Goal: Task Accomplishment & Management: Manage account settings

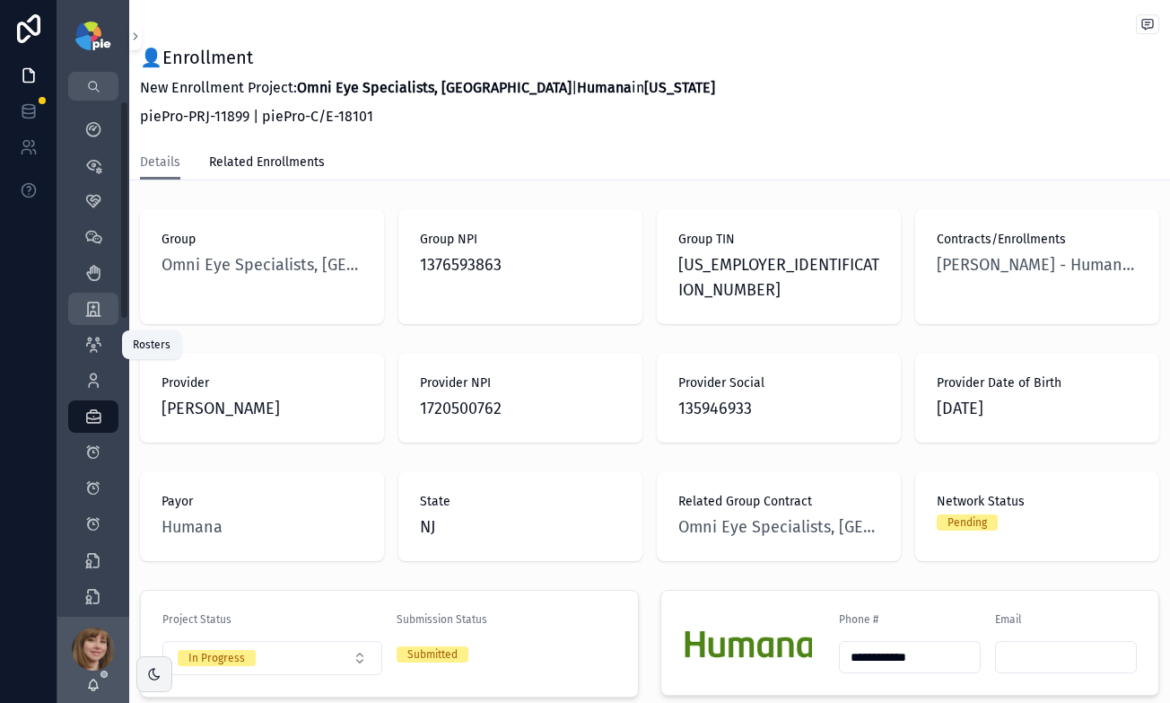
scroll to position [224, 0]
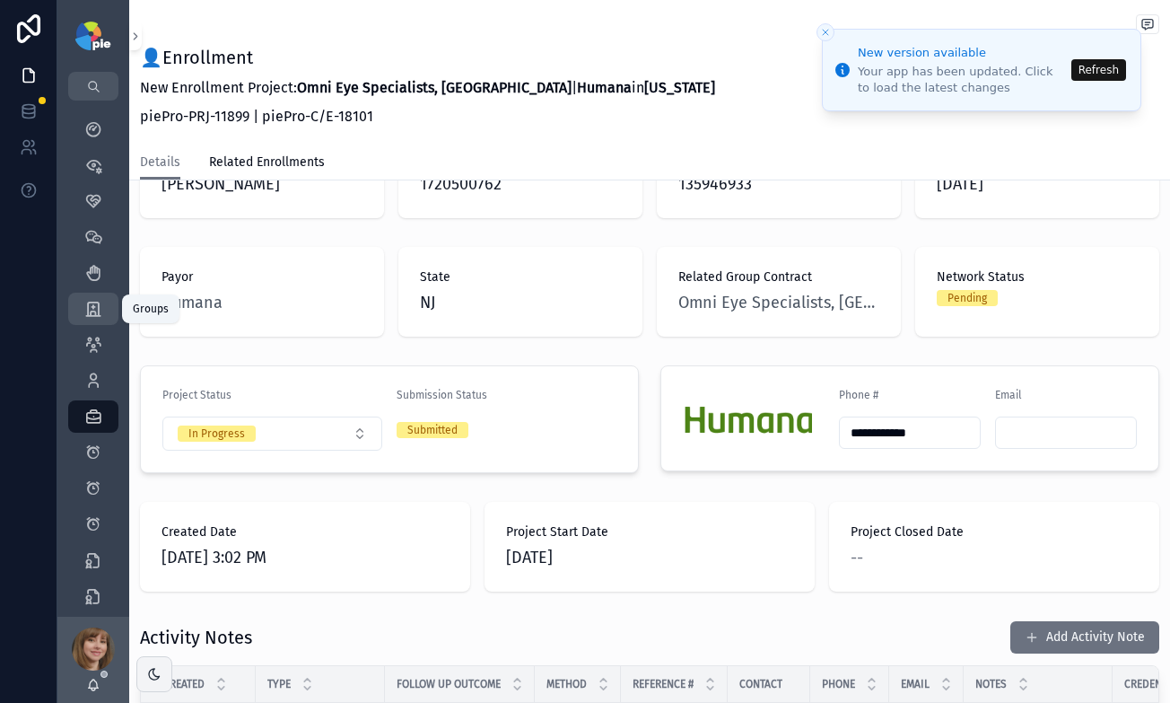
click at [95, 304] on icon "scrollable content" at bounding box center [93, 309] width 18 height 18
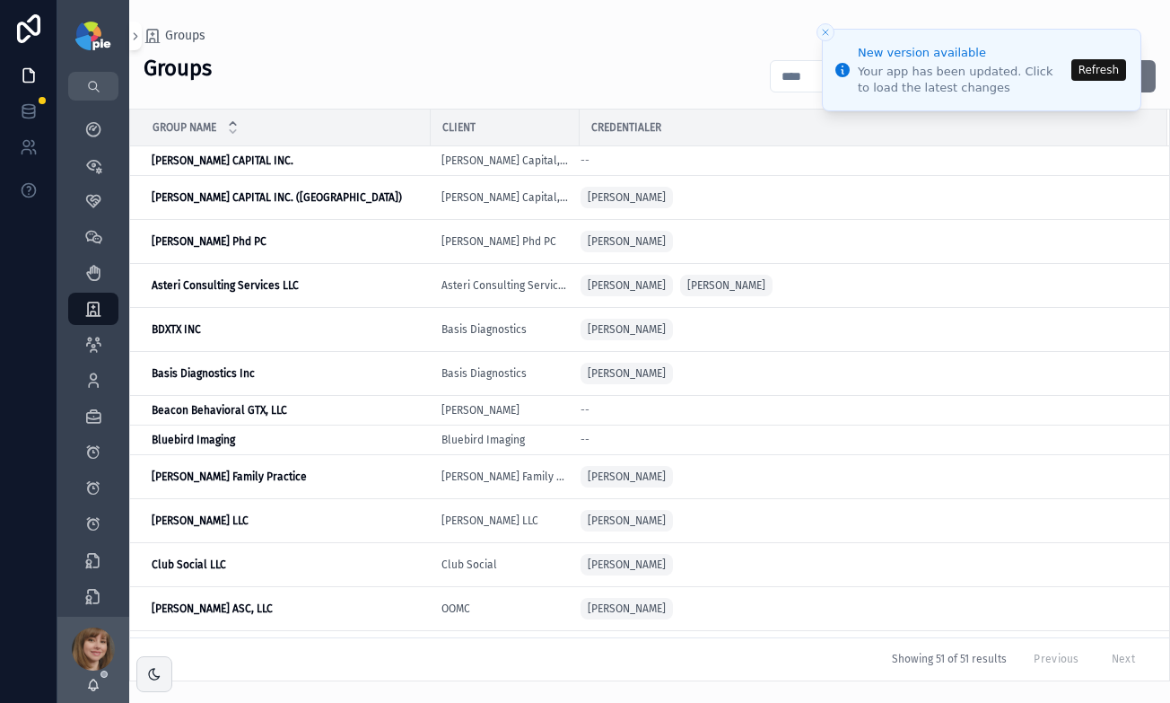
click at [1094, 73] on button "Refresh" at bounding box center [1098, 70] width 55 height 22
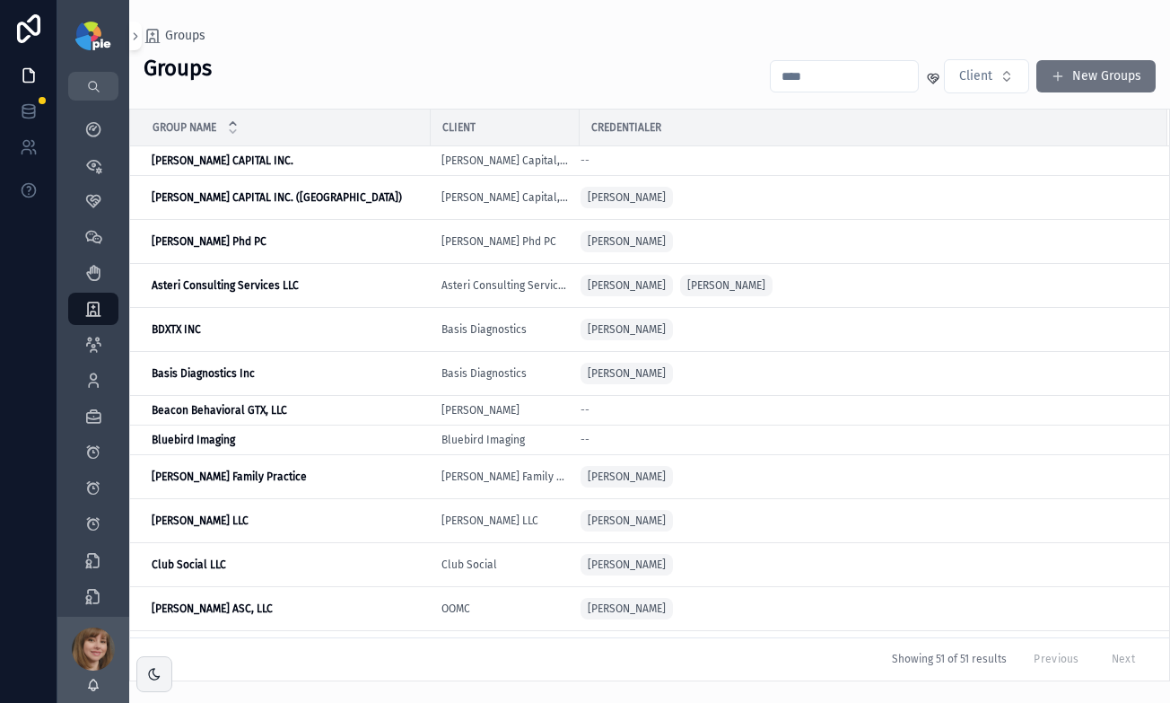
click at [821, 85] on input "scrollable content" at bounding box center [844, 76] width 147 height 25
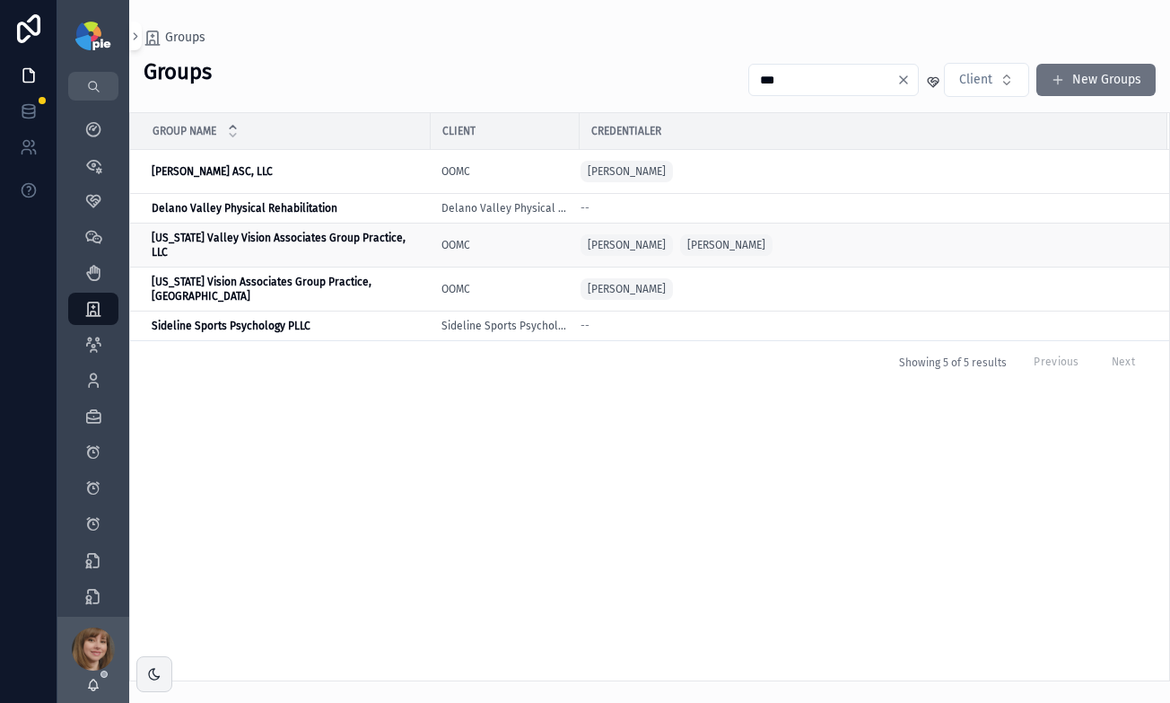
type input "***"
click at [372, 241] on strong "[US_STATE] Valley Vision Associates Group Practice, LLC" at bounding box center [280, 245] width 257 height 27
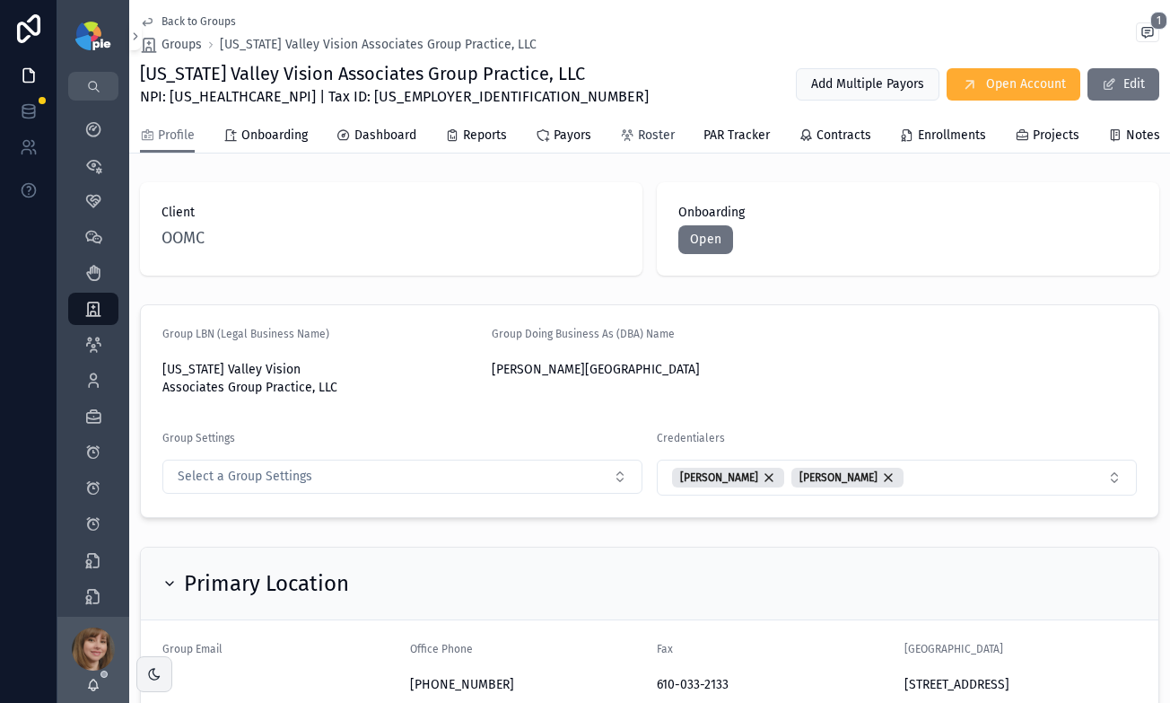
click at [651, 137] on span "Roster" at bounding box center [656, 136] width 37 height 18
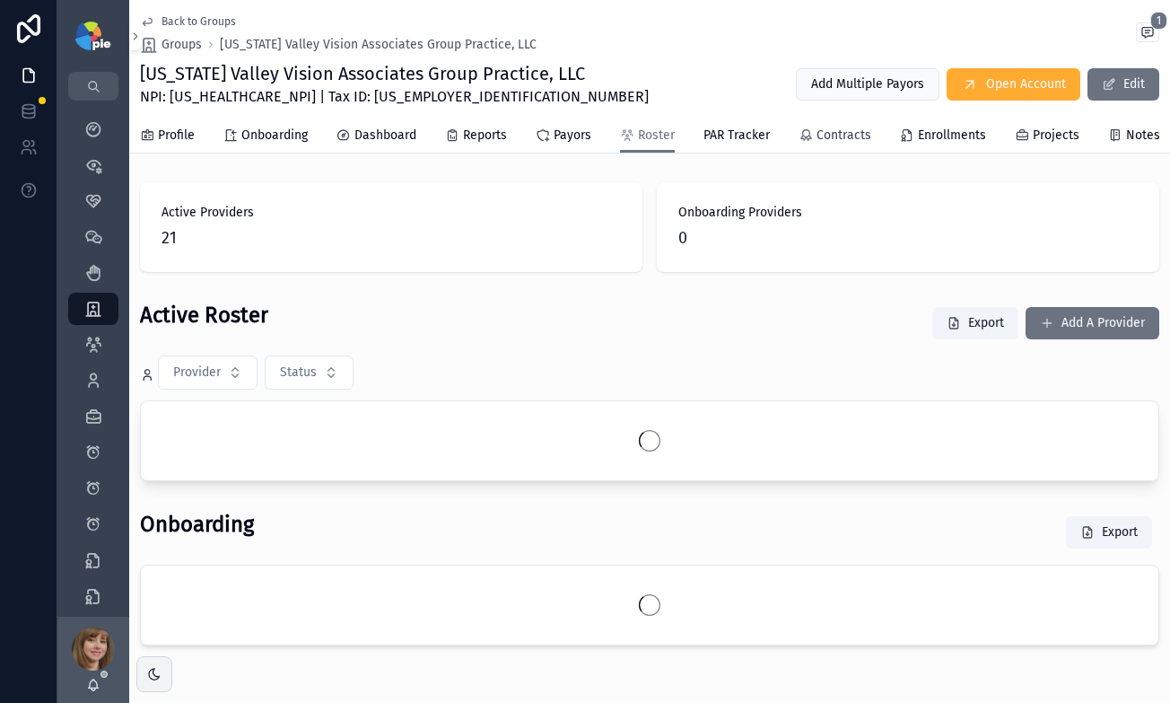
click at [810, 139] on icon "scrollable content" at bounding box center [806, 135] width 14 height 14
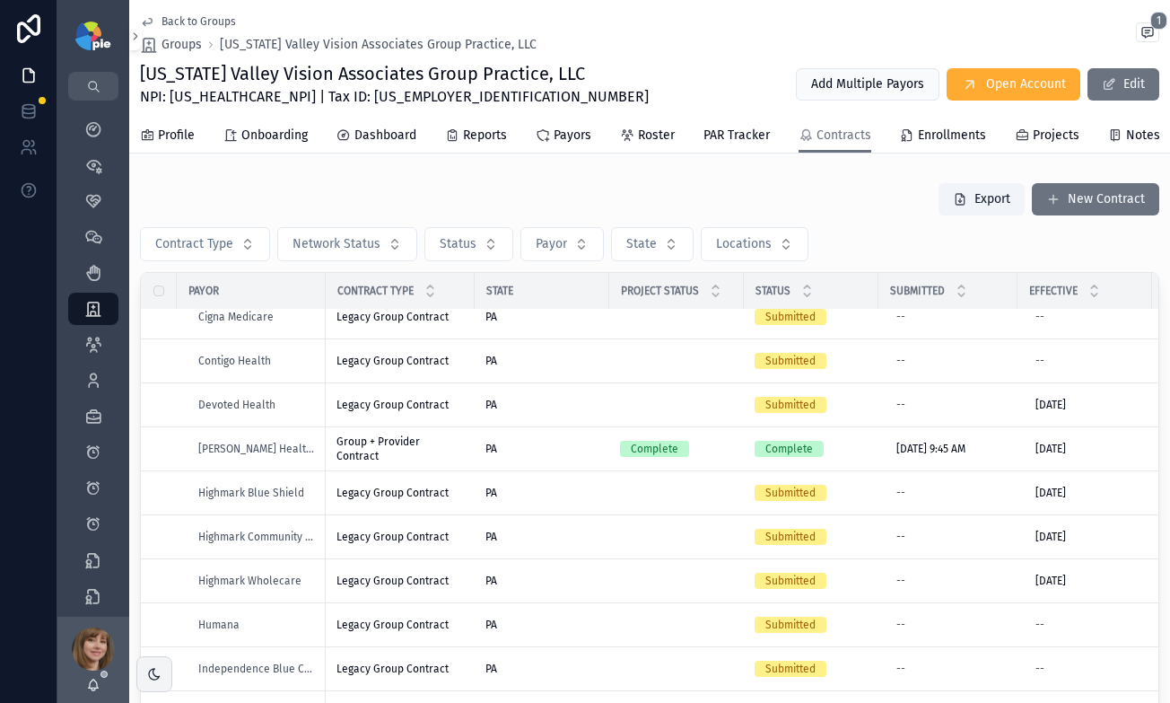
scroll to position [413, 0]
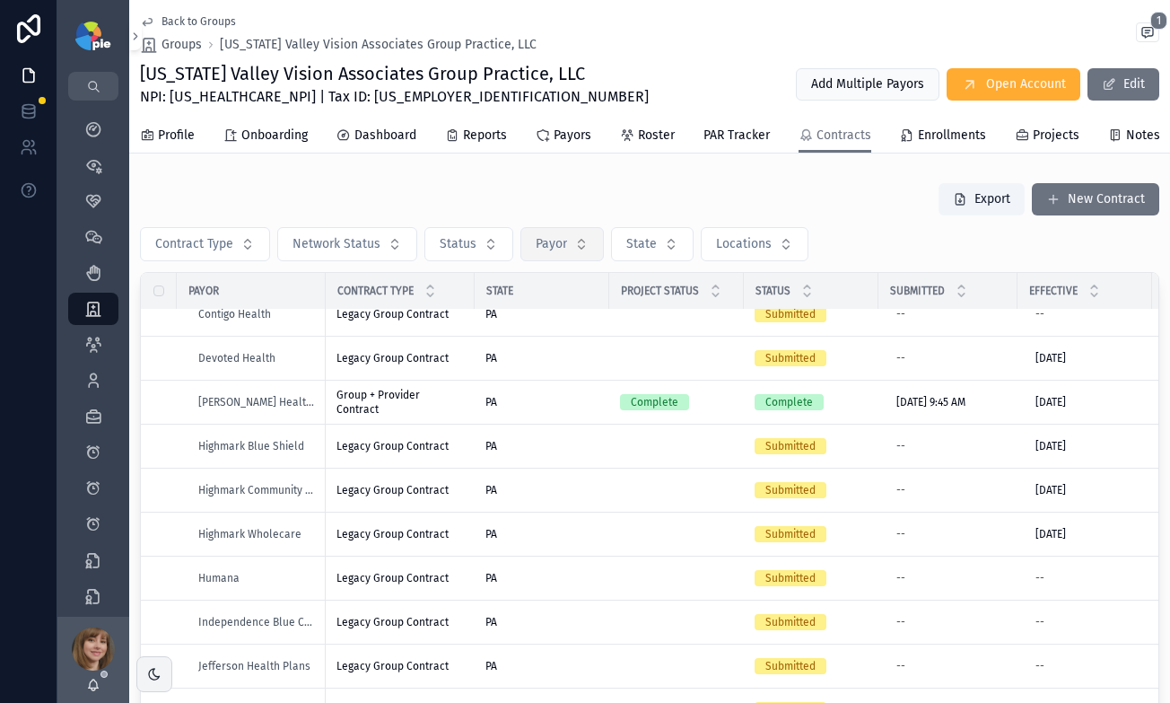
click at [547, 250] on span "Payor" at bounding box center [551, 244] width 31 height 18
type input "****"
click at [457, 186] on div "Back to Groups Groups Delaware Valley Vision Associates Group Practice, LLC 1 D…" at bounding box center [649, 461] width 1041 height 922
click at [243, 207] on div "Export New Contract" at bounding box center [649, 199] width 1019 height 34
click at [92, 123] on icon "scrollable content" at bounding box center [93, 129] width 18 height 18
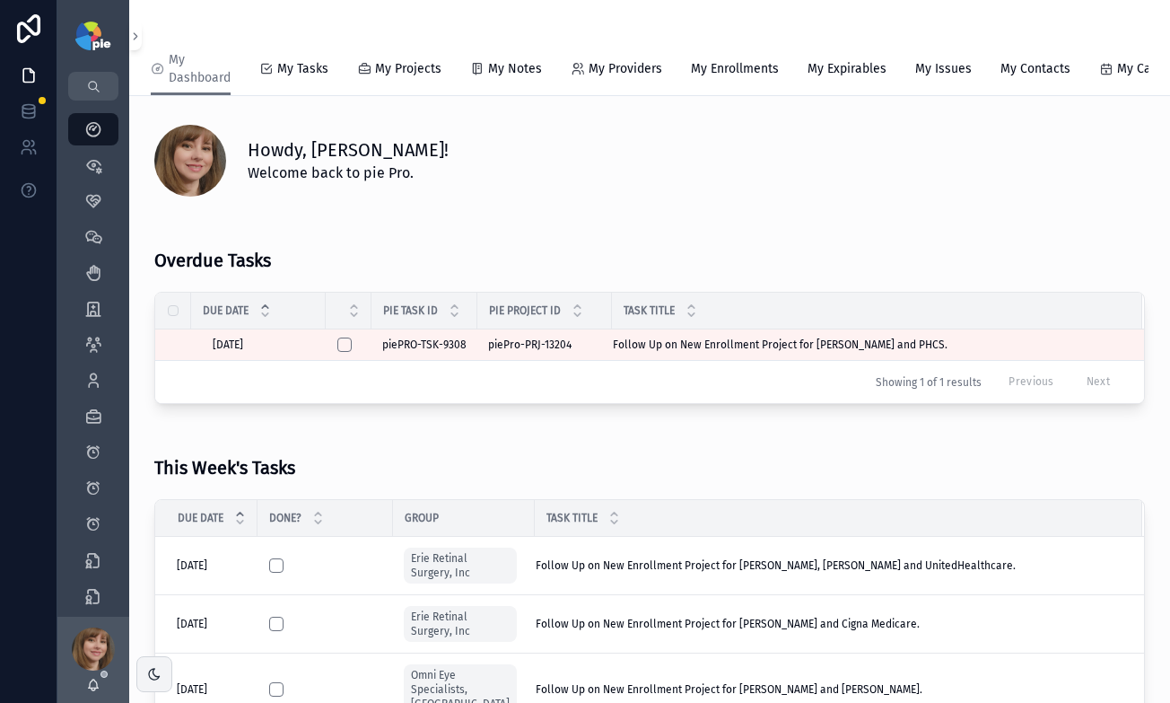
click at [282, 31] on div "scrollable content" at bounding box center [650, 21] width 998 height 43
click at [92, 375] on icon "scrollable content" at bounding box center [93, 381] width 18 height 18
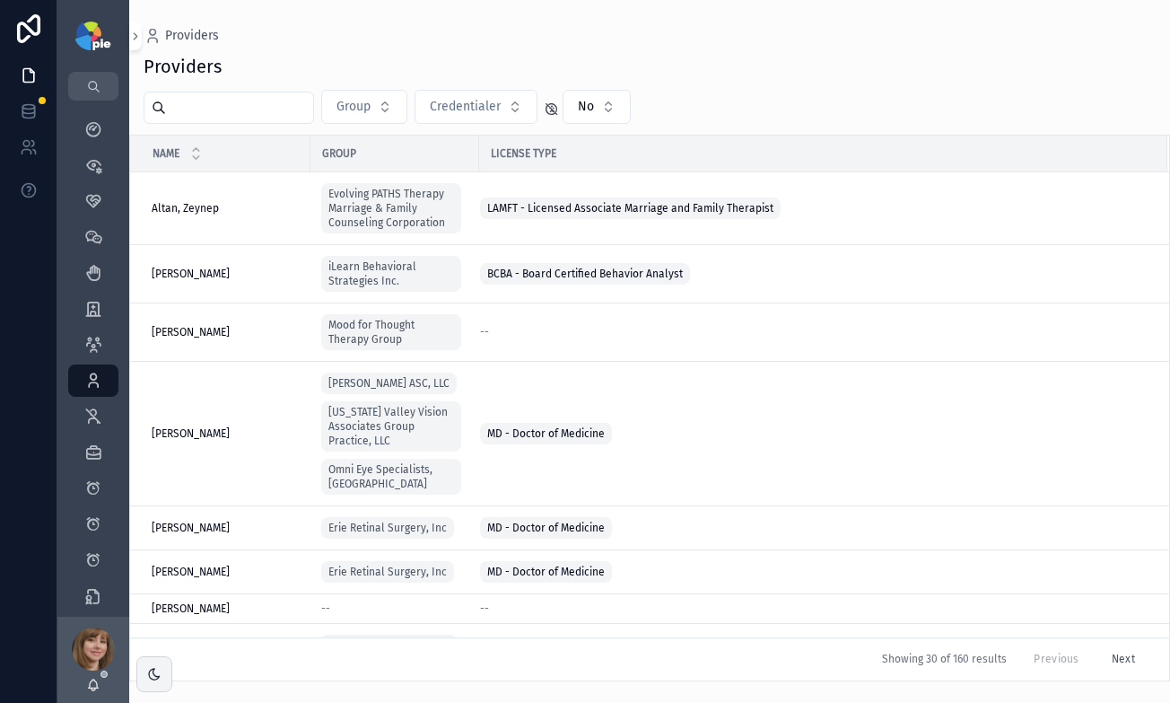
click at [261, 110] on input "scrollable content" at bounding box center [239, 107] width 147 height 25
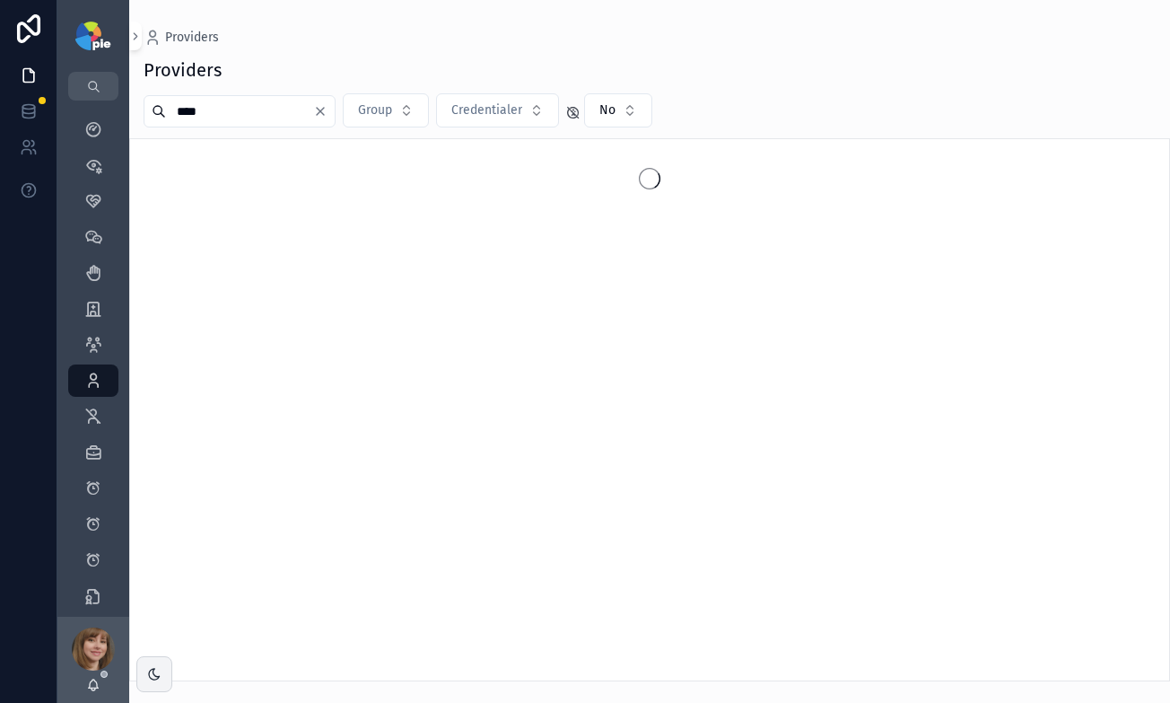
type input "****"
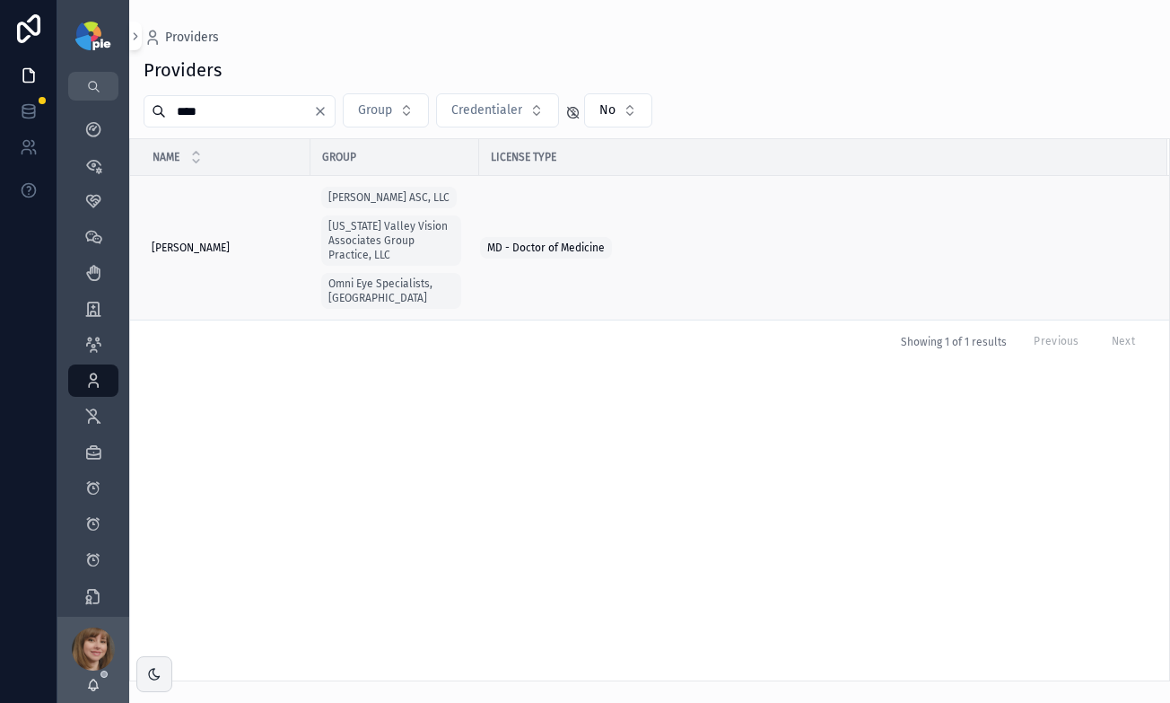
click at [225, 240] on div "Cohn, Aaron Cohn, Aaron" at bounding box center [226, 247] width 148 height 14
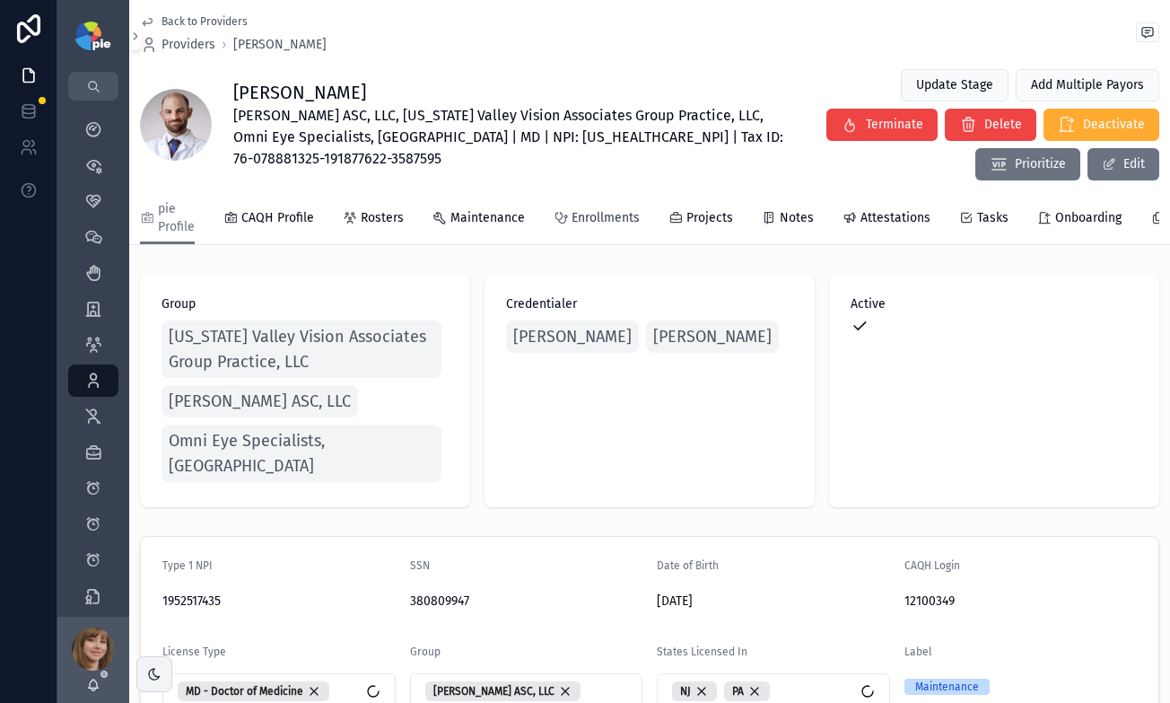
click at [596, 211] on span "Enrollments" at bounding box center [606, 218] width 68 height 18
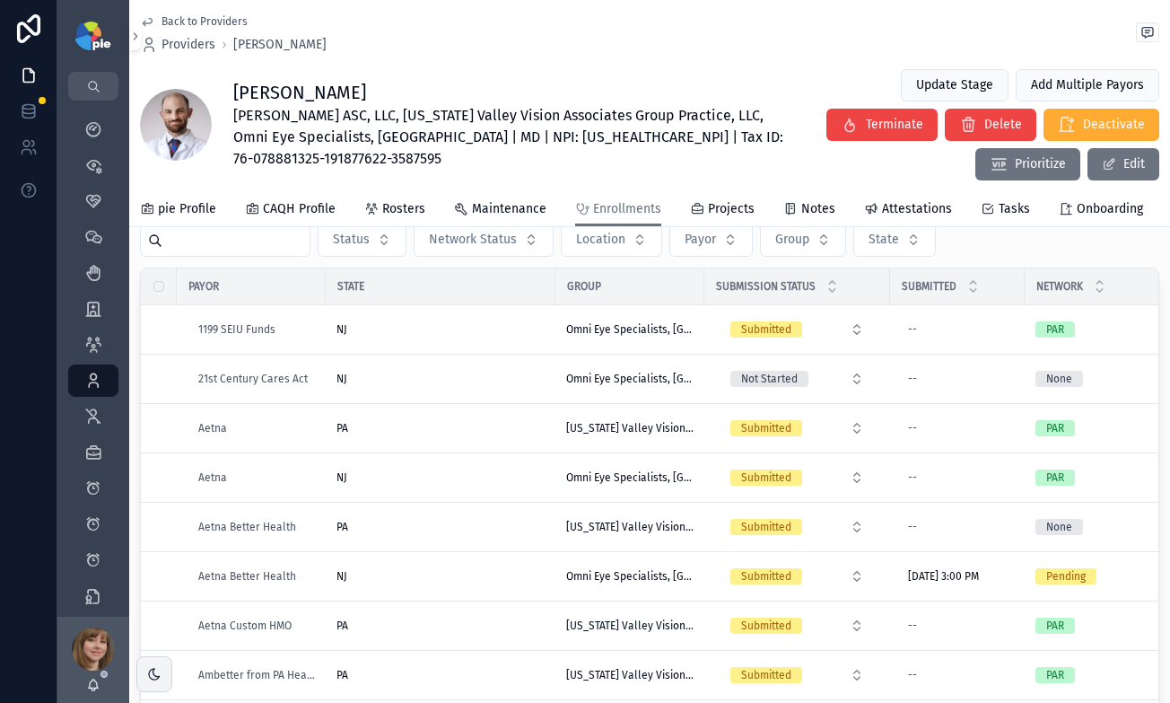
scroll to position [53, 0]
click at [720, 249] on button "Payor" at bounding box center [710, 240] width 83 height 34
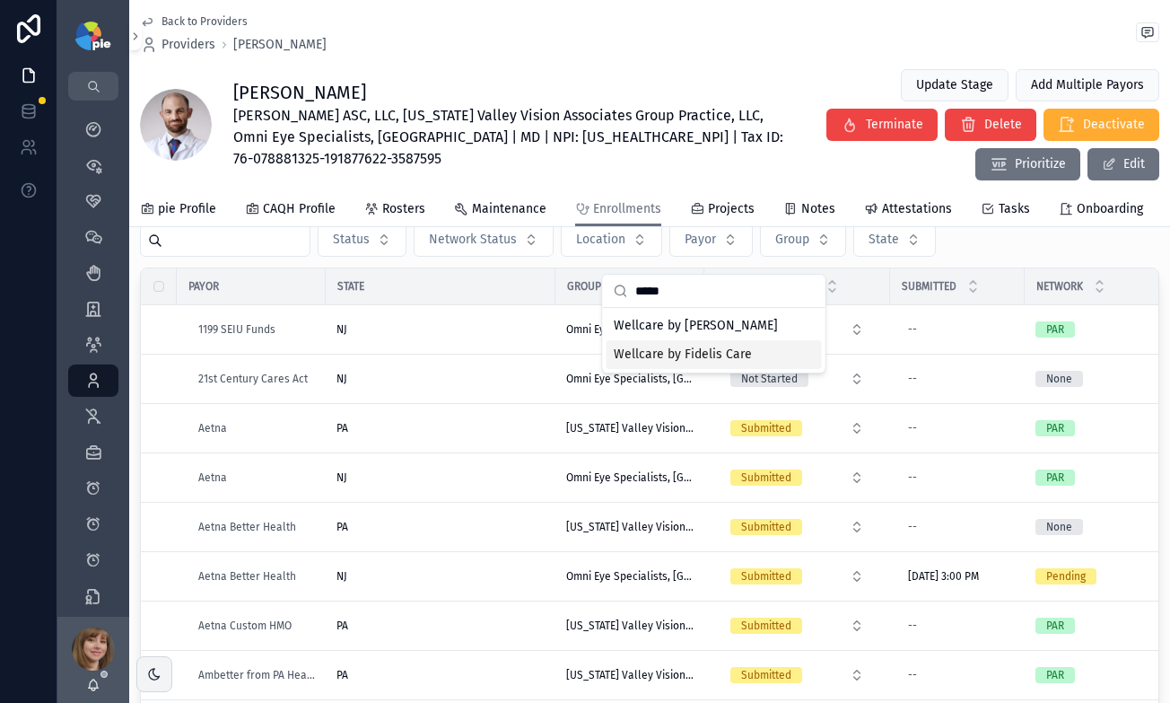
type input "*****"
click at [687, 351] on span "Wellcare by Fidelis Care" at bounding box center [683, 354] width 138 height 18
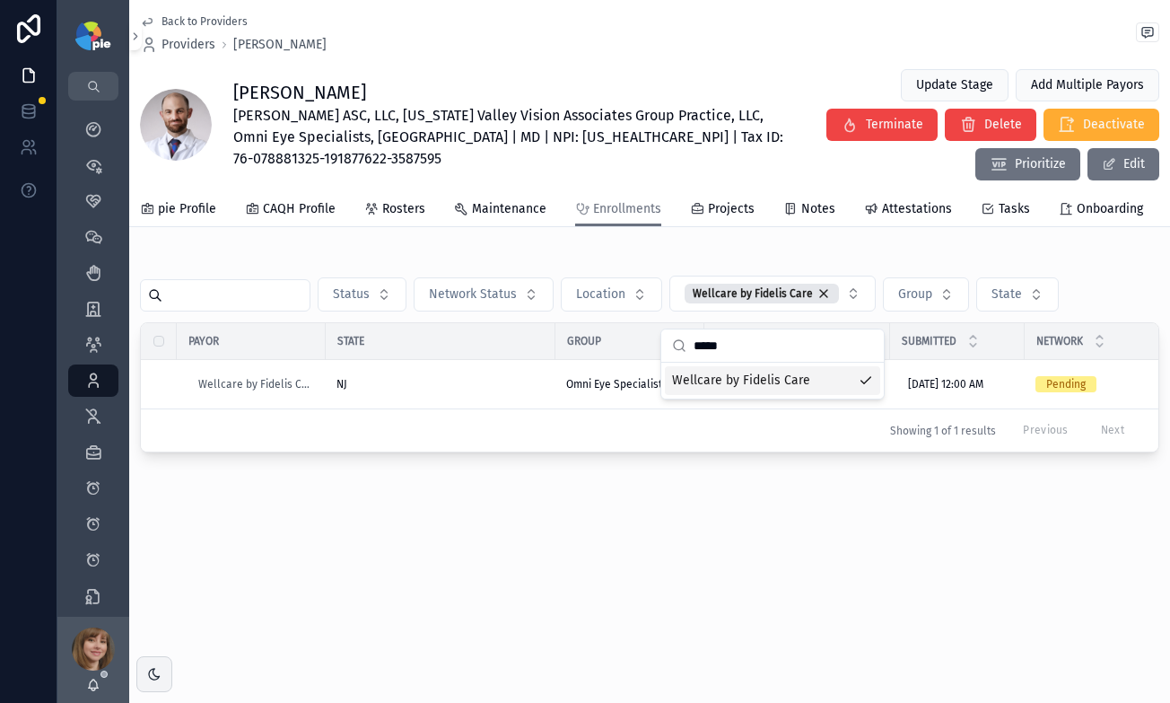
click at [484, 491] on div "Back to Providers Providers Aaron Cohn Aaron Cohn DelVal ASC, LLC, Delaware Val…" at bounding box center [649, 287] width 1041 height 574
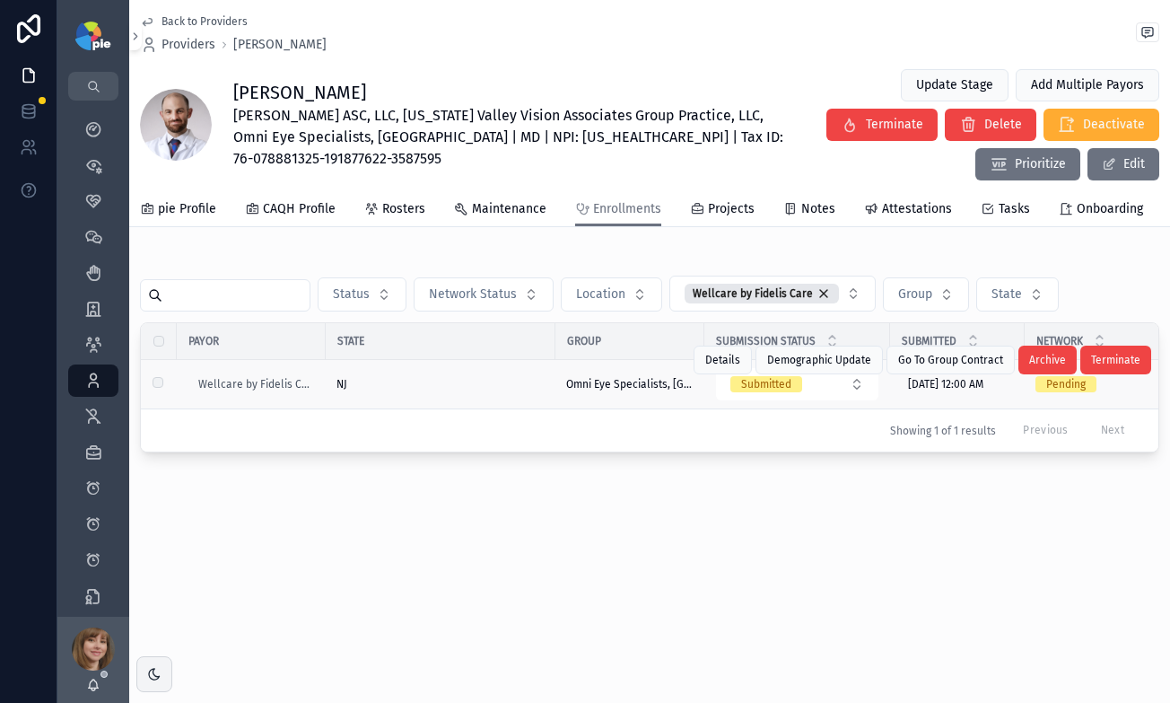
click at [518, 391] on div "NJ" at bounding box center [441, 384] width 208 height 14
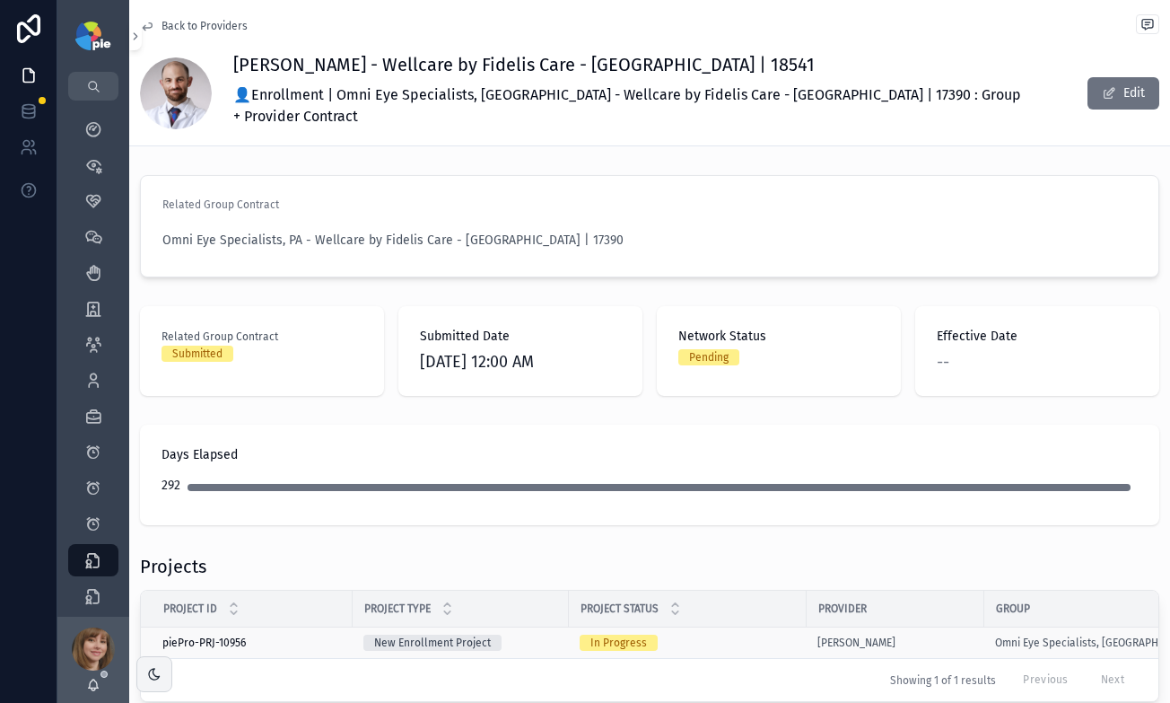
click at [708, 634] on div "In Progress" at bounding box center [688, 642] width 216 height 16
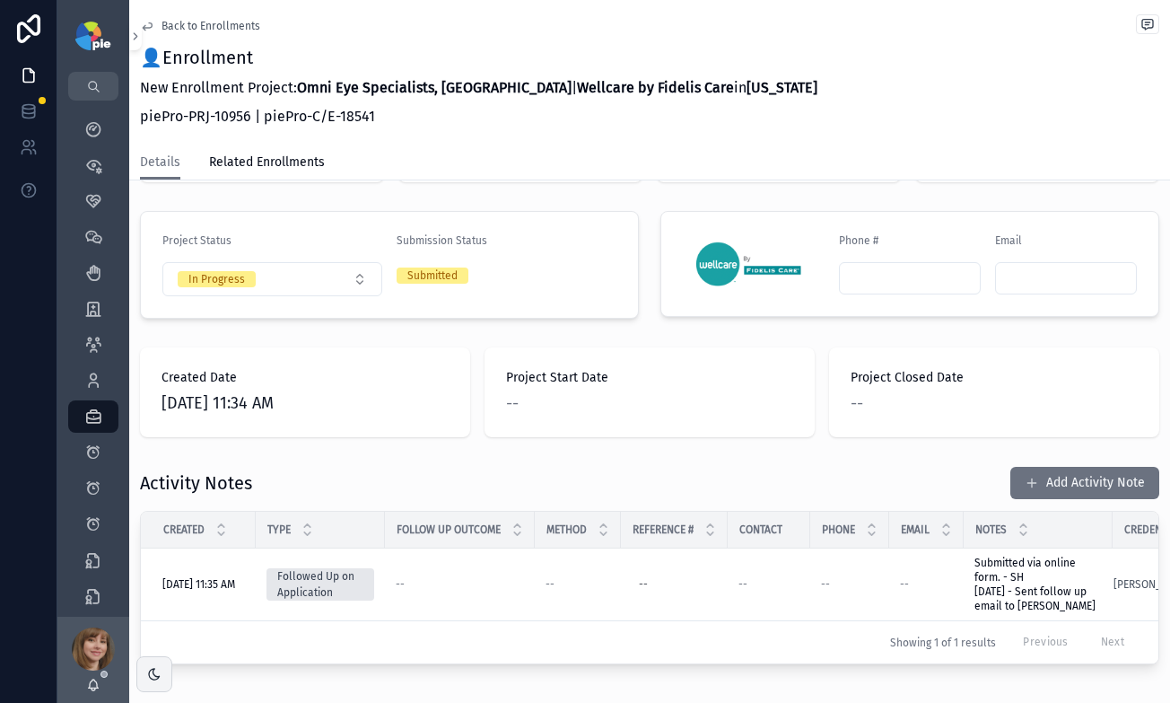
scroll to position [377, 0]
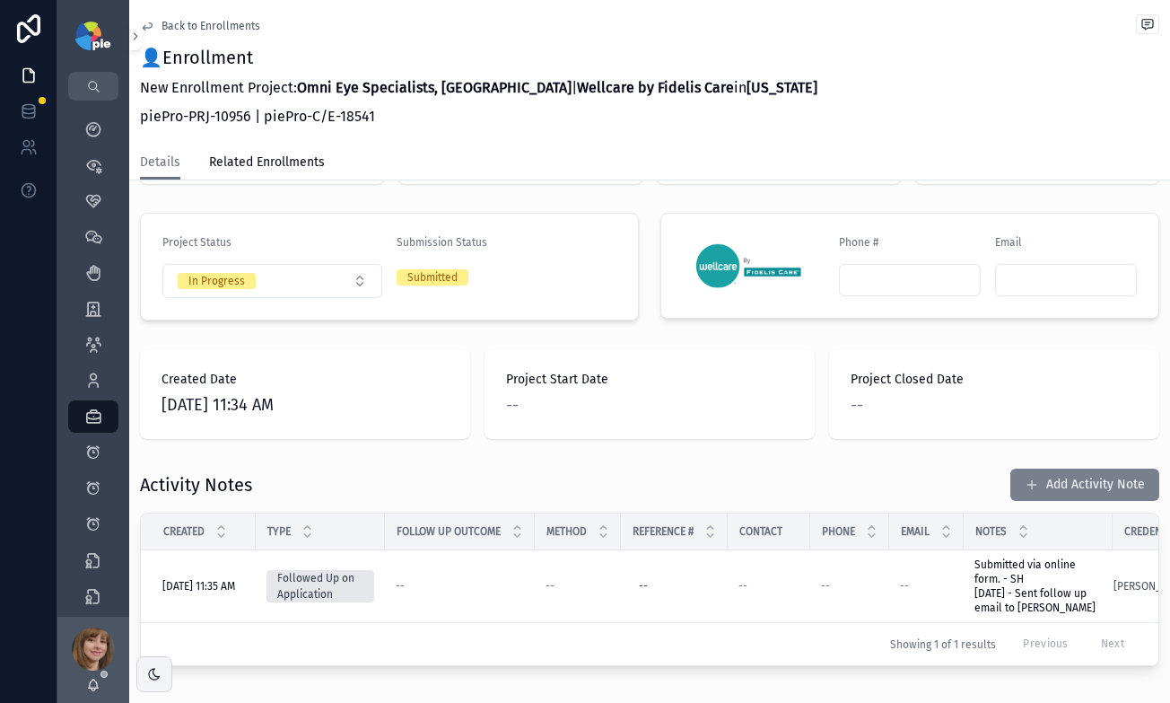
click at [1105, 468] on button "Add Activity Note" at bounding box center [1084, 484] width 149 height 32
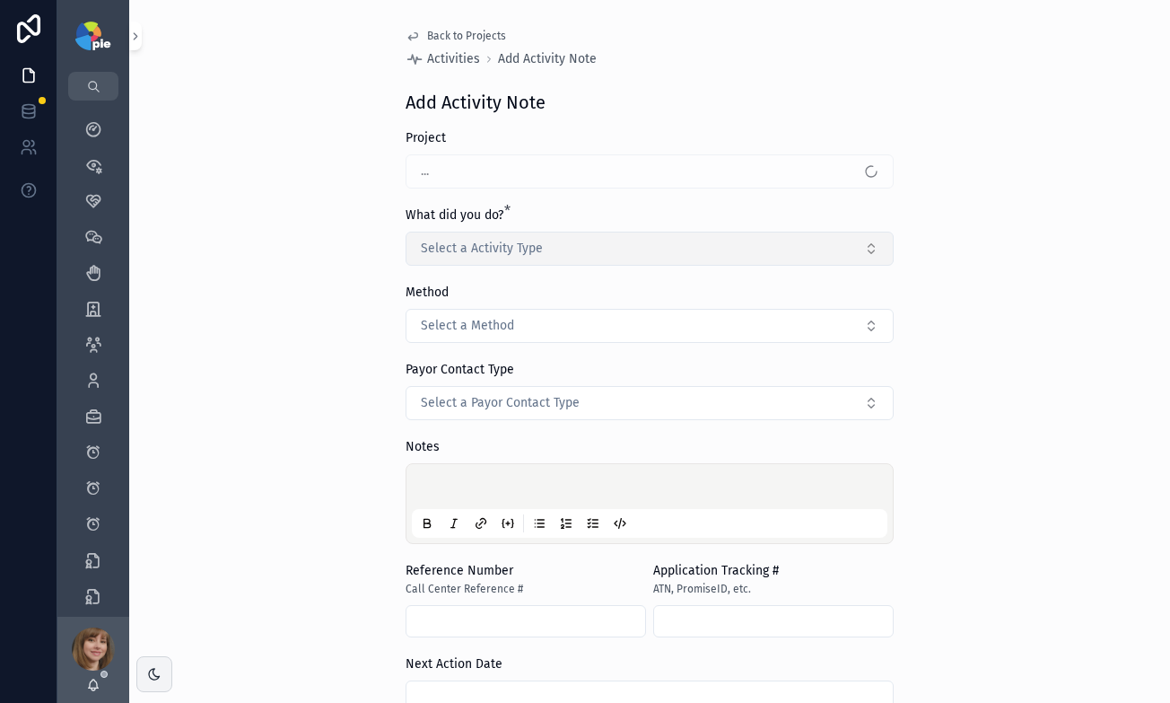
click at [543, 249] on button "Select a Activity Type" at bounding box center [650, 249] width 488 height 34
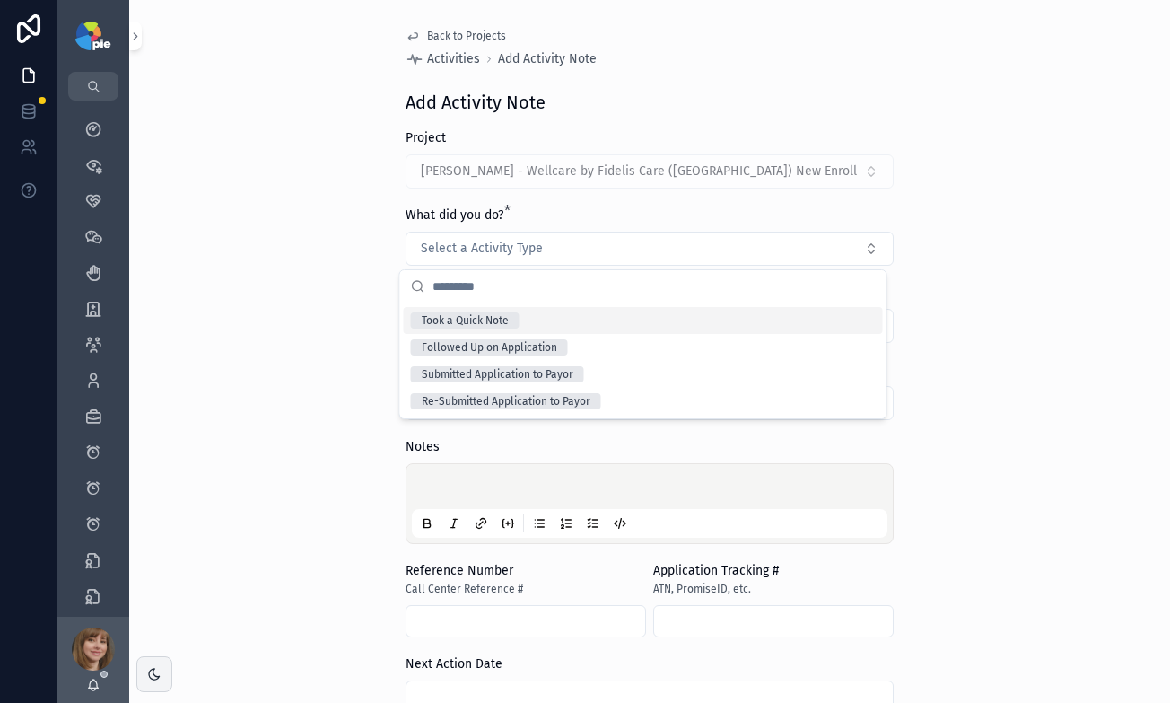
click at [232, 267] on div "Back to Projects Activities Add Activity Note Add Activity Note Project Cohn, A…" at bounding box center [649, 351] width 1041 height 703
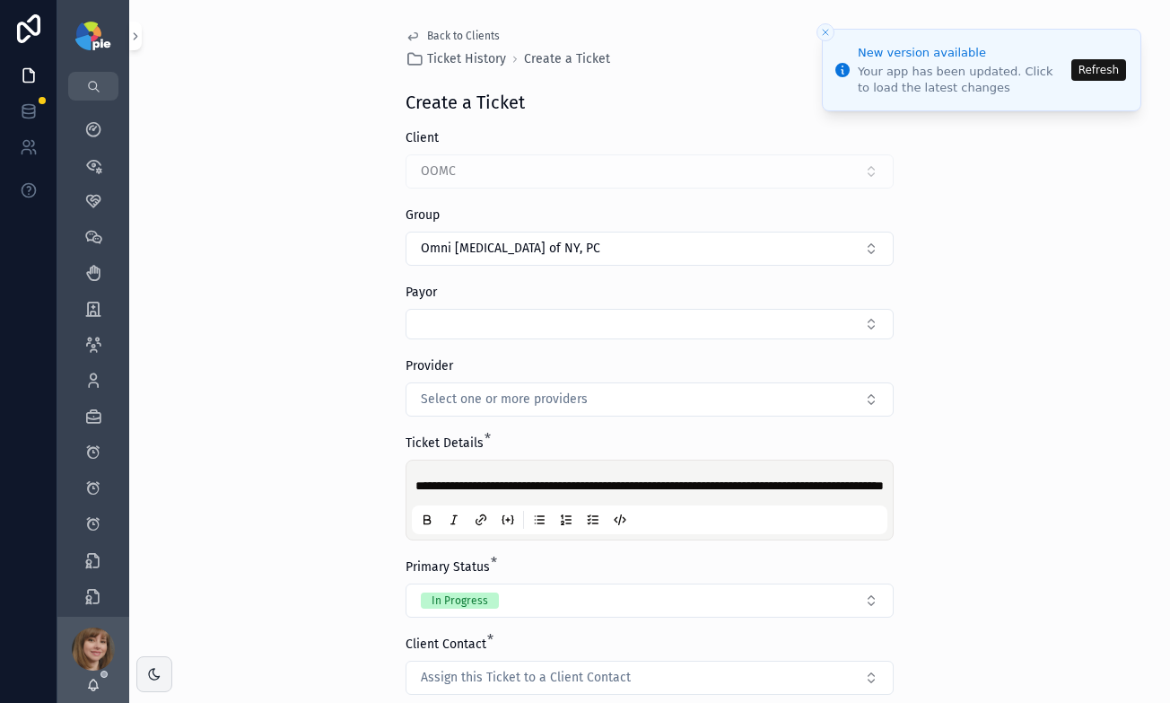
click at [1101, 61] on button "Refresh" at bounding box center [1098, 70] width 55 height 22
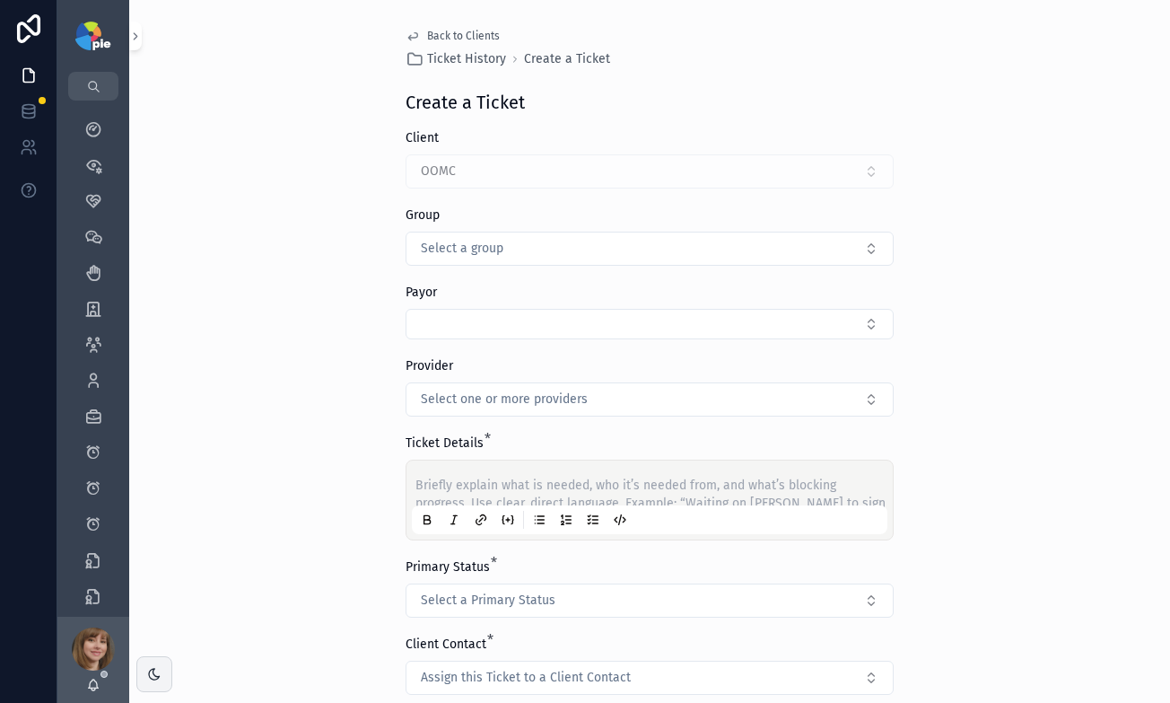
click at [479, 31] on span "Back to Clients" at bounding box center [463, 36] width 73 height 14
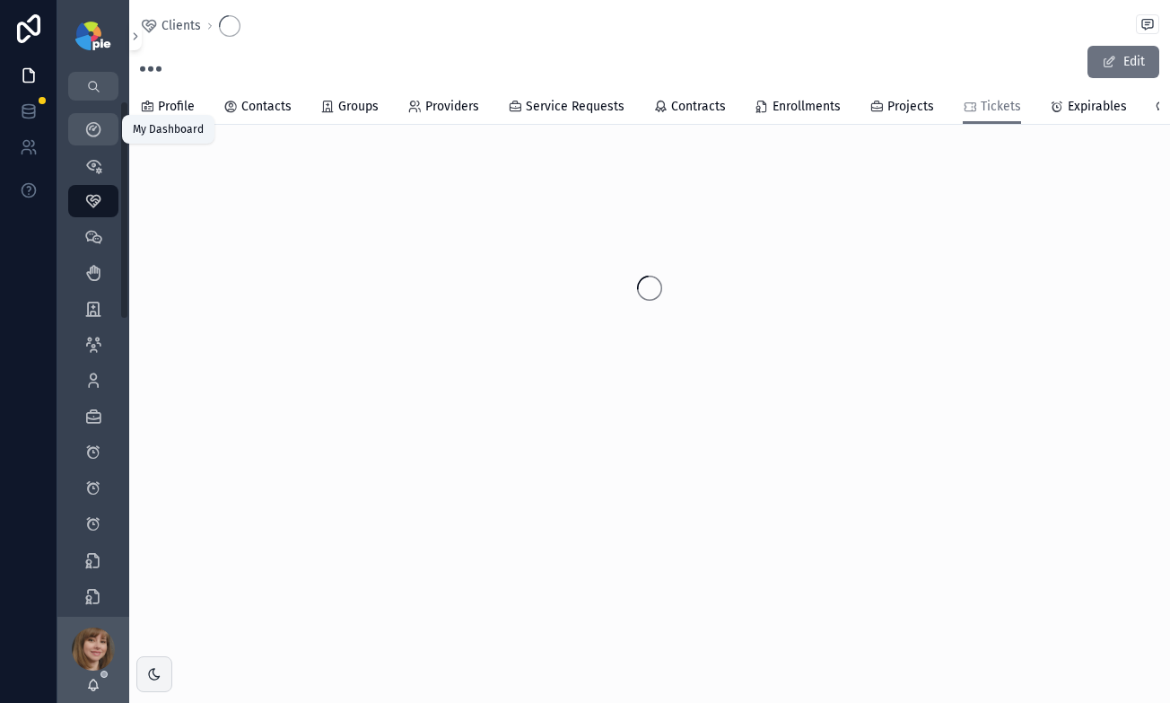
click at [89, 126] on icon "scrollable content" at bounding box center [93, 129] width 18 height 18
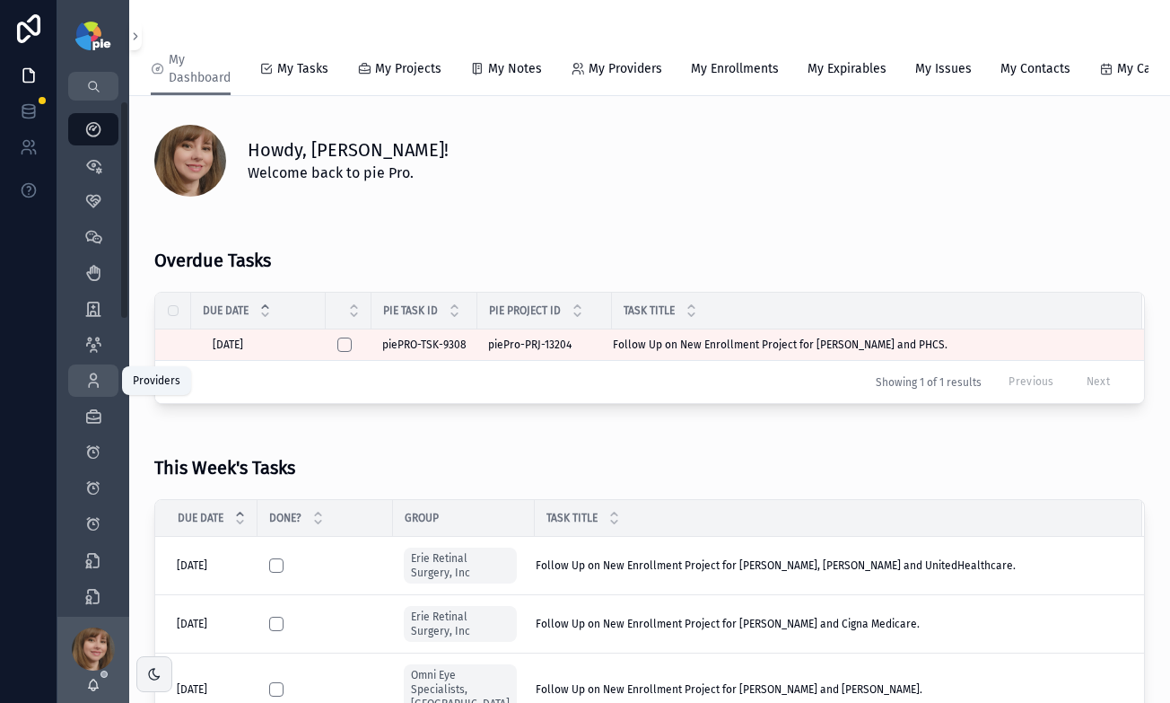
click at [87, 384] on icon "scrollable content" at bounding box center [93, 381] width 18 height 18
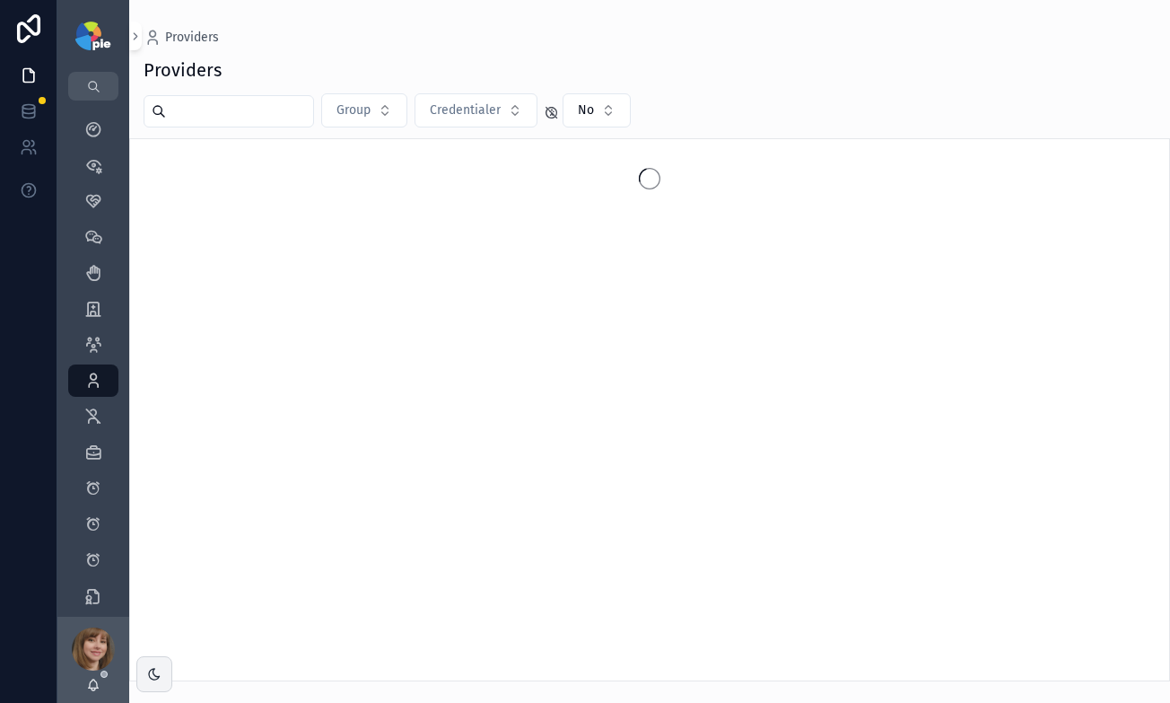
click at [226, 118] on input "scrollable content" at bounding box center [239, 111] width 147 height 25
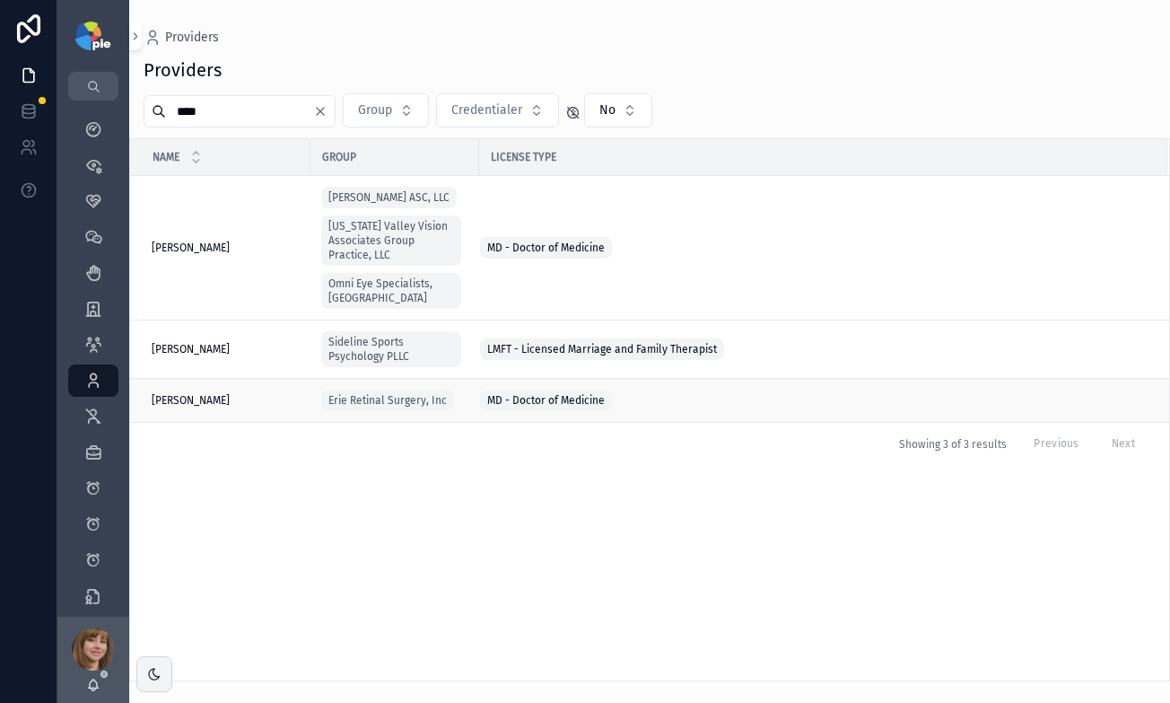
type input "****"
click at [225, 393] on div "Kulits, John Kulits, John" at bounding box center [226, 400] width 148 height 14
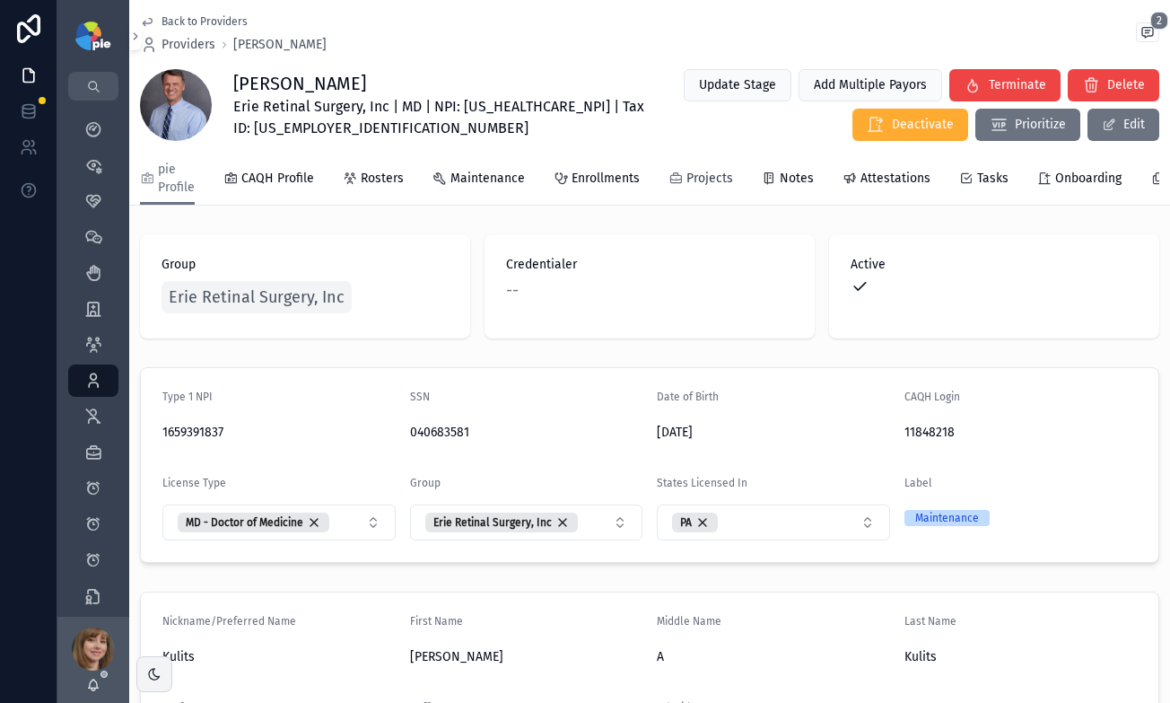
click at [697, 188] on link "Projects" at bounding box center [701, 180] width 65 height 36
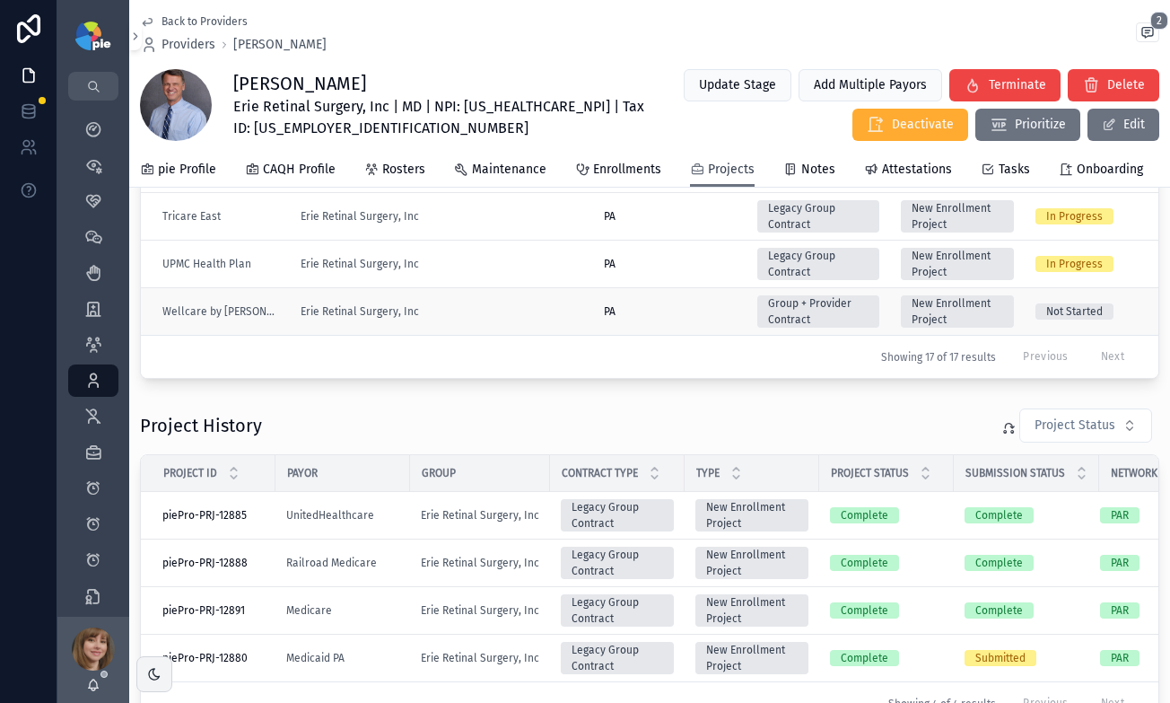
scroll to position [450, 0]
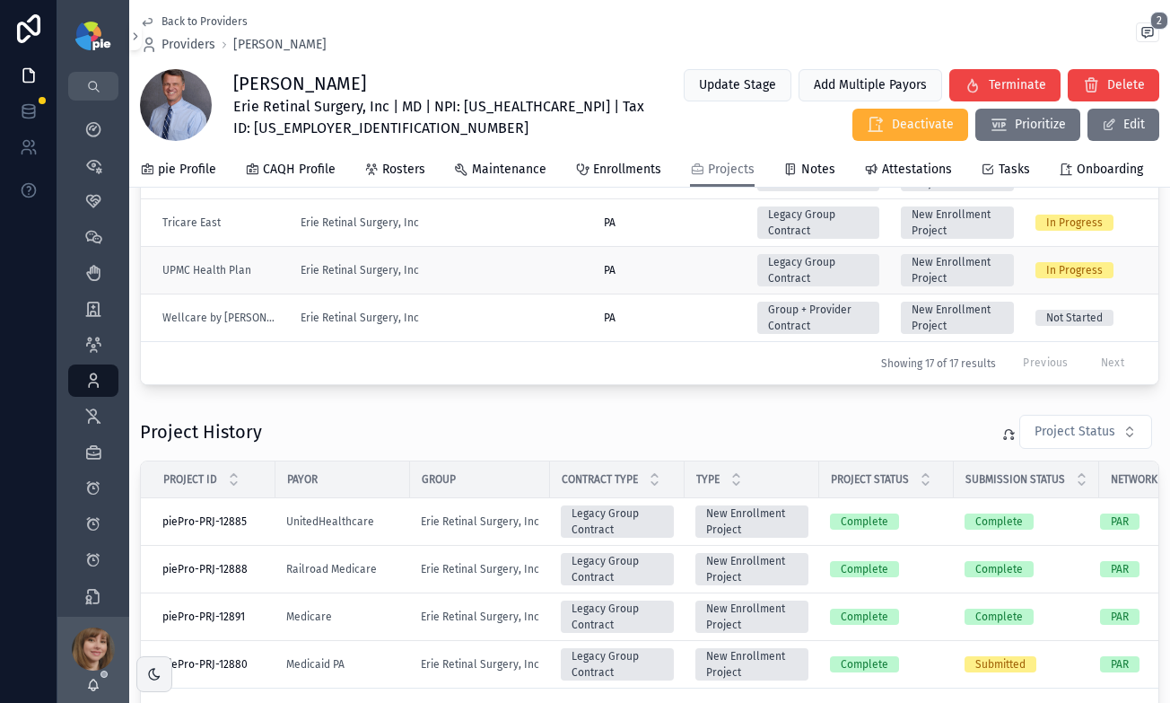
click at [506, 264] on div "Erie Retinal Surgery, Inc" at bounding box center [442, 270] width 282 height 14
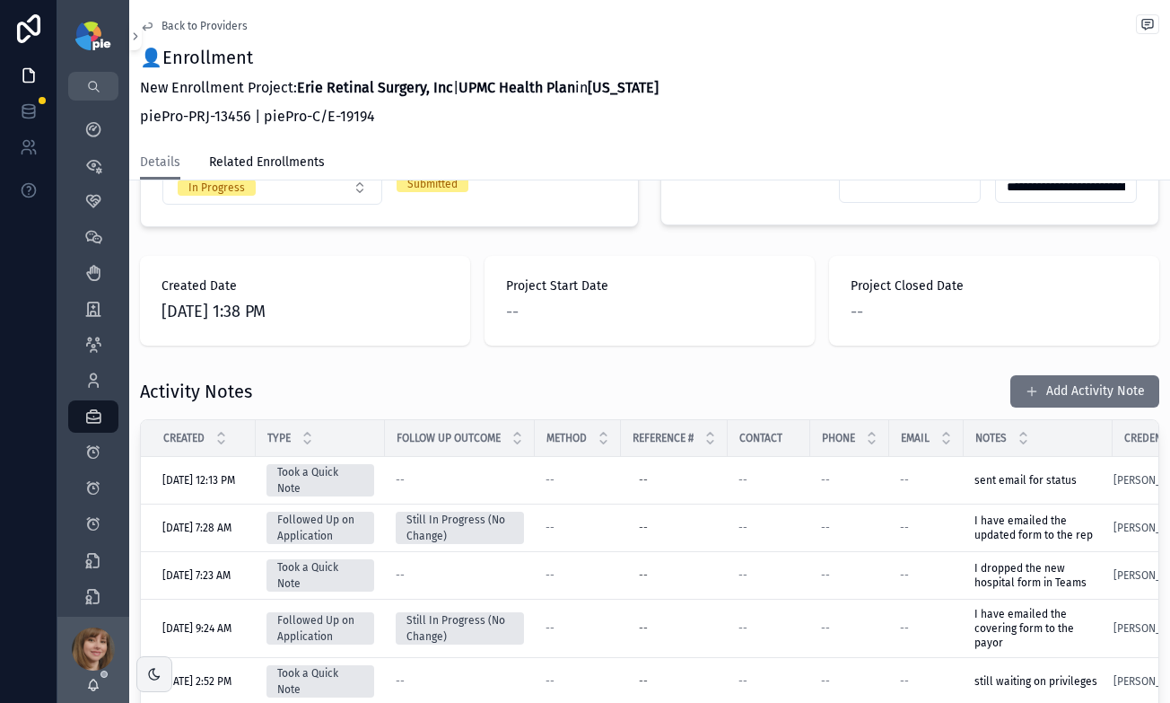
scroll to position [490, 0]
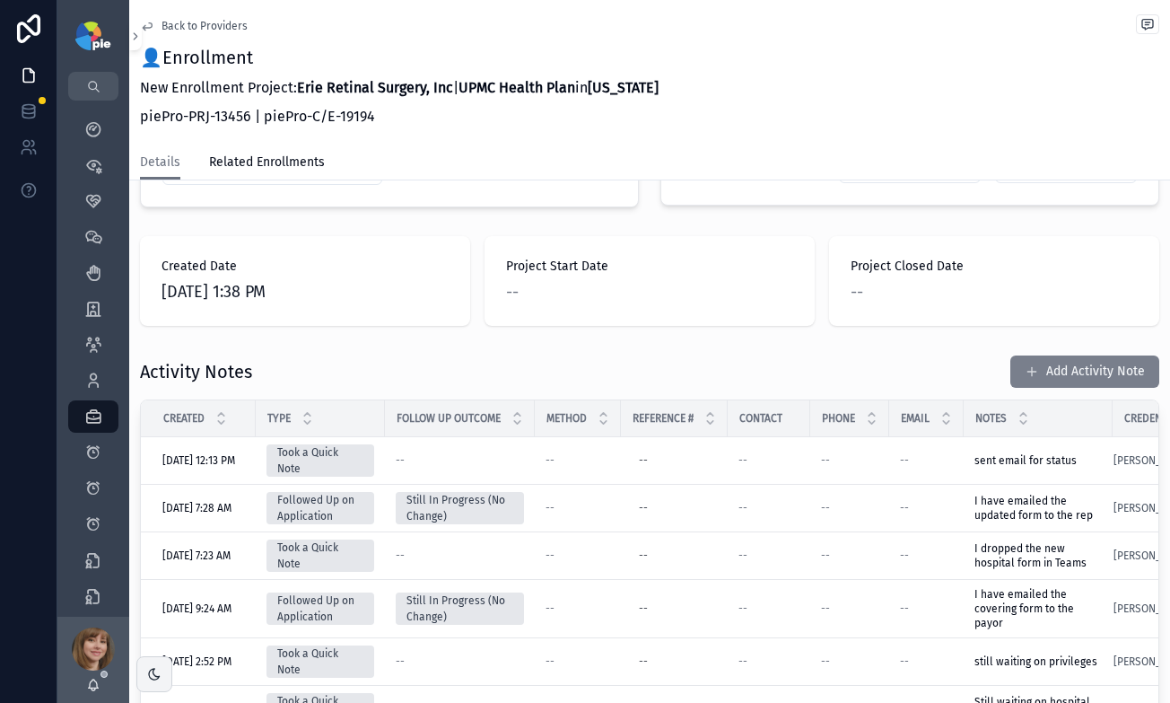
click at [1075, 355] on button "Add Activity Note" at bounding box center [1084, 371] width 149 height 32
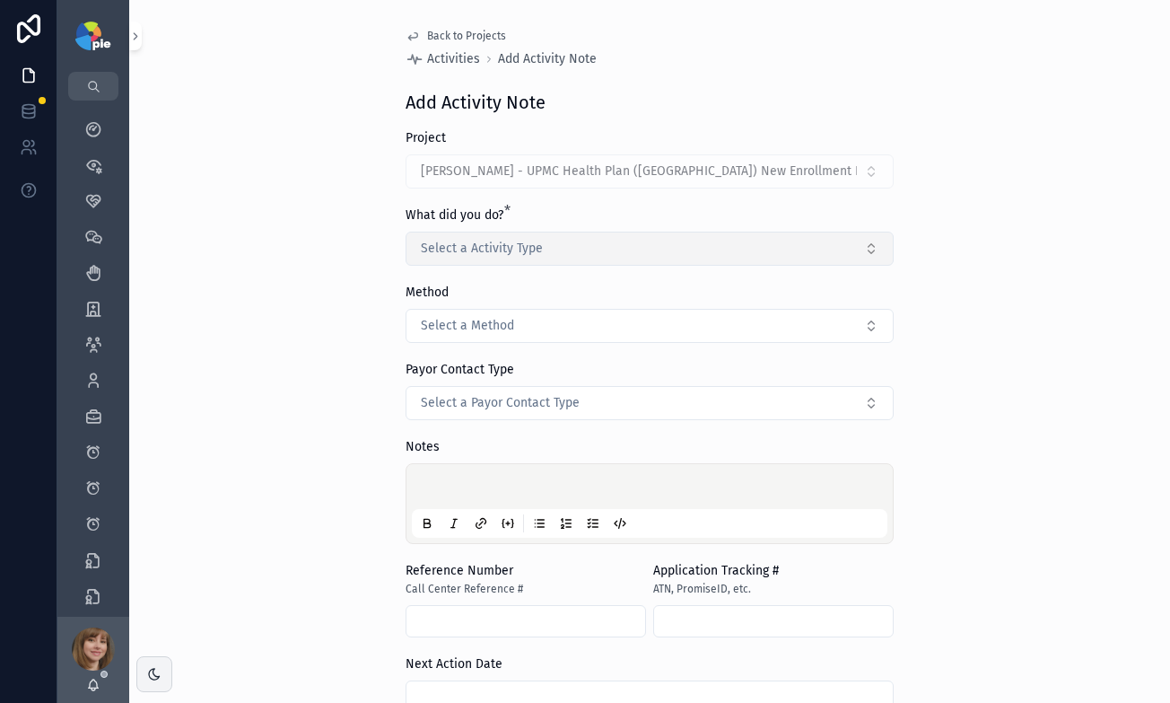
click at [573, 254] on button "Select a Activity Type" at bounding box center [650, 249] width 488 height 34
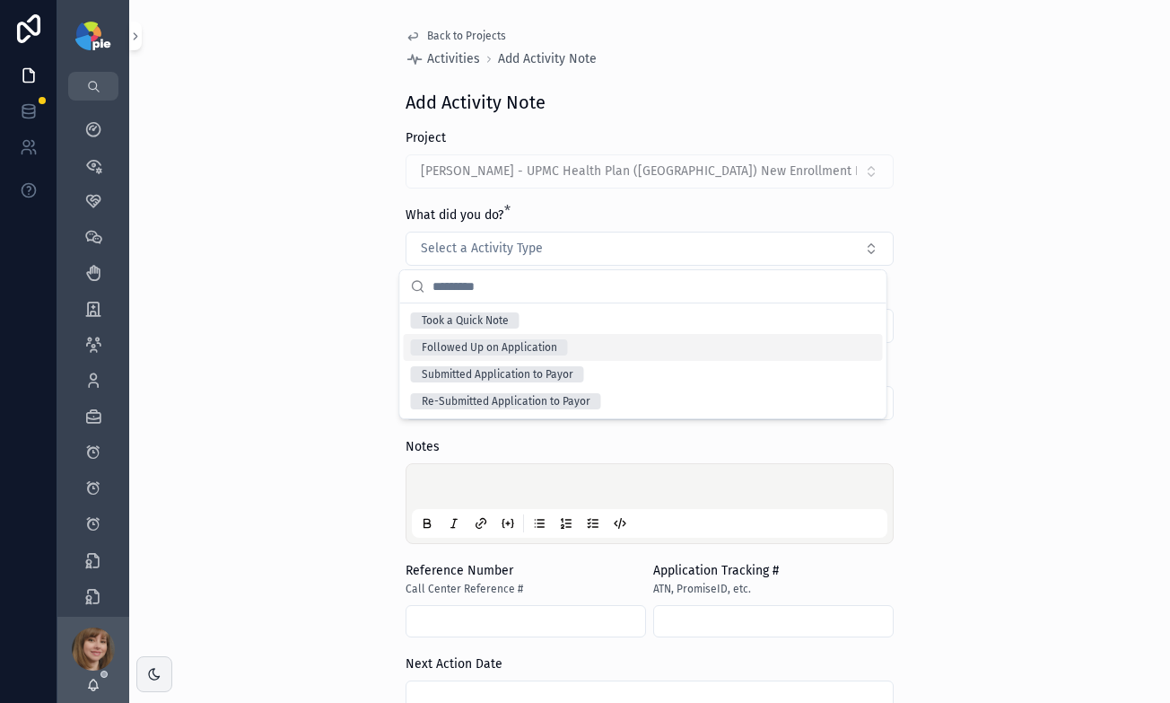
click at [567, 342] on div "Followed Up on Application" at bounding box center [643, 347] width 479 height 27
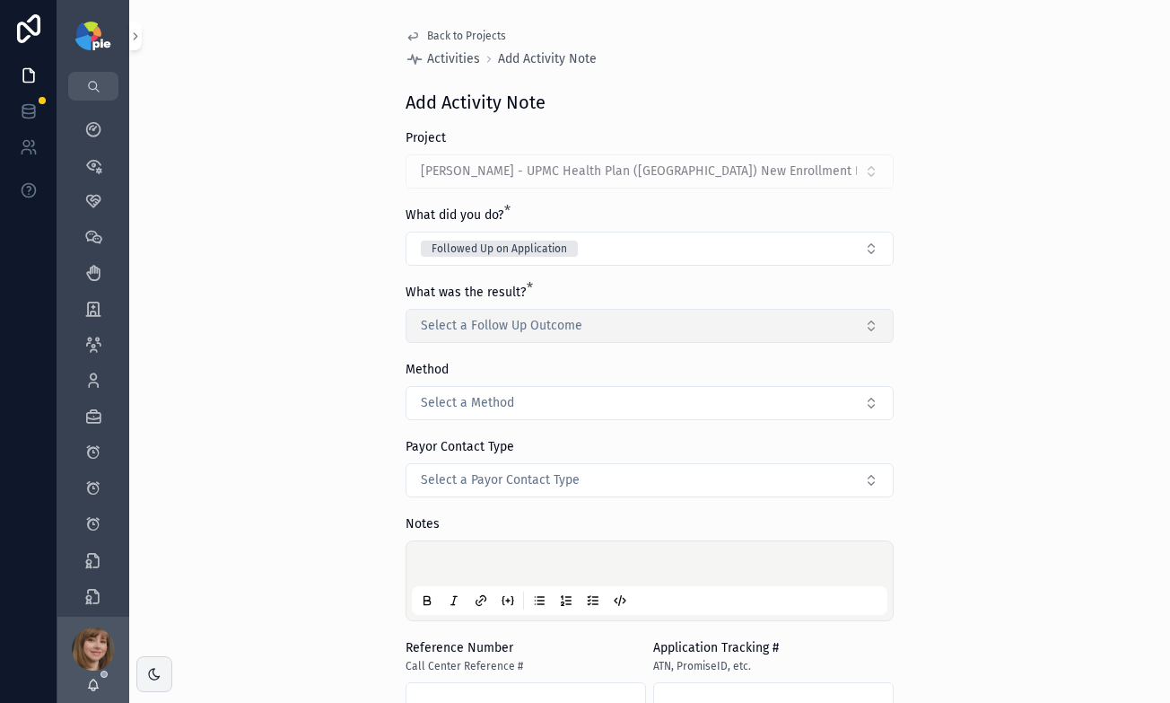
click at [565, 330] on span "Select a Follow Up Outcome" at bounding box center [502, 326] width 162 height 18
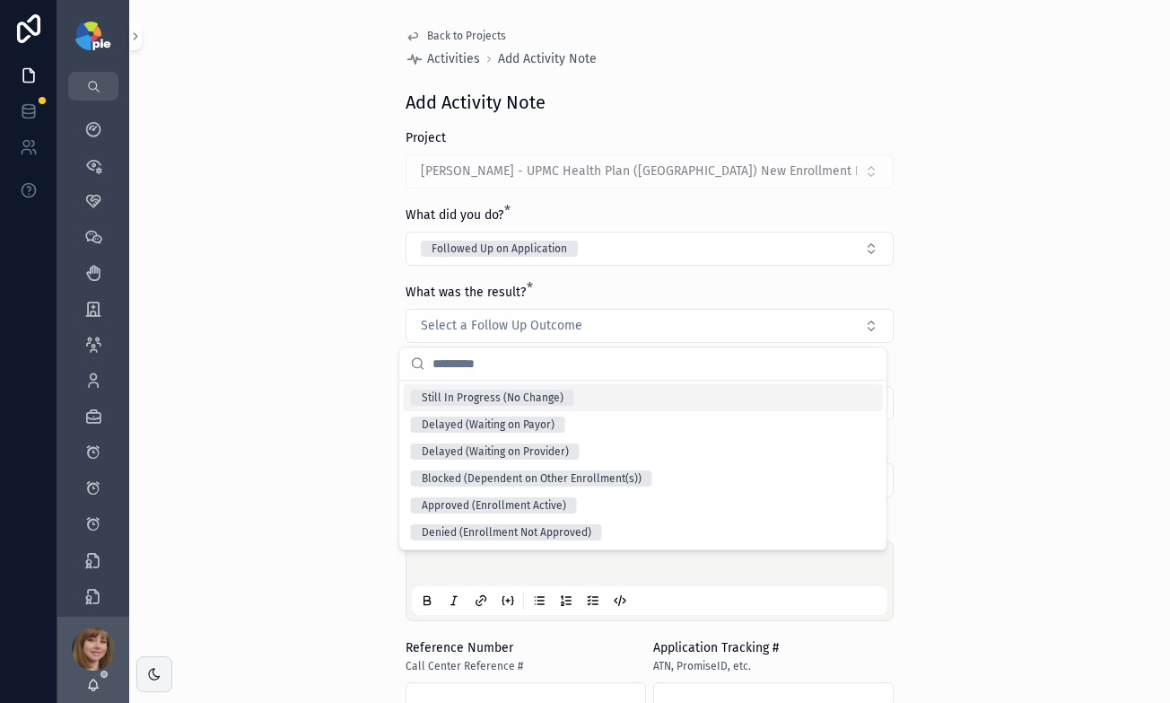
click at [575, 389] on div "Still In Progress (No Change)" at bounding box center [643, 397] width 479 height 27
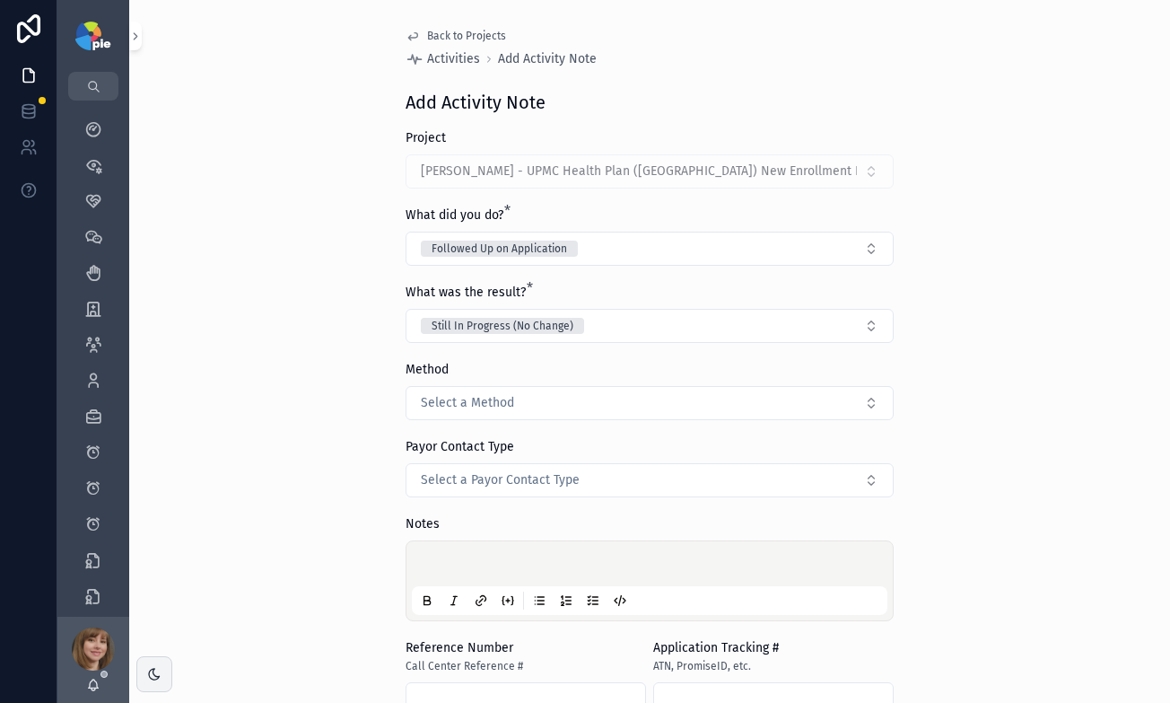
click at [460, 562] on p "scrollable content" at bounding box center [653, 566] width 476 height 18
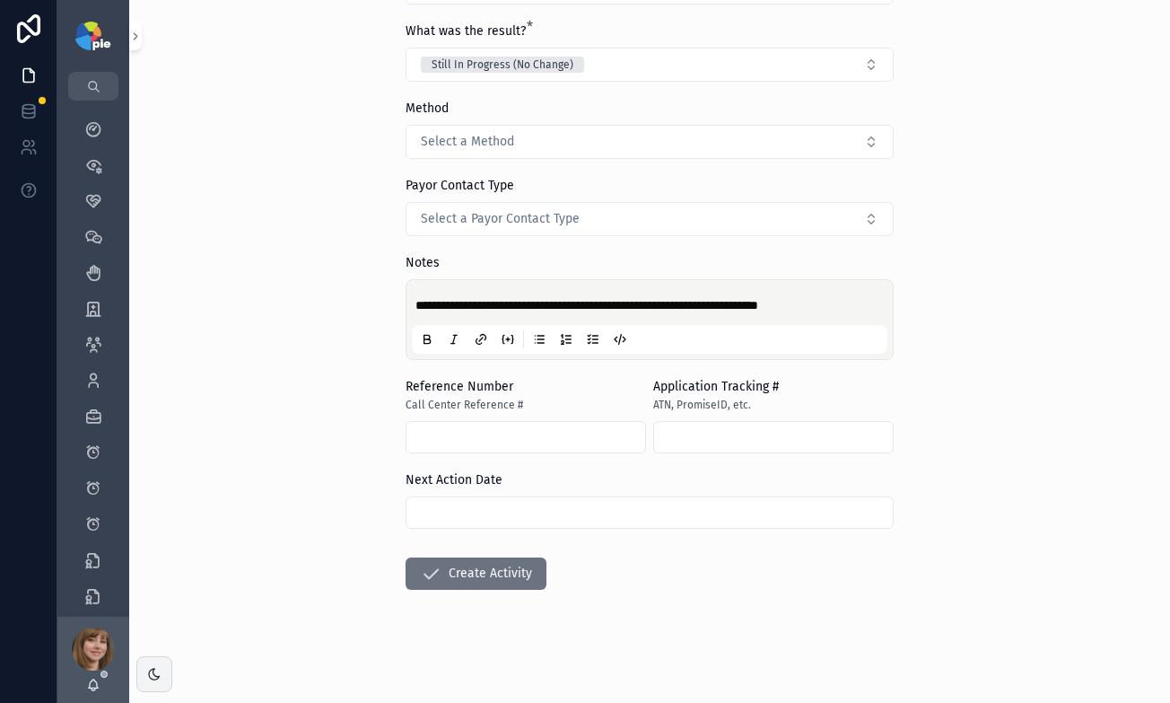
scroll to position [263, 0]
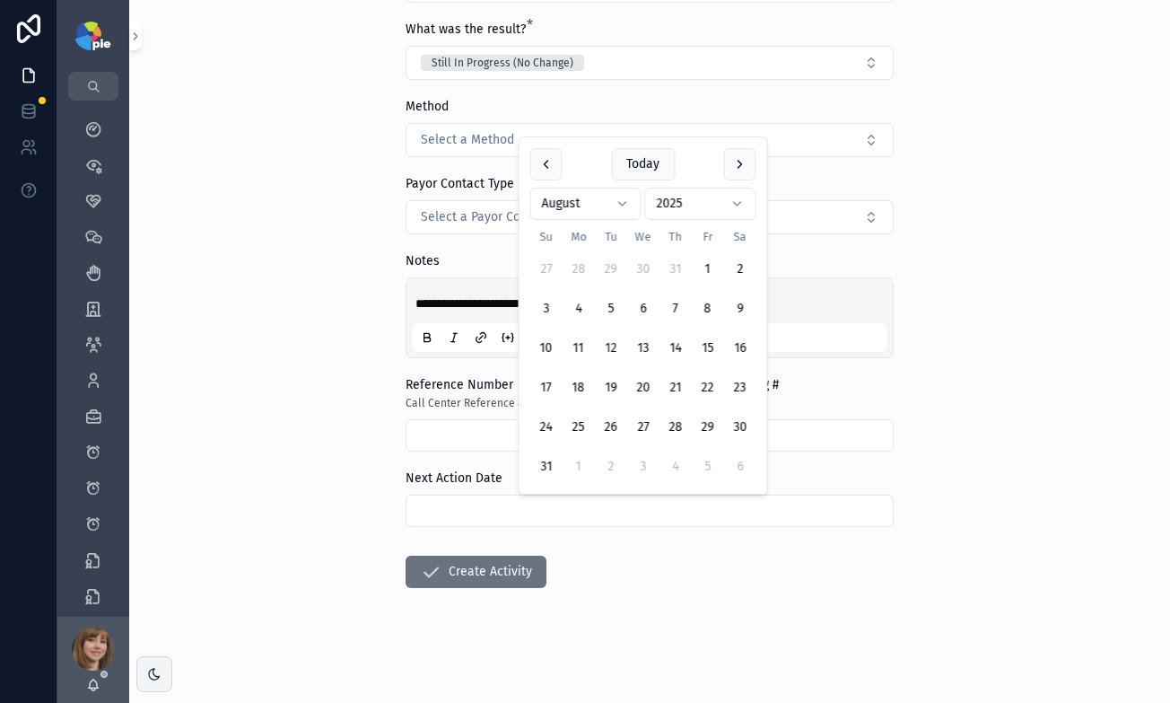
click at [527, 507] on input "scrollable content" at bounding box center [650, 510] width 486 height 25
click at [610, 463] on button "2" at bounding box center [611, 466] width 32 height 32
type input "********"
click at [588, 569] on form "**********" at bounding box center [650, 284] width 488 height 836
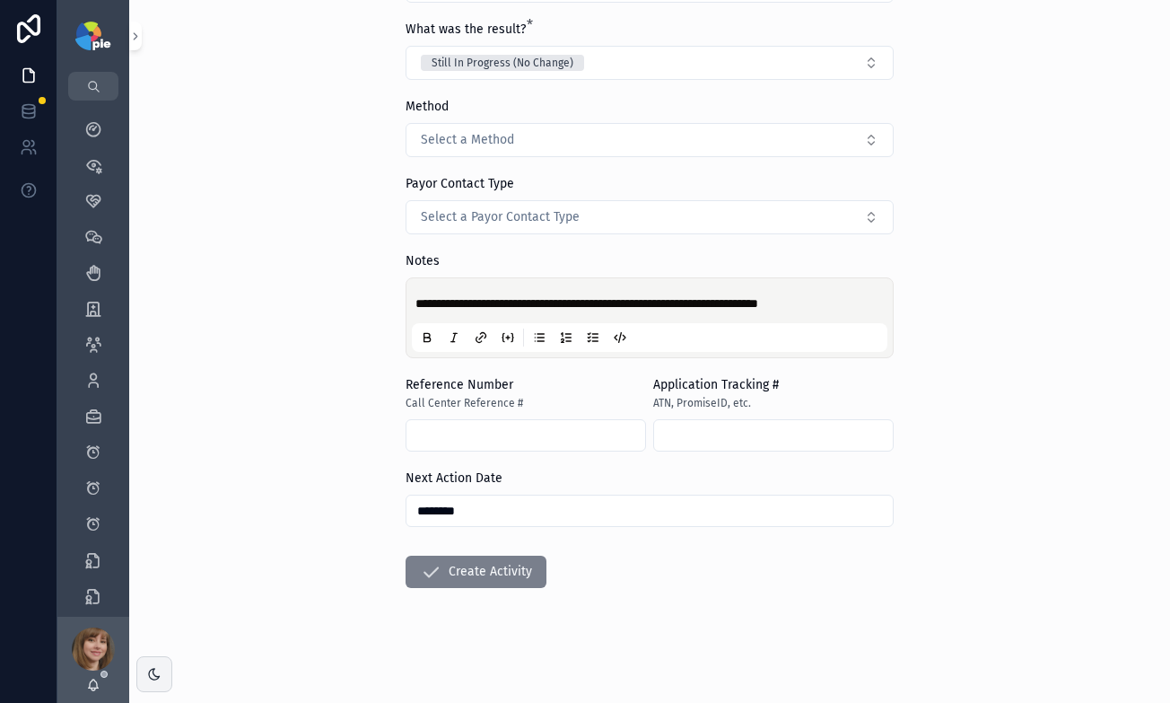
click at [468, 569] on button "Create Activity" at bounding box center [476, 571] width 141 height 32
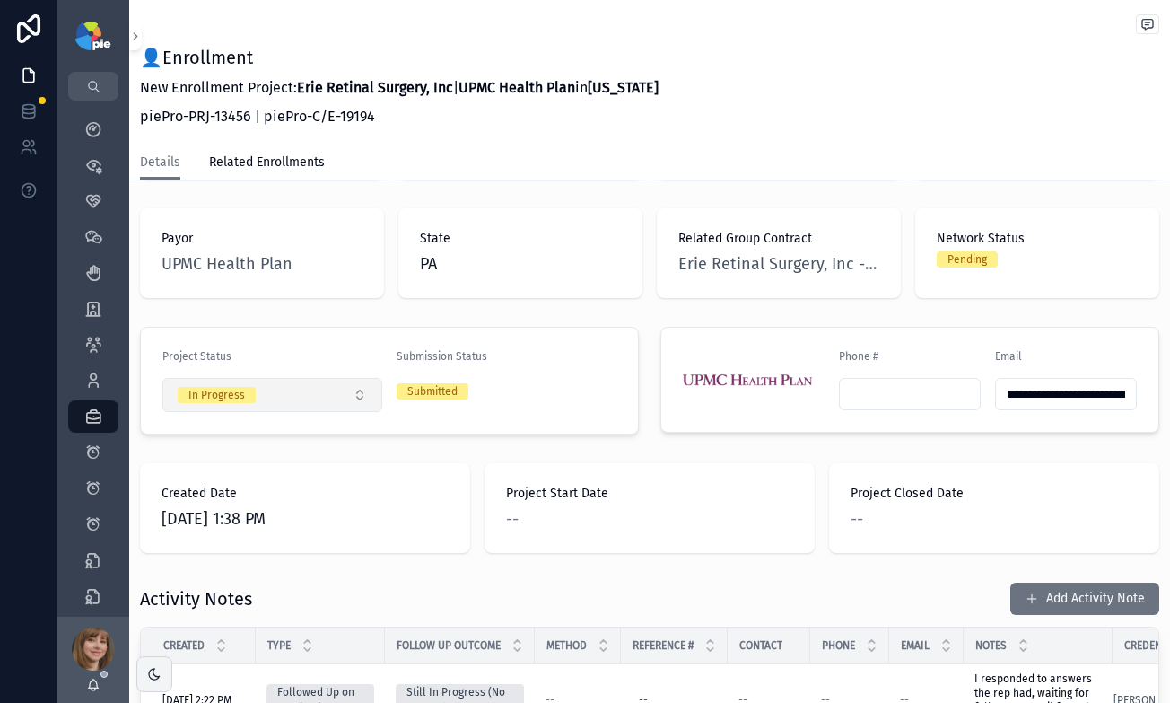
scroll to position [267, 0]
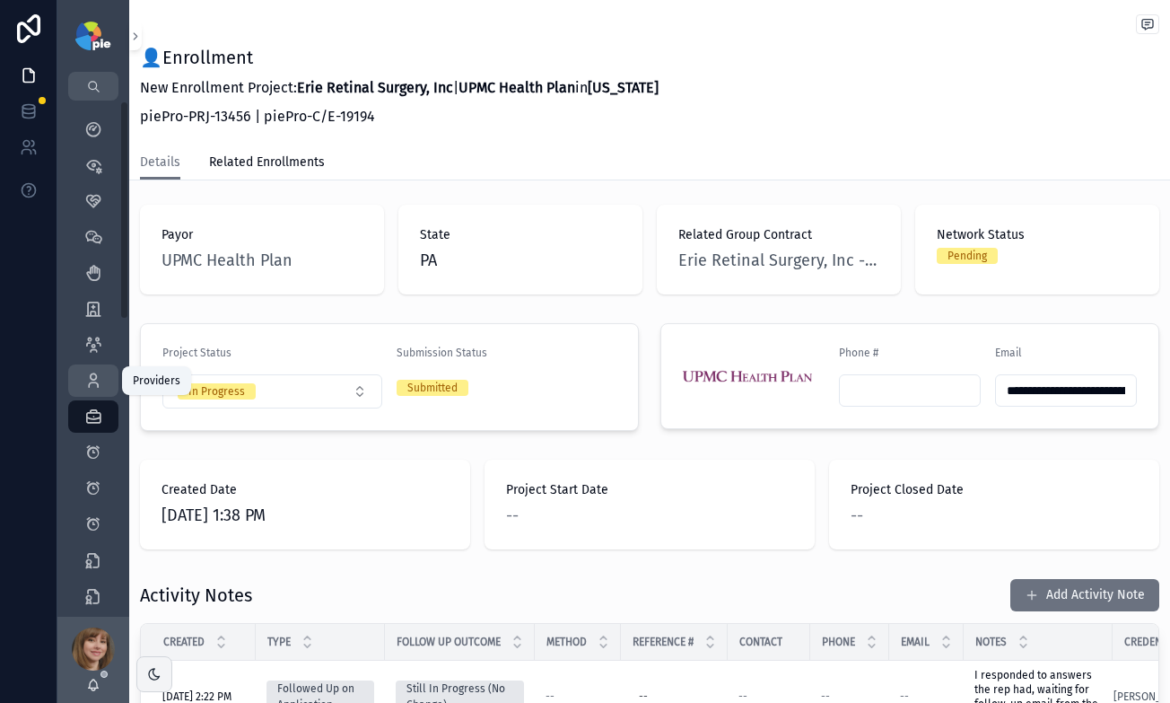
click at [96, 369] on div "Providers 293" at bounding box center [93, 380] width 29 height 29
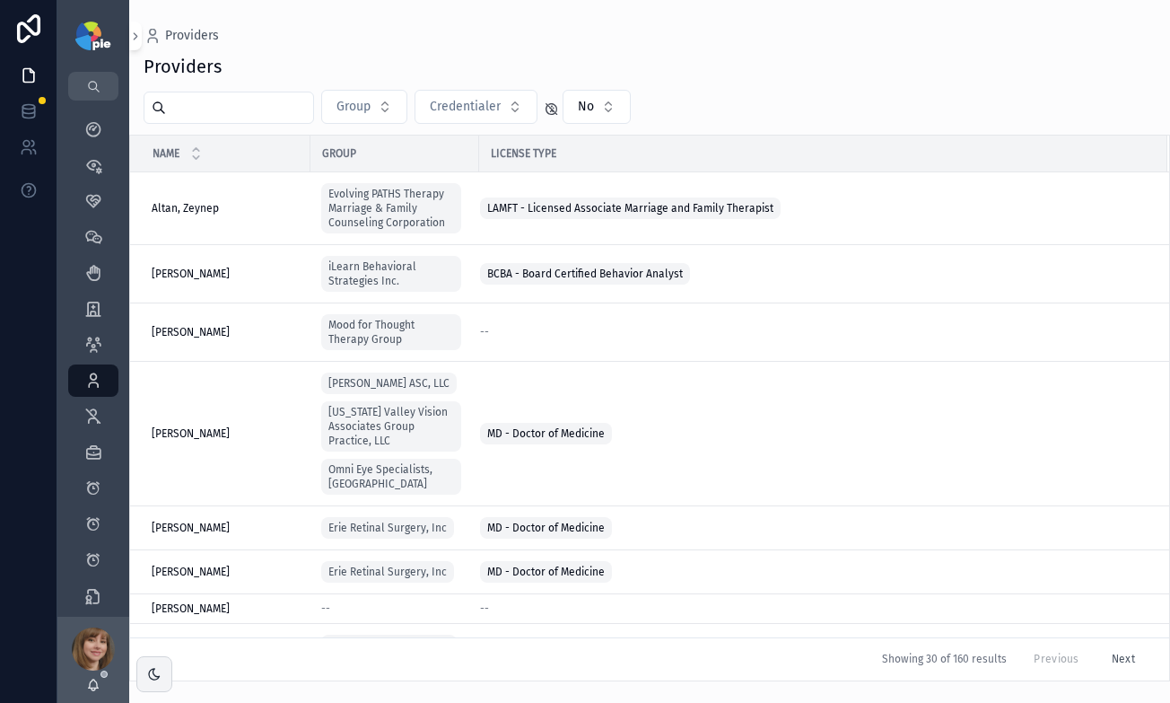
click at [239, 111] on input "scrollable content" at bounding box center [239, 107] width 147 height 25
type input "******"
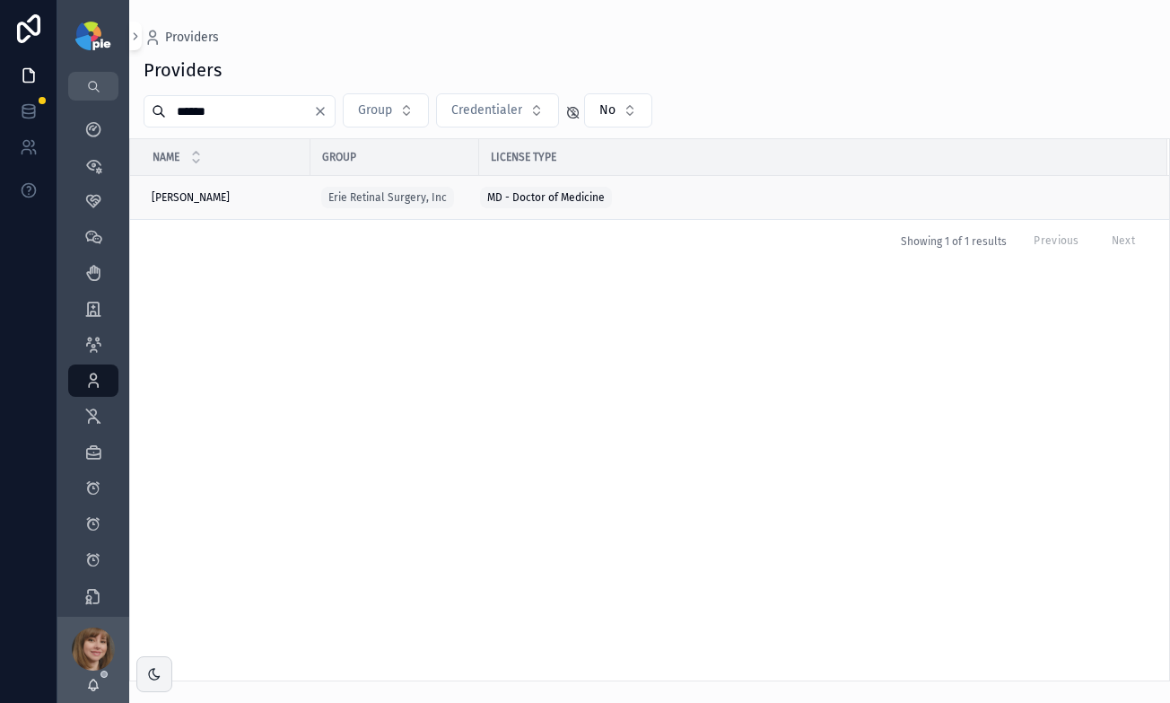
click at [281, 202] on div "Kulits, John Kulits, John" at bounding box center [226, 197] width 148 height 14
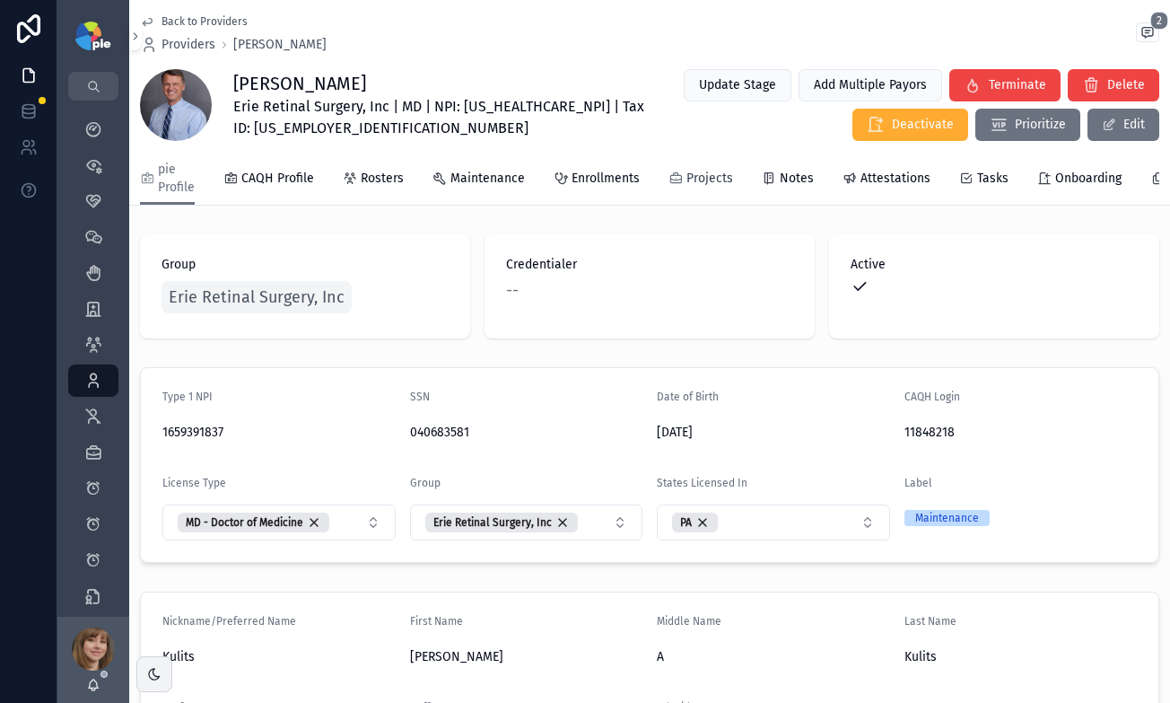
click at [721, 175] on span "Projects" at bounding box center [709, 179] width 47 height 18
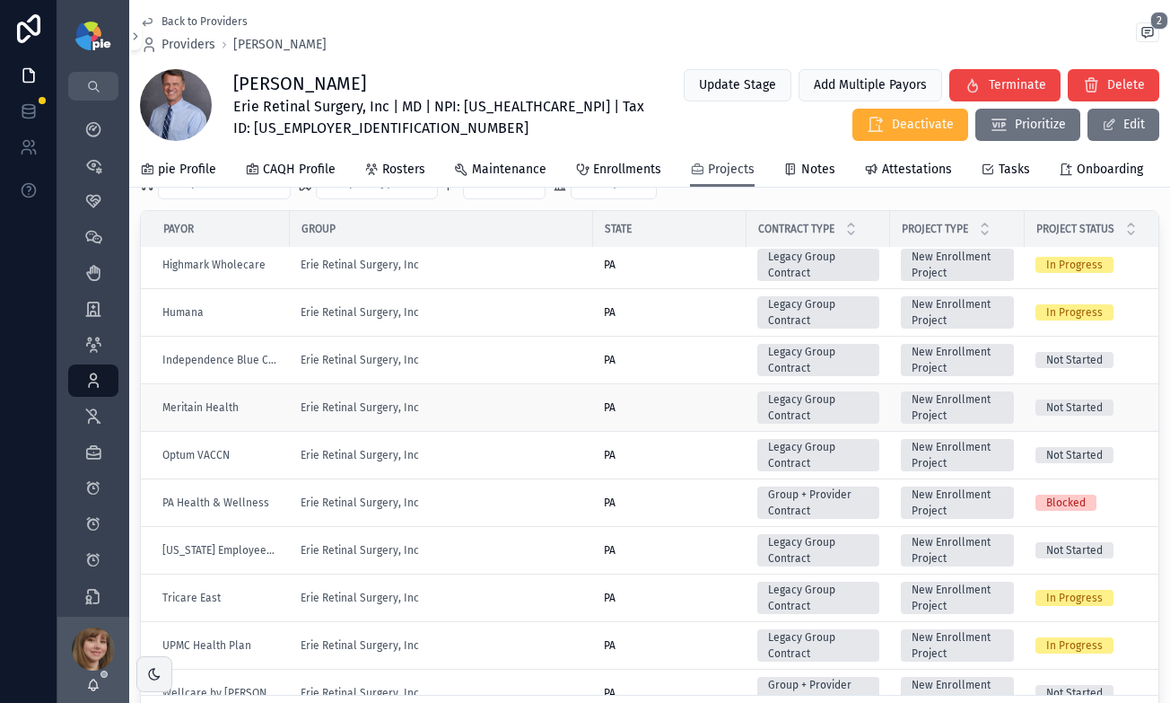
scroll to position [337, 0]
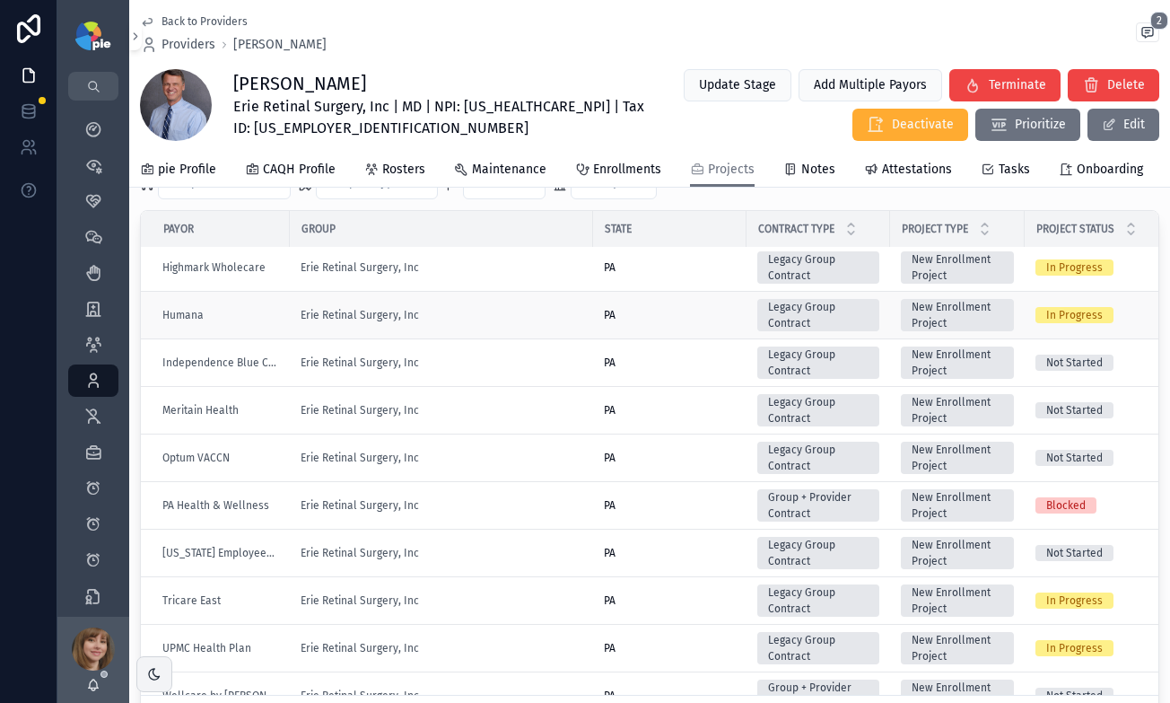
click at [489, 322] on div "Erie Retinal Surgery, Inc" at bounding box center [442, 315] width 282 height 14
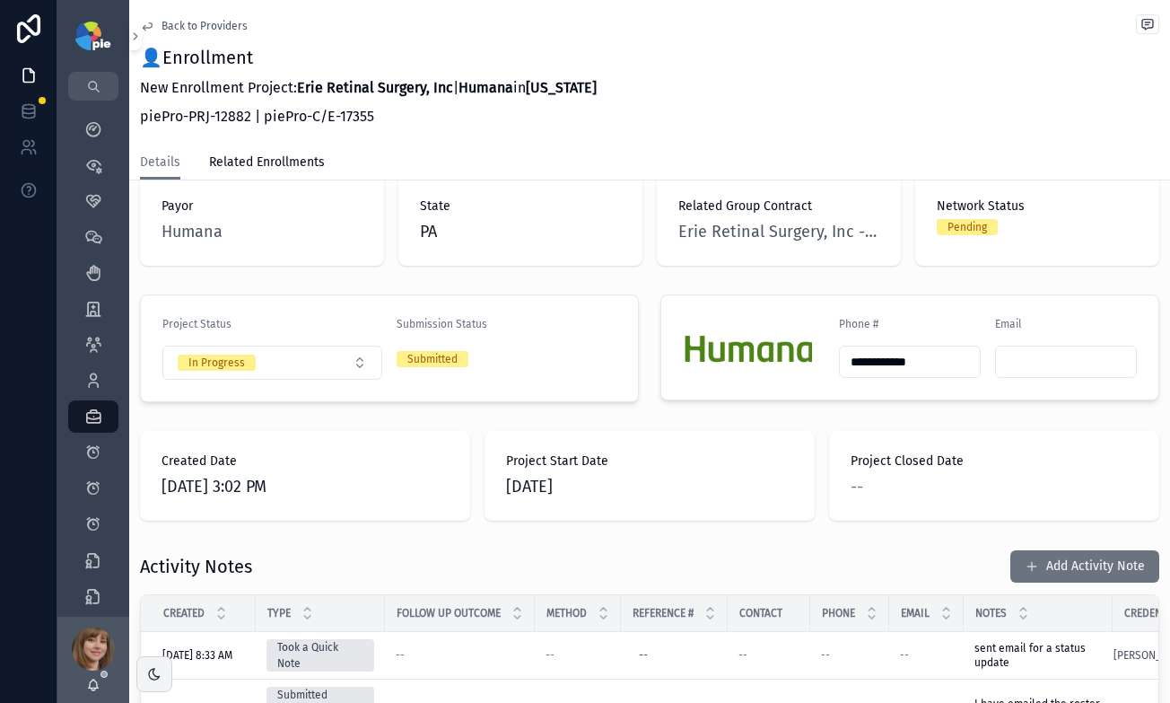
scroll to position [404, 0]
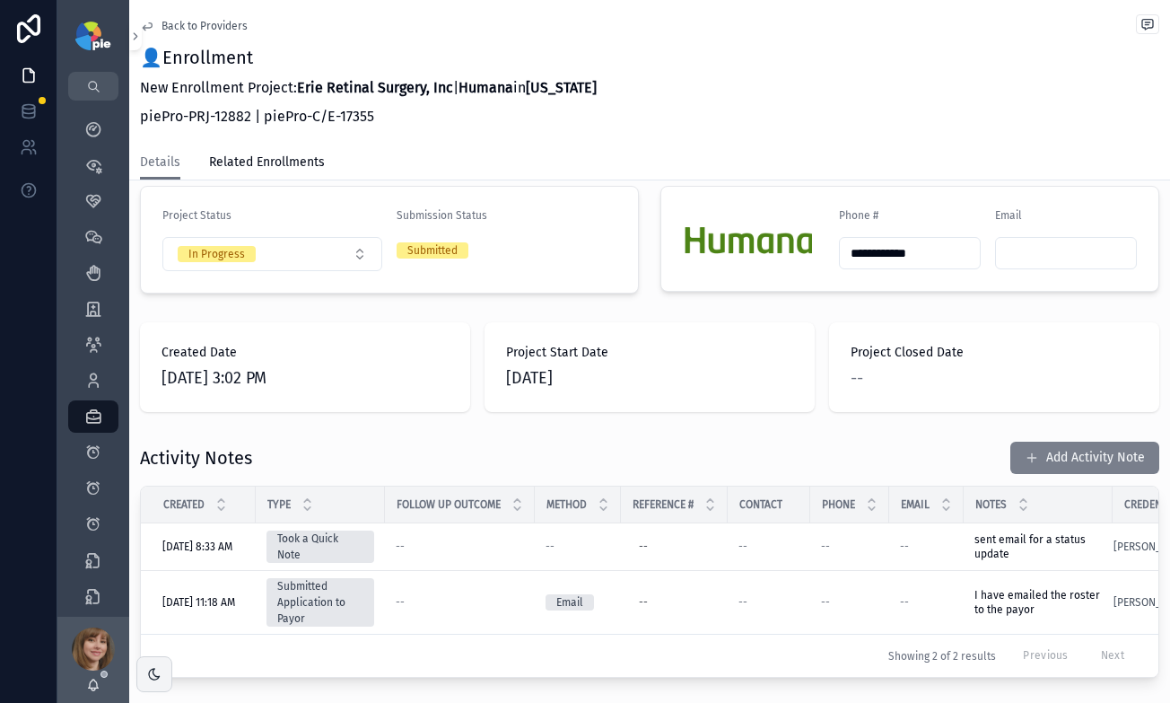
click at [1054, 442] on button "Add Activity Note" at bounding box center [1084, 458] width 149 height 32
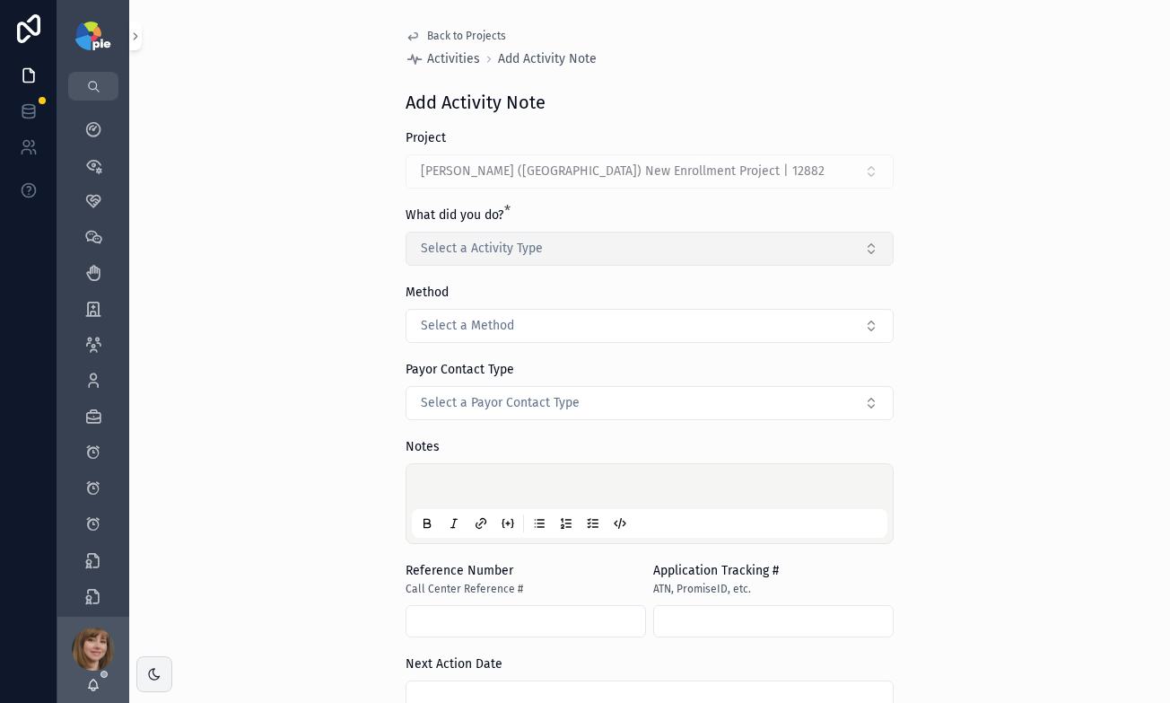
click at [541, 258] on button "Select a Activity Type" at bounding box center [650, 249] width 488 height 34
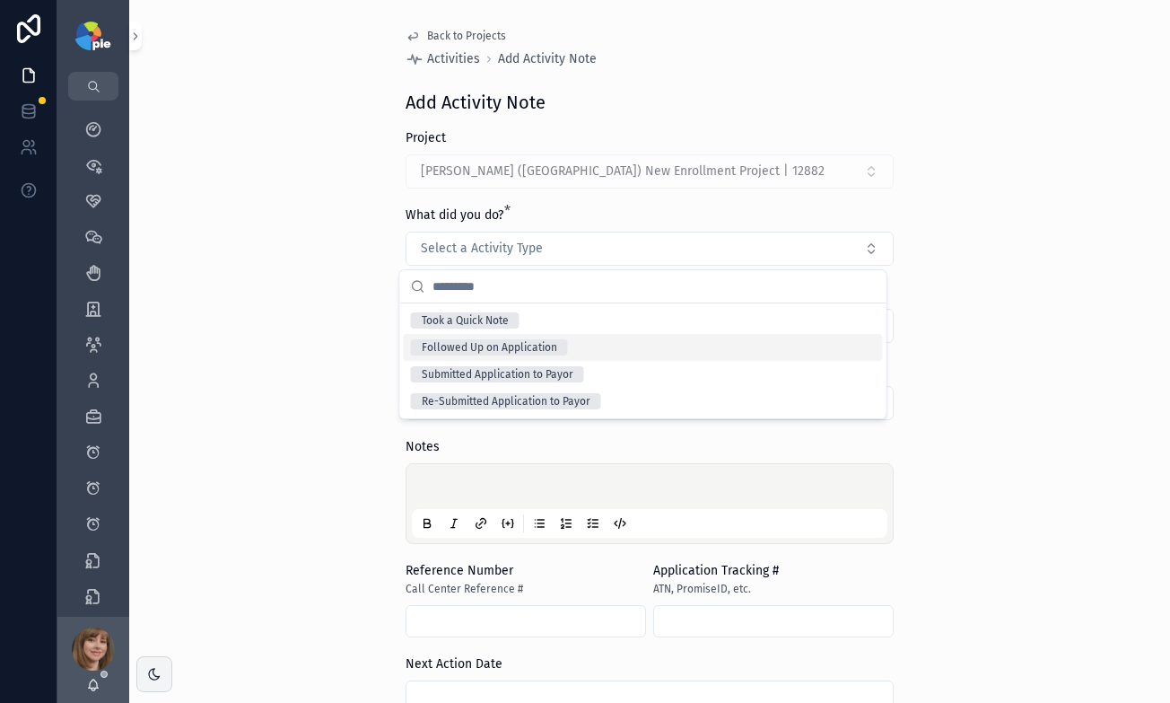
click at [569, 341] on div "Followed Up on Application" at bounding box center [643, 347] width 479 height 27
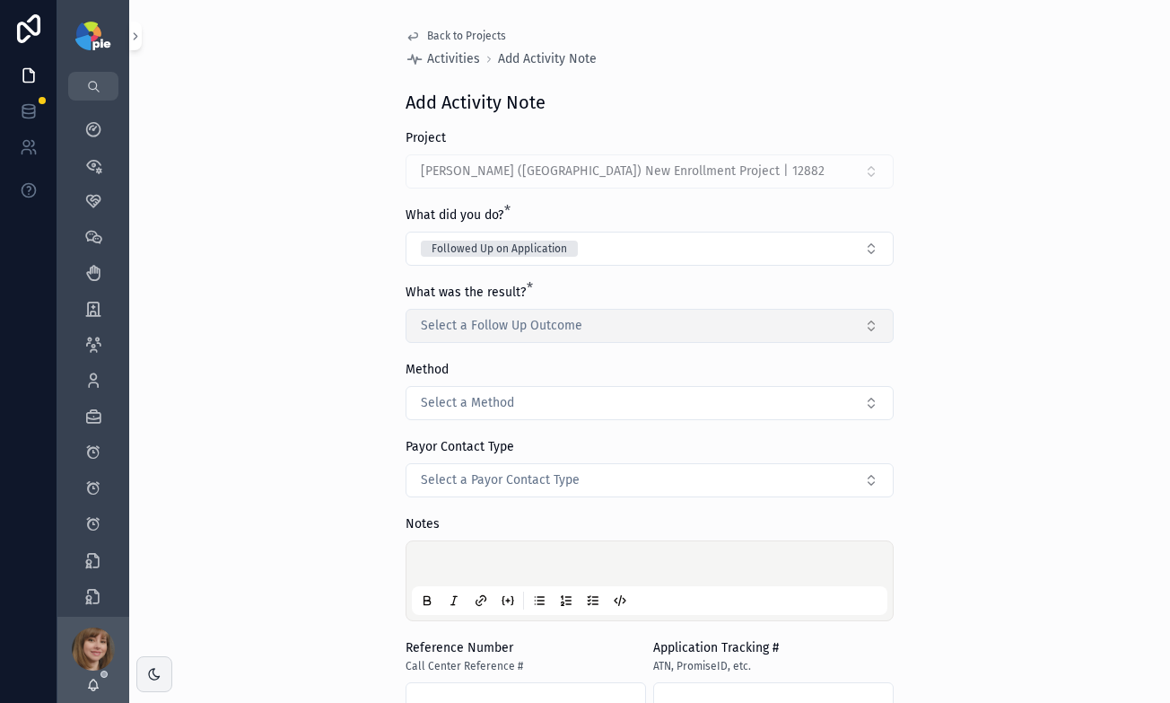
click at [564, 335] on button "Select a Follow Up Outcome" at bounding box center [650, 326] width 488 height 34
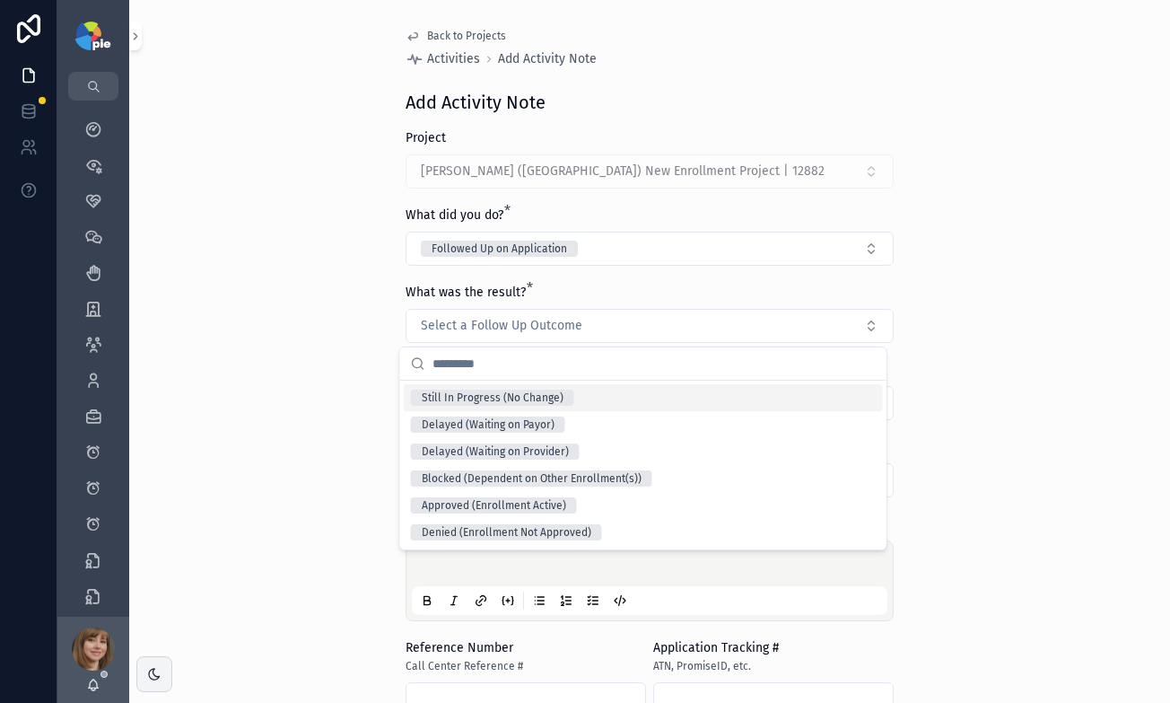
drag, startPoint x: 577, startPoint y: 396, endPoint x: 521, endPoint y: 472, distance: 94.4
click at [577, 395] on div "Still In Progress (No Change)" at bounding box center [643, 397] width 479 height 27
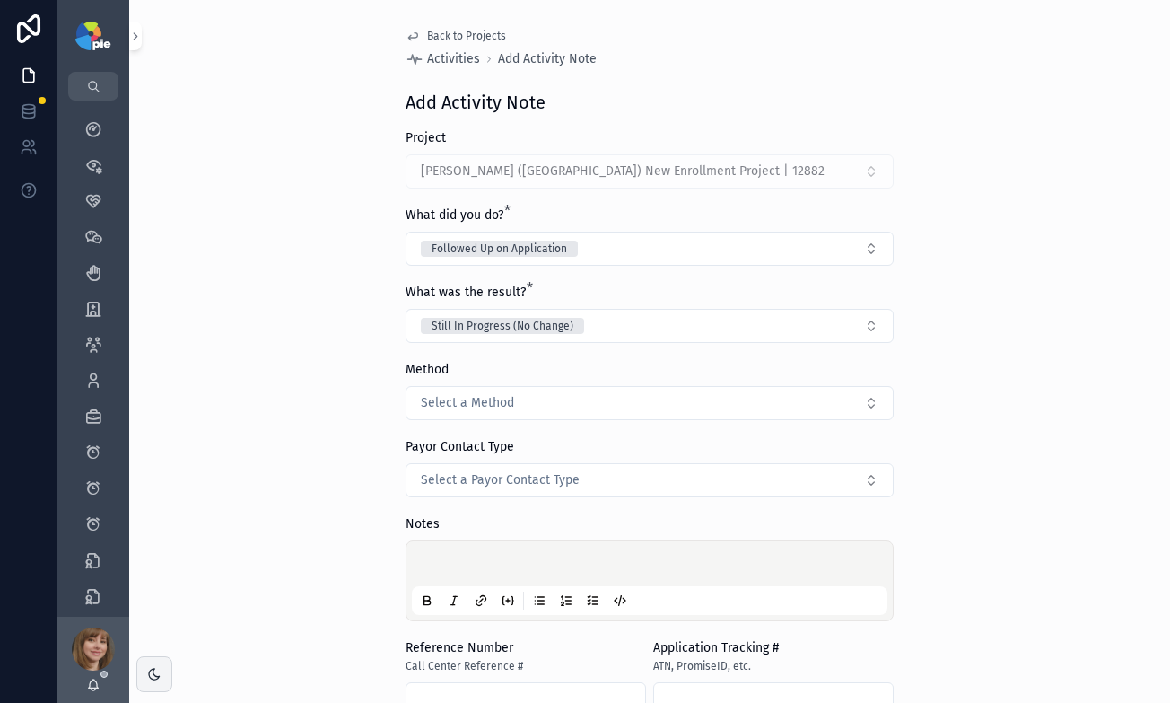
click at [468, 565] on p "scrollable content" at bounding box center [653, 566] width 476 height 18
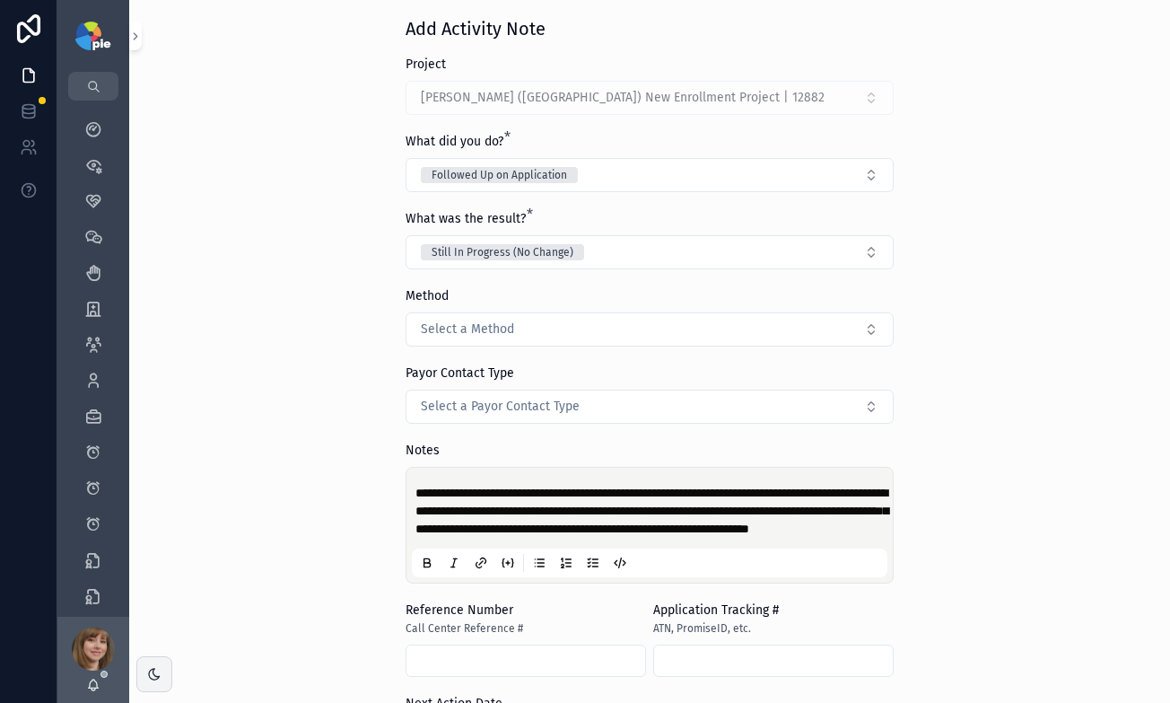
scroll to position [211, 0]
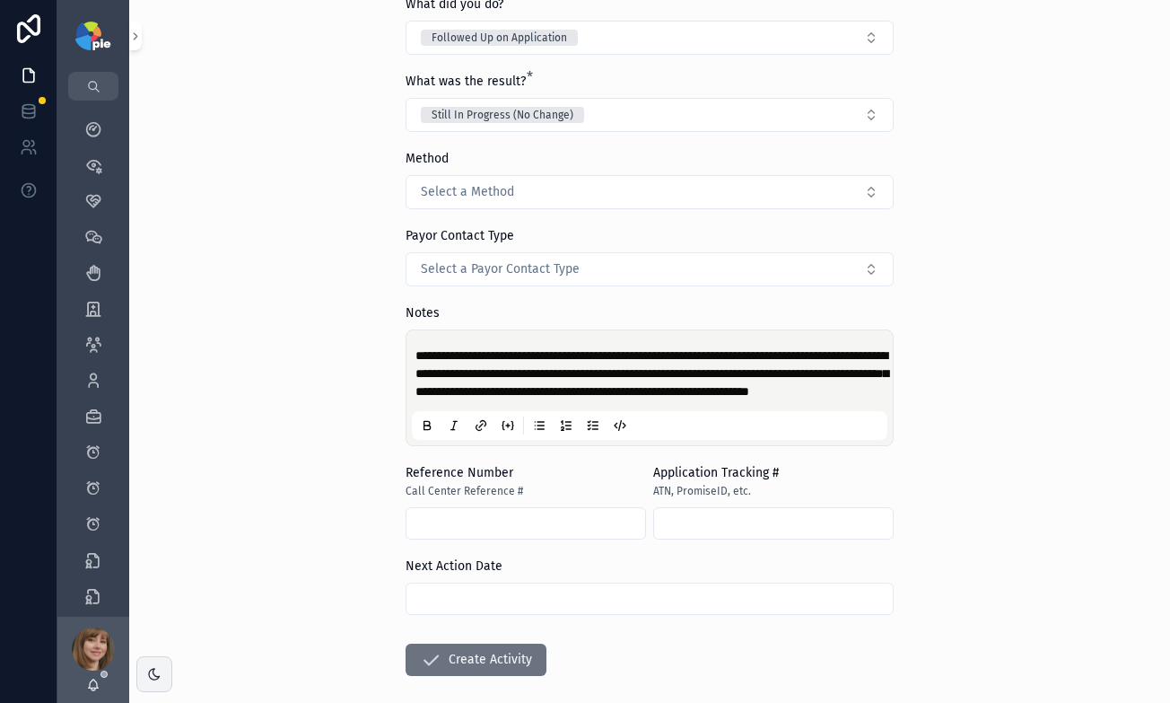
click at [521, 611] on input "scrollable content" at bounding box center [650, 598] width 486 height 25
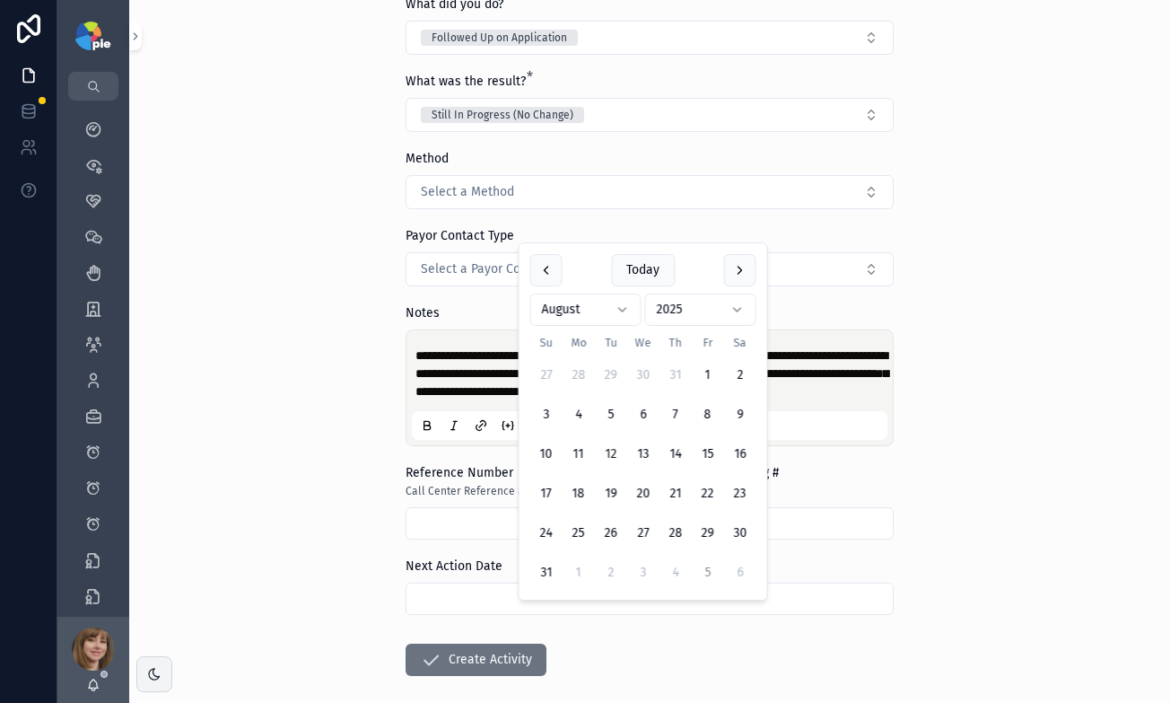
click at [697, 571] on button "5" at bounding box center [708, 572] width 32 height 32
type input "********"
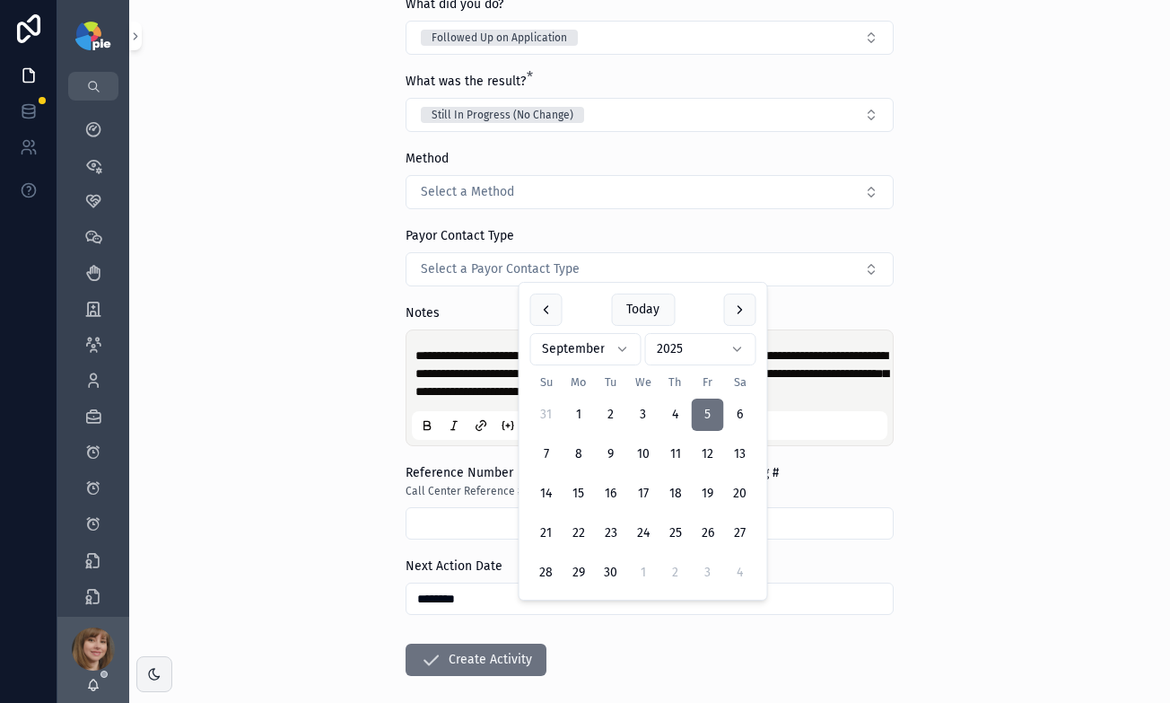
click at [284, 515] on div "**********" at bounding box center [649, 351] width 1041 height 703
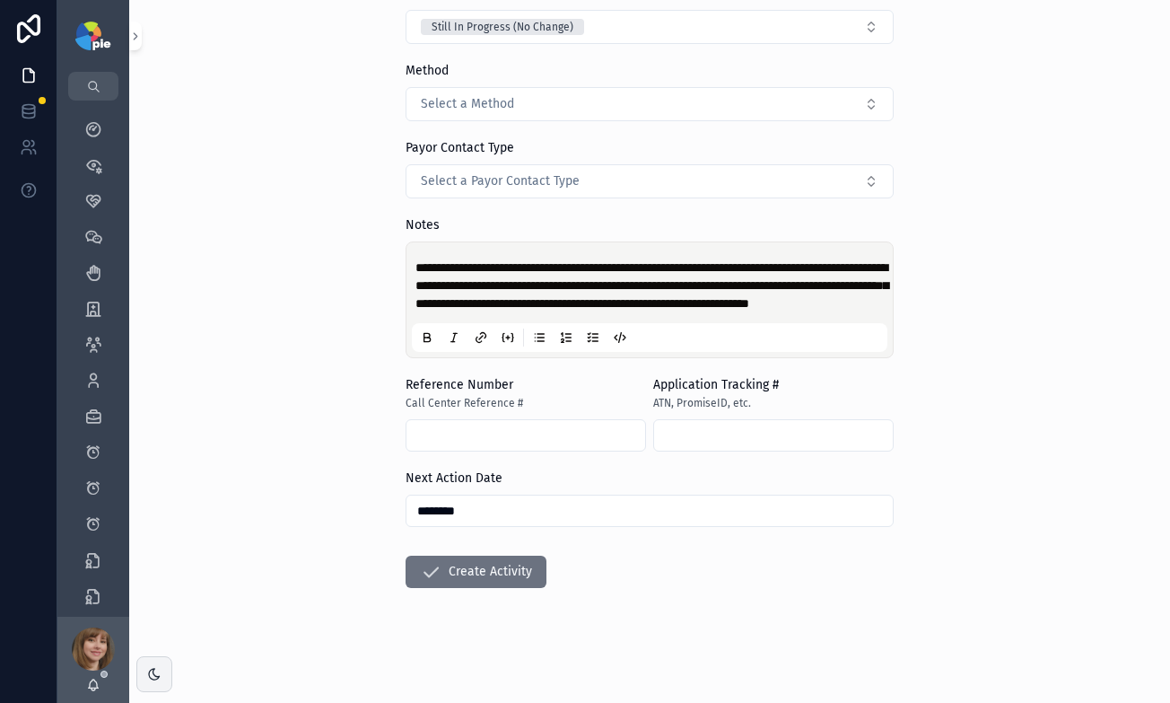
scroll to position [317, 0]
click at [475, 567] on button "Create Activity" at bounding box center [476, 571] width 141 height 32
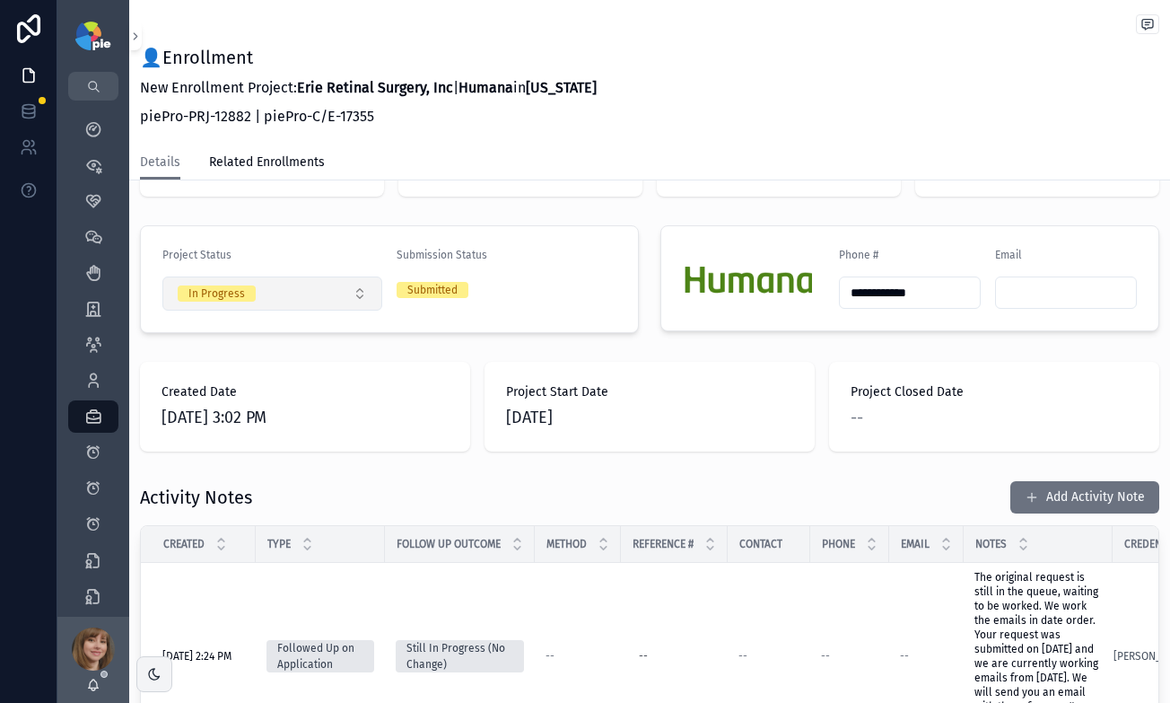
scroll to position [417, 0]
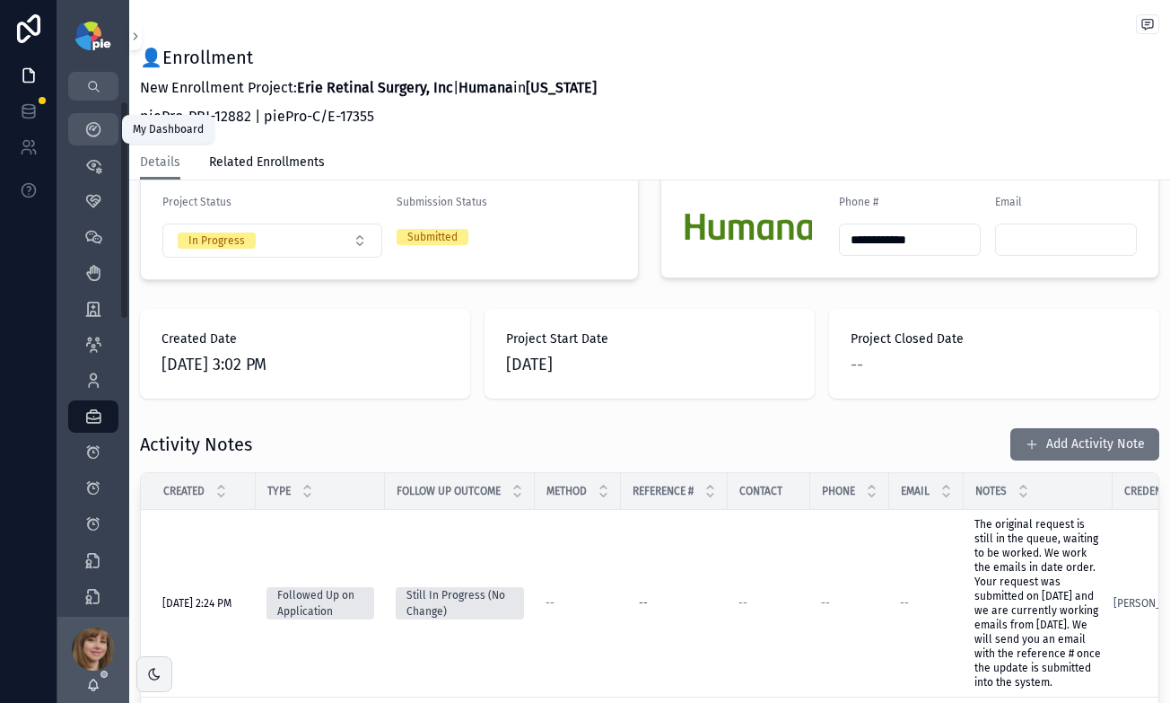
click at [93, 123] on icon "scrollable content" at bounding box center [93, 129] width 18 height 18
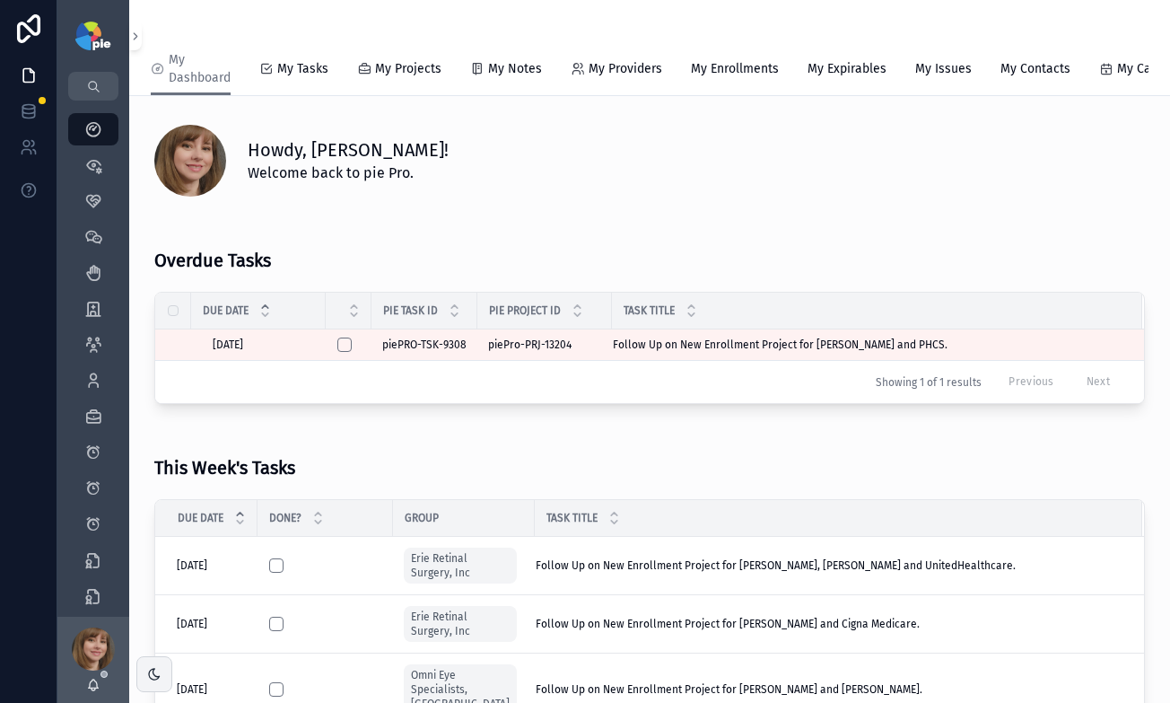
click at [799, 456] on div "This Week's Tasks" at bounding box center [649, 461] width 991 height 56
click at [90, 378] on icon "scrollable content" at bounding box center [93, 381] width 18 height 18
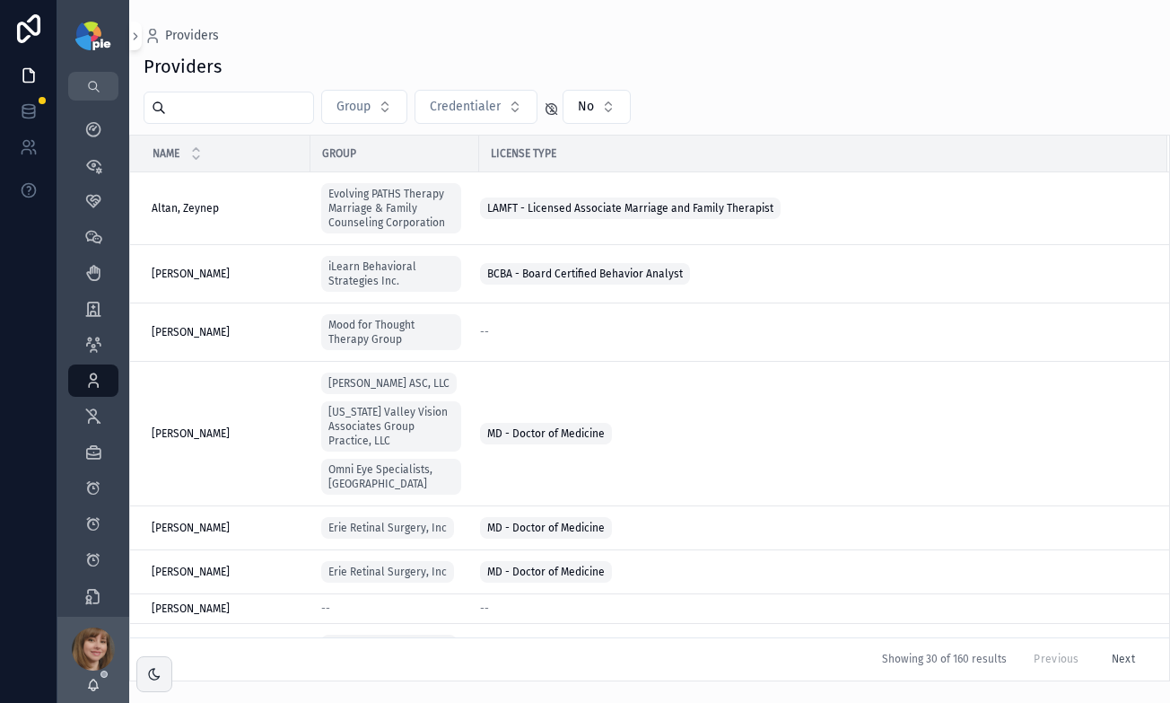
click at [245, 117] on input "scrollable content" at bounding box center [239, 107] width 147 height 25
type input "****"
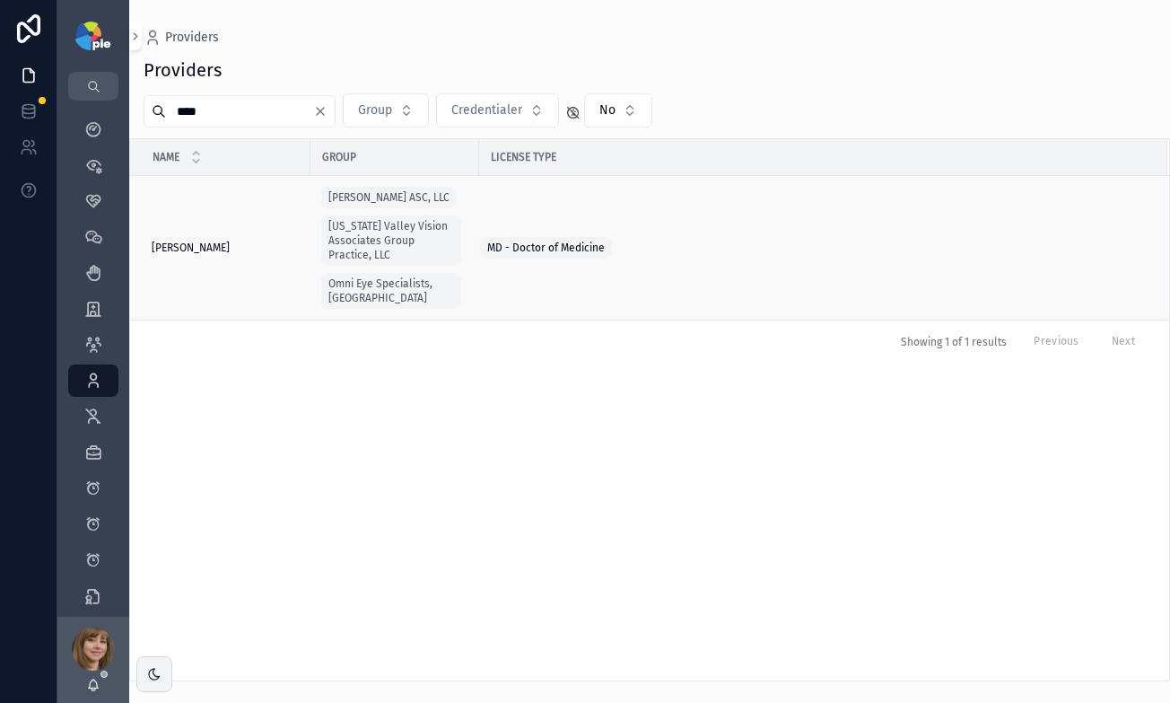
click at [203, 230] on td "Cohn, Aaron Cohn, Aaron" at bounding box center [220, 248] width 180 height 144
click at [205, 240] on span "Cohn, Aaron" at bounding box center [191, 247] width 78 height 14
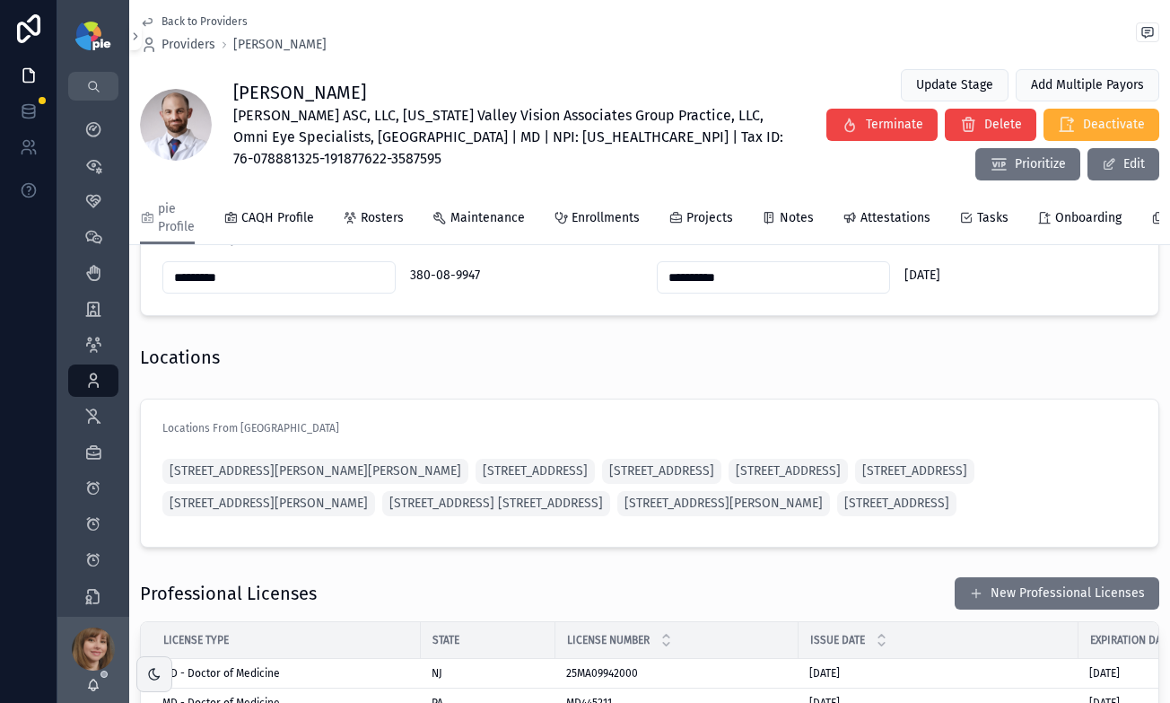
scroll to position [1588, 0]
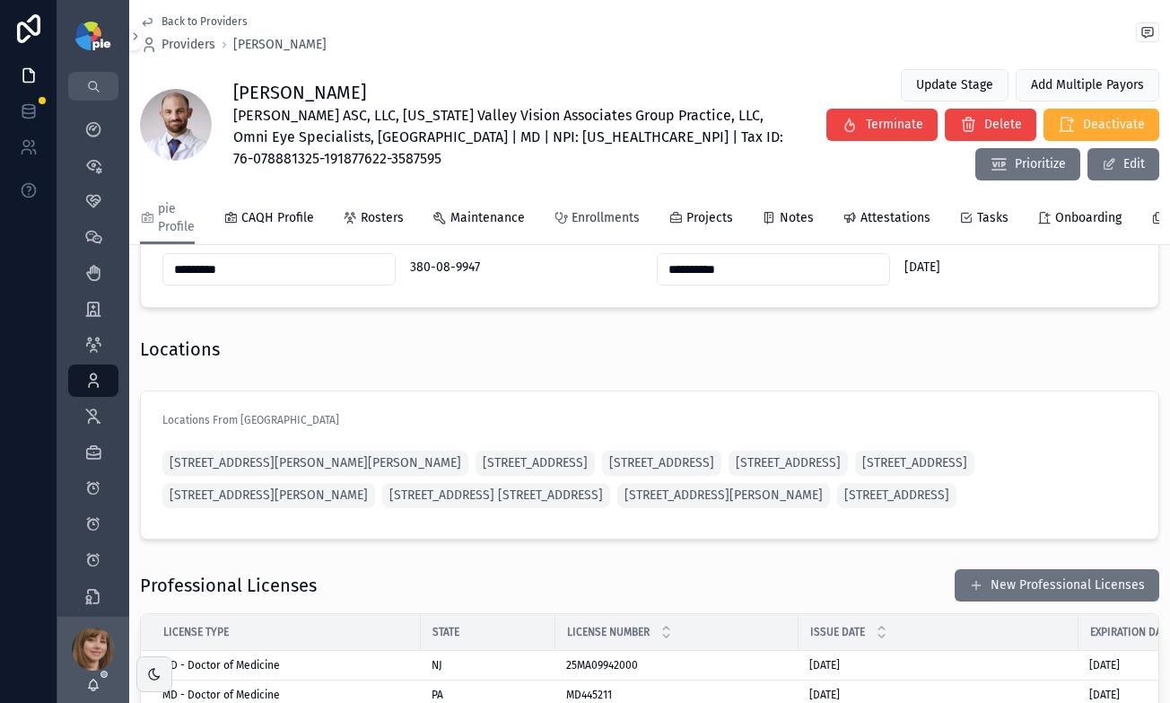
click at [579, 218] on span "Enrollments" at bounding box center [606, 218] width 68 height 18
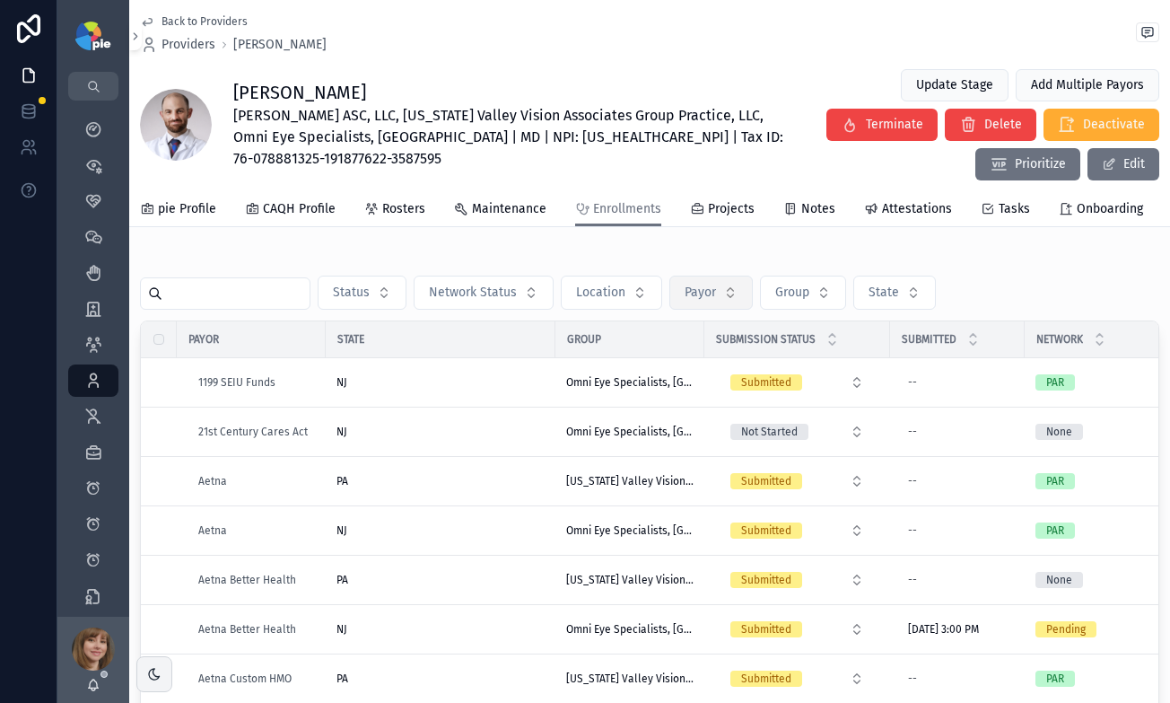
click at [712, 302] on span "Payor" at bounding box center [700, 293] width 31 height 18
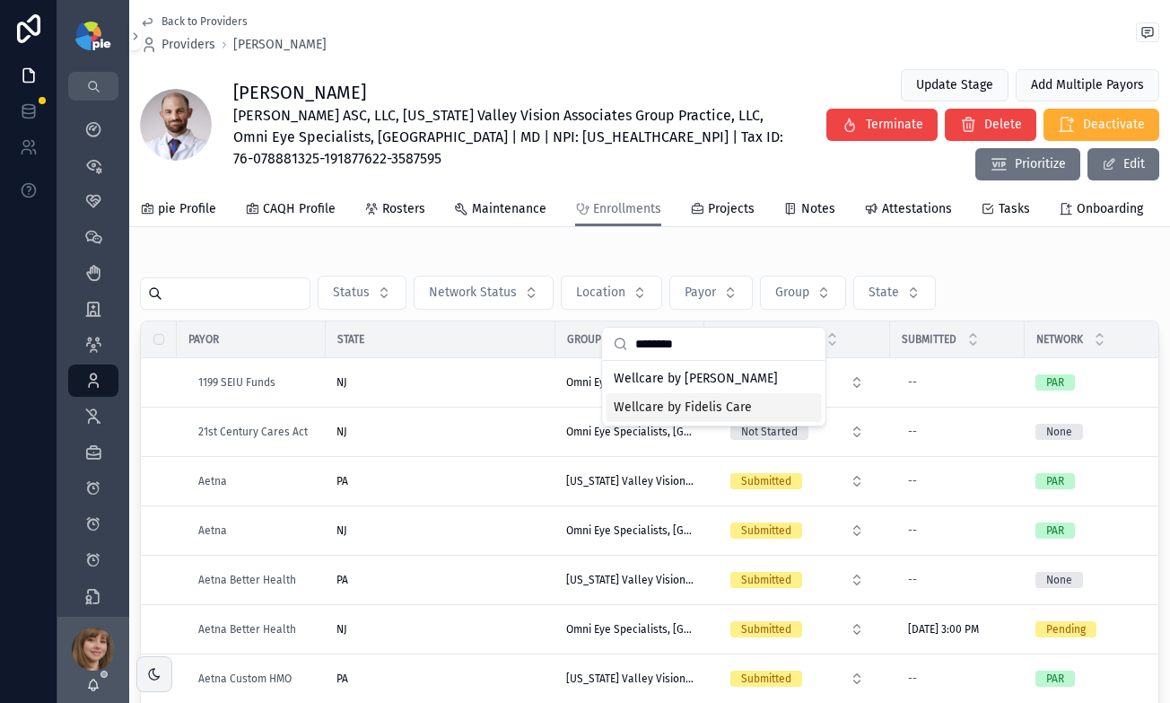
type input "********"
click at [674, 411] on span "Wellcare by Fidelis Care" at bounding box center [683, 407] width 138 height 18
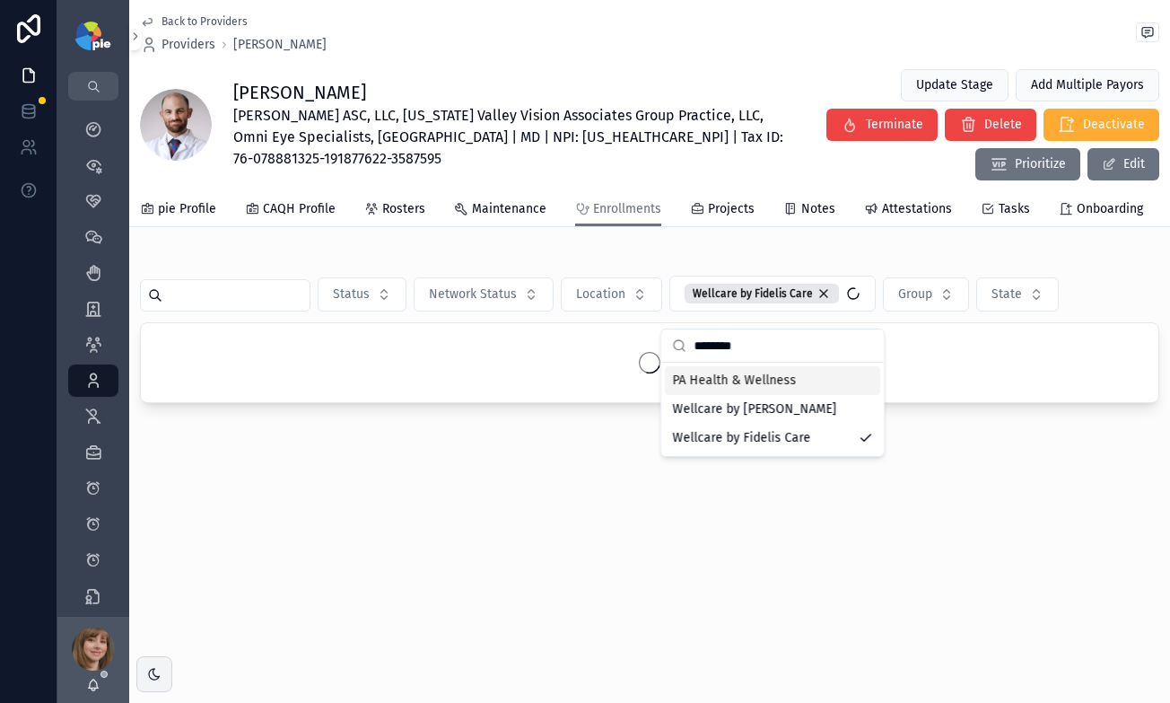
click at [1113, 258] on div "scrollable content" at bounding box center [1092, 257] width 135 height 2
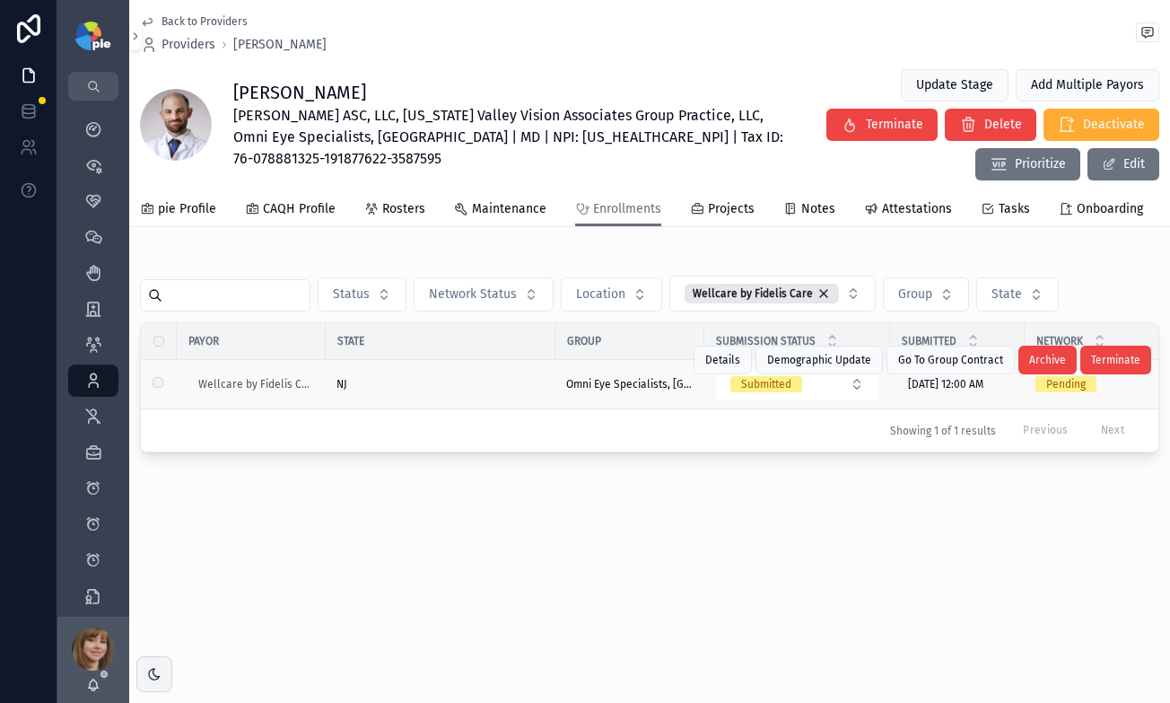
click at [413, 391] on div "NJ" at bounding box center [441, 384] width 208 height 14
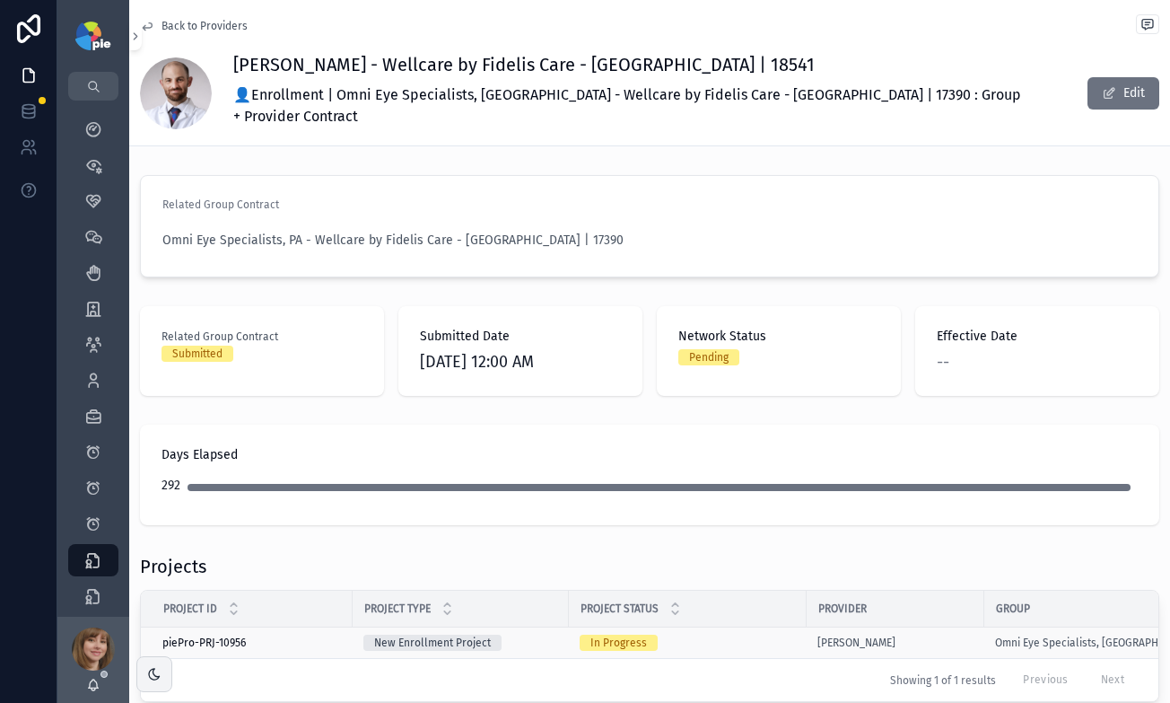
click at [763, 634] on div "In Progress" at bounding box center [688, 642] width 216 height 16
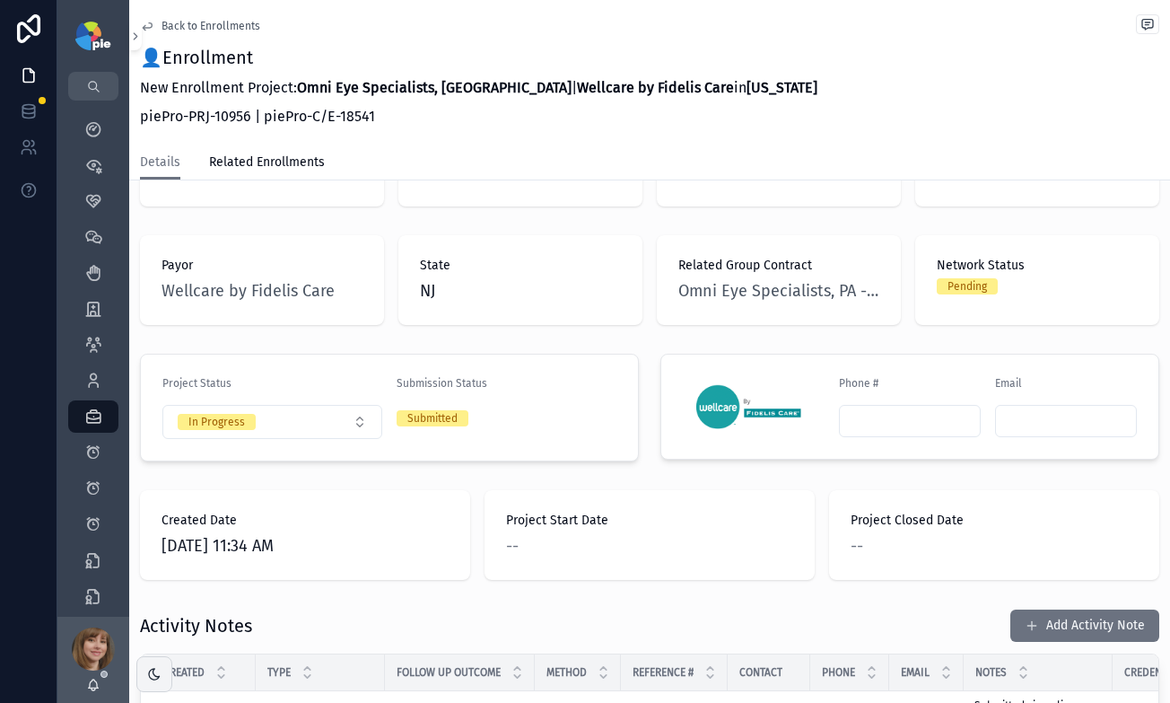
scroll to position [234, 0]
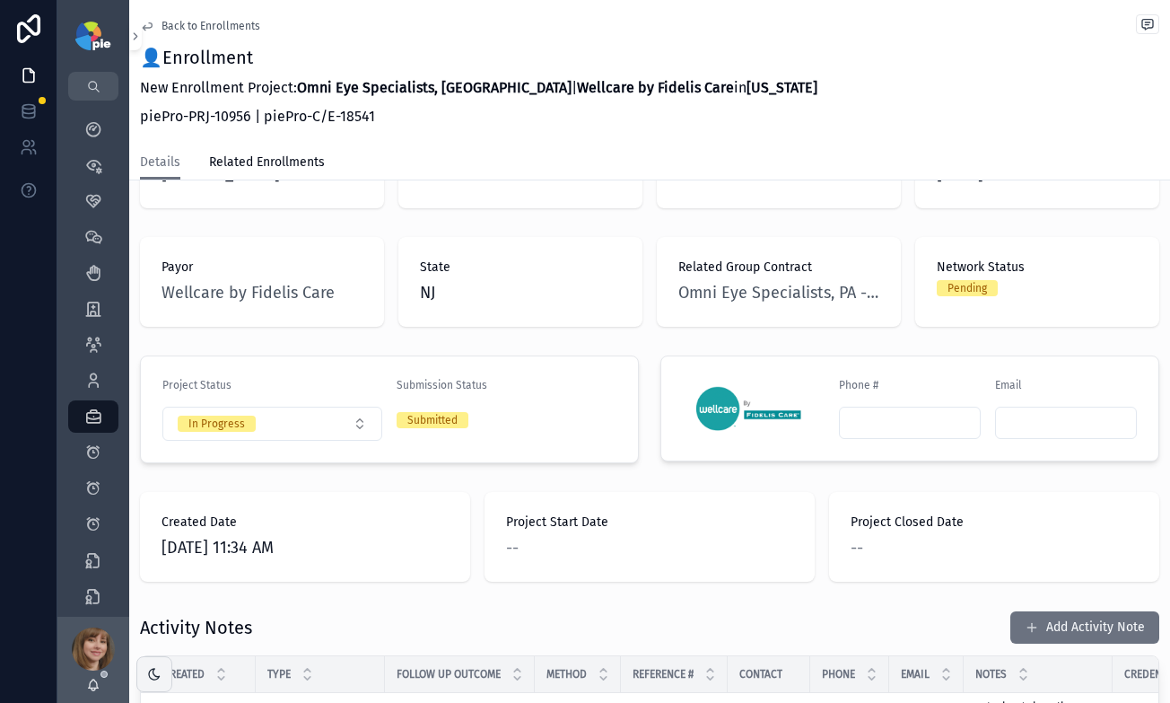
click at [182, 25] on span "Back to Enrollments" at bounding box center [211, 26] width 99 height 14
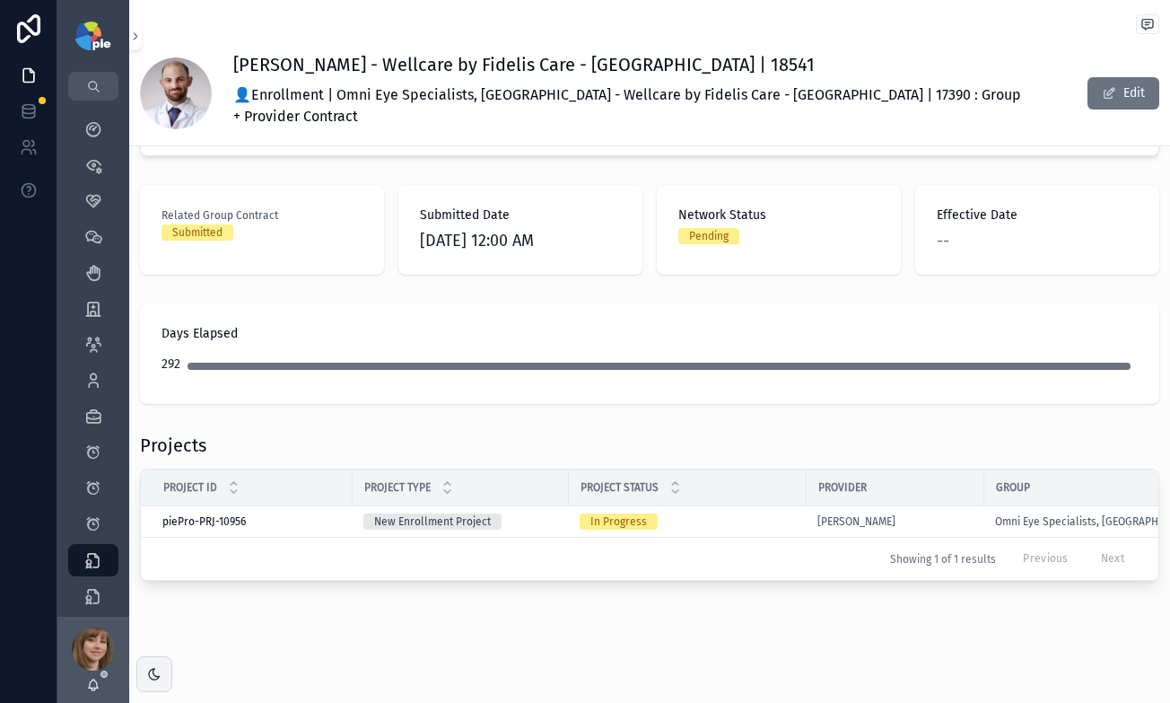
scroll to position [234, 0]
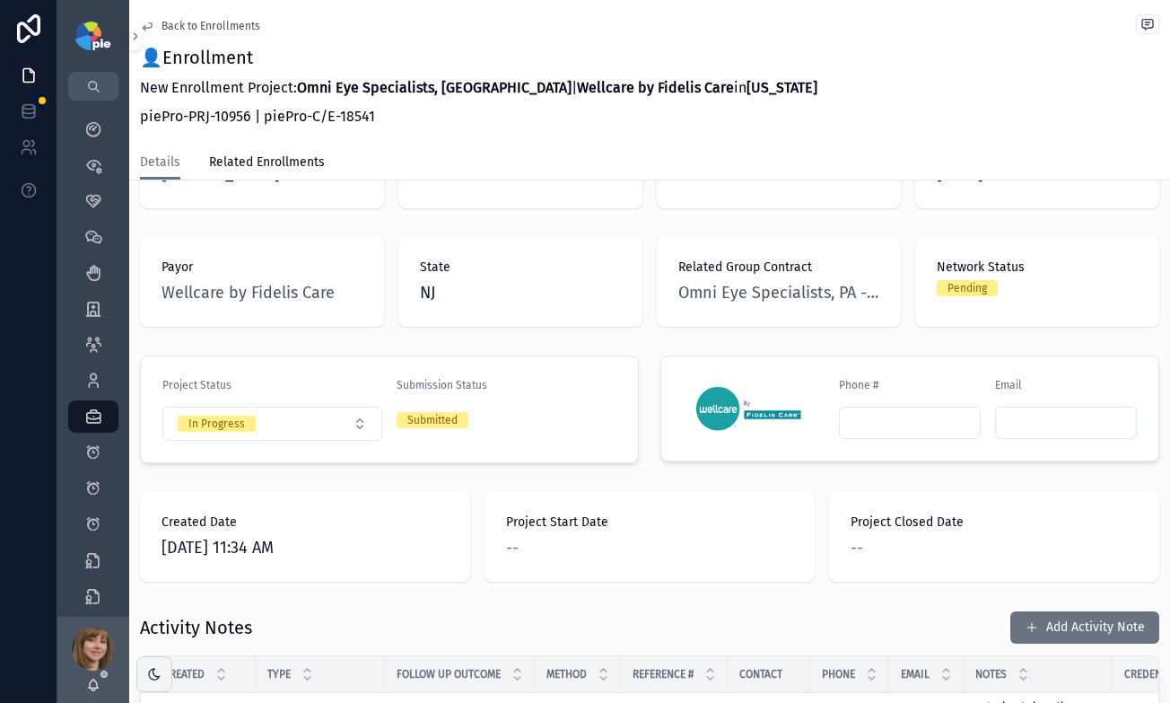
scroll to position [123, 0]
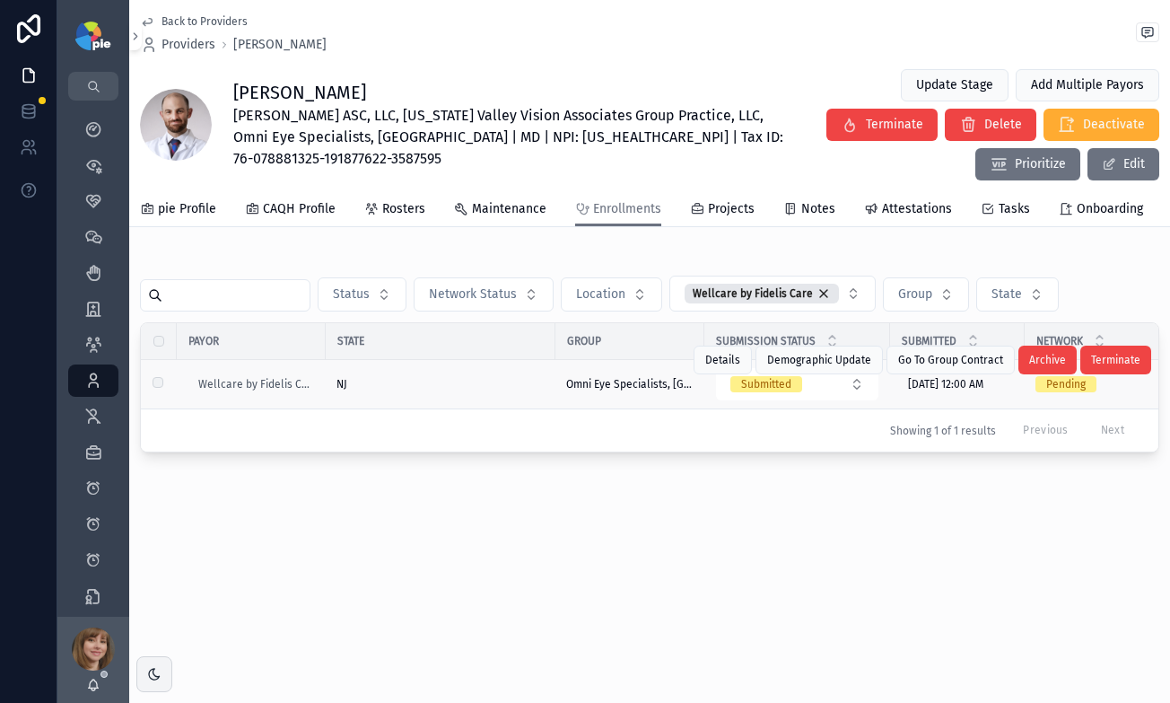
click at [525, 391] on div "NJ" at bounding box center [441, 384] width 208 height 14
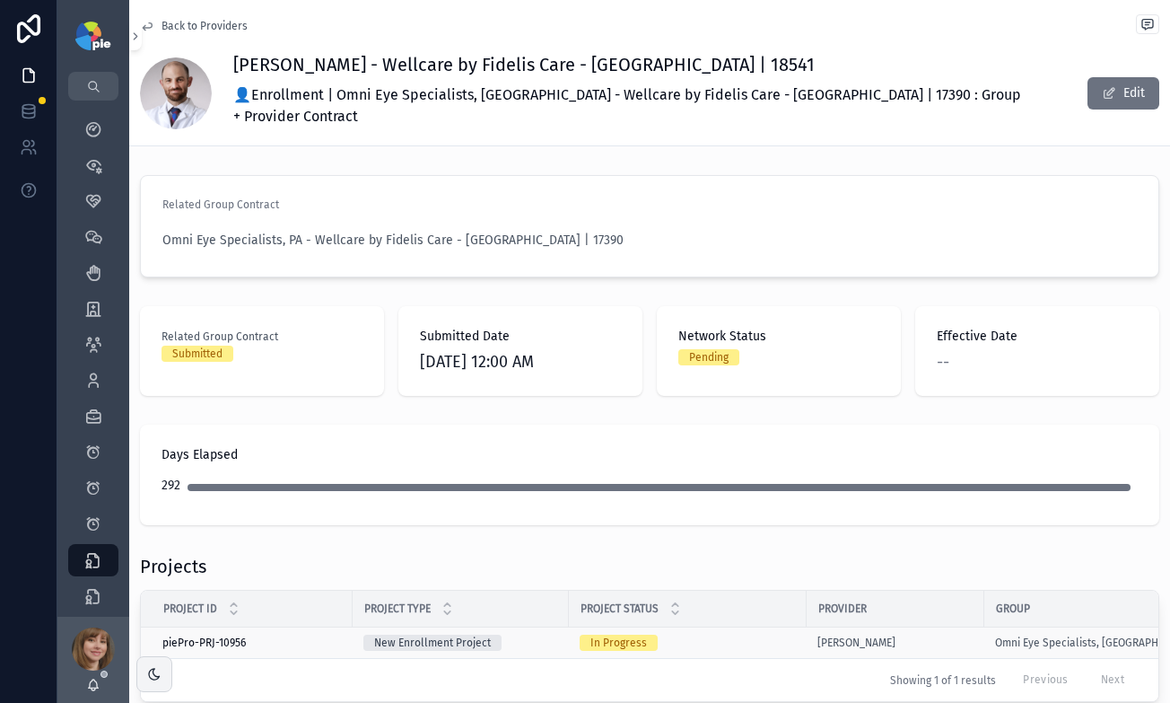
click at [710, 634] on div "In Progress" at bounding box center [688, 642] width 216 height 16
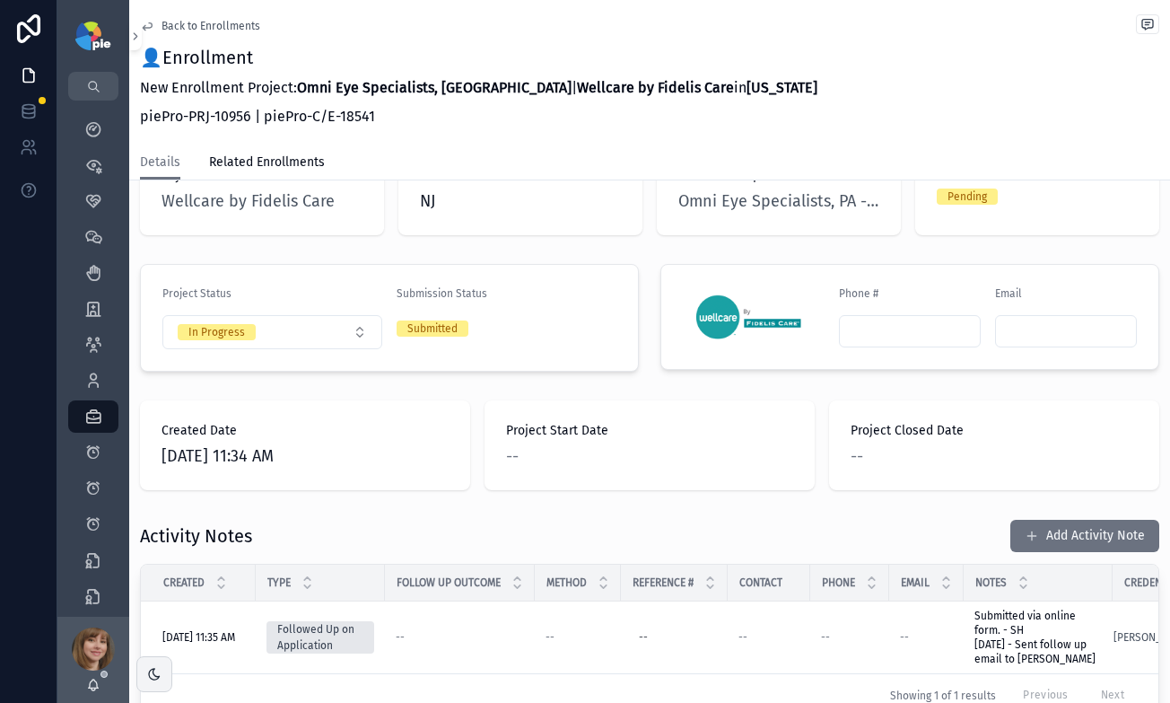
scroll to position [332, 0]
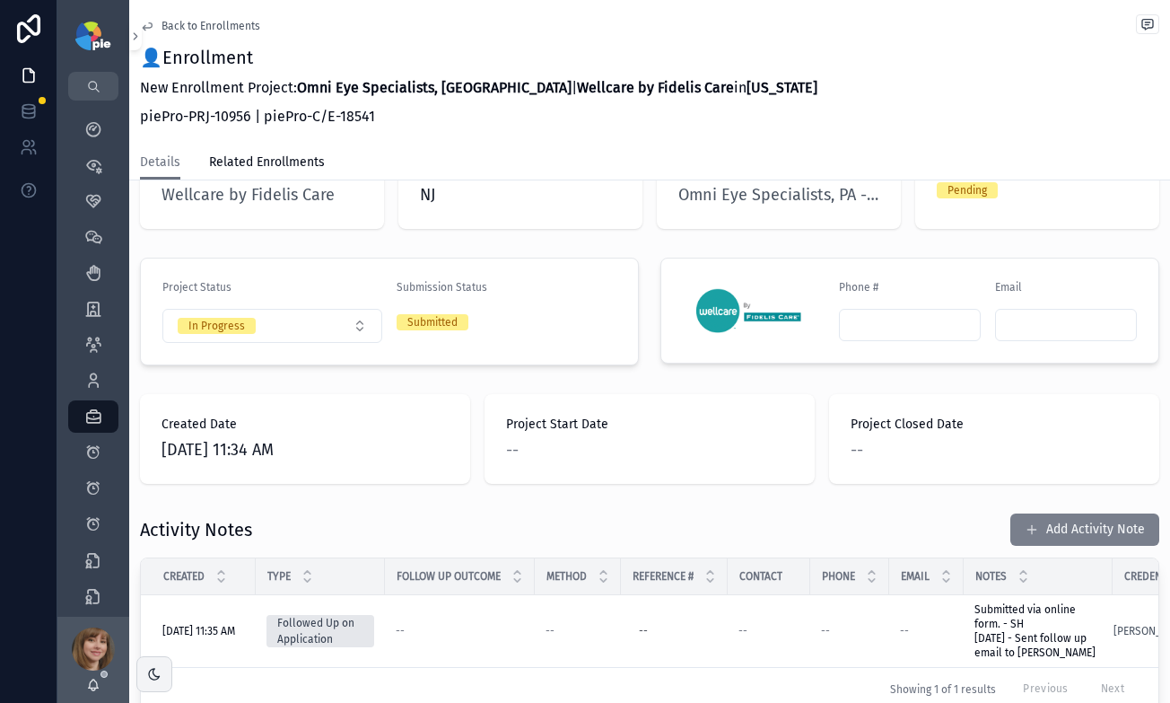
click at [1050, 513] on button "Add Activity Note" at bounding box center [1084, 529] width 149 height 32
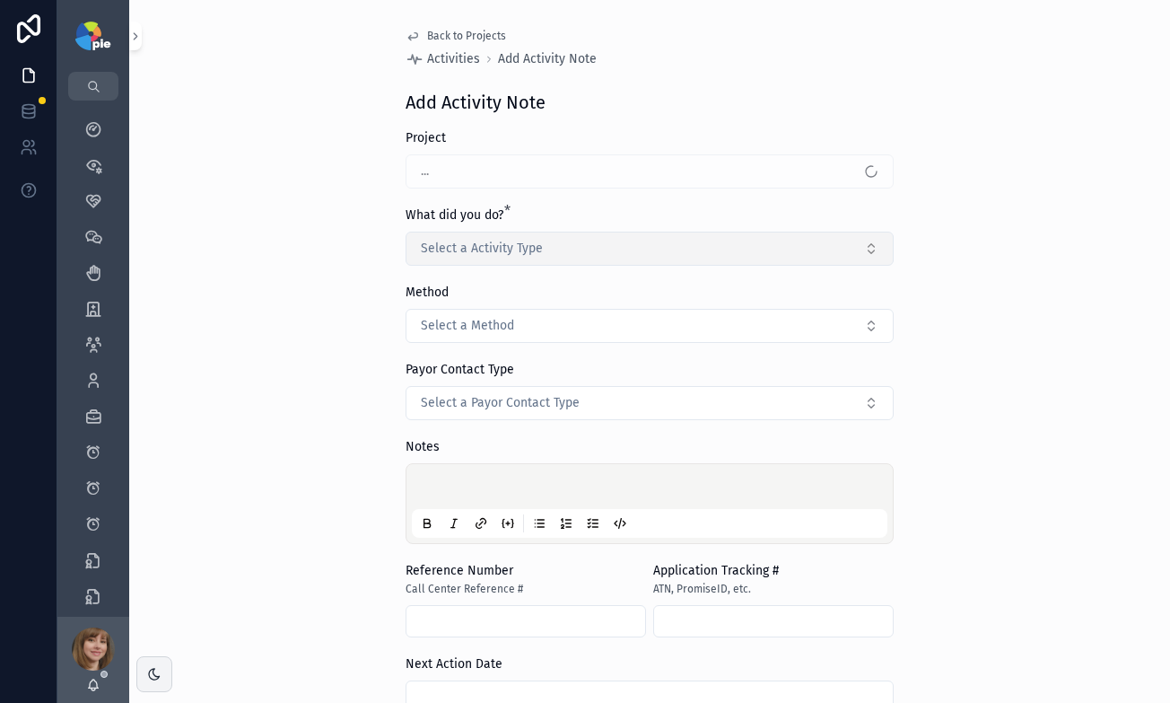
click at [479, 255] on span "Select a Activity Type" at bounding box center [482, 249] width 122 height 18
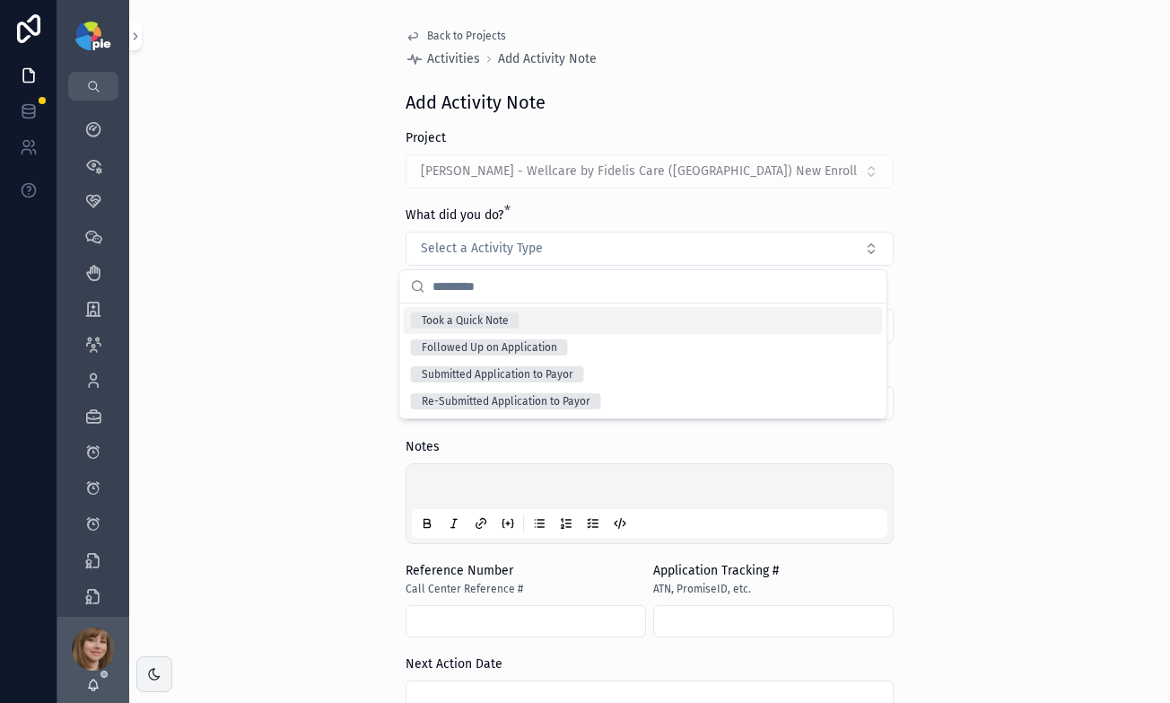
click at [483, 319] on div "Took a Quick Note" at bounding box center [465, 320] width 87 height 16
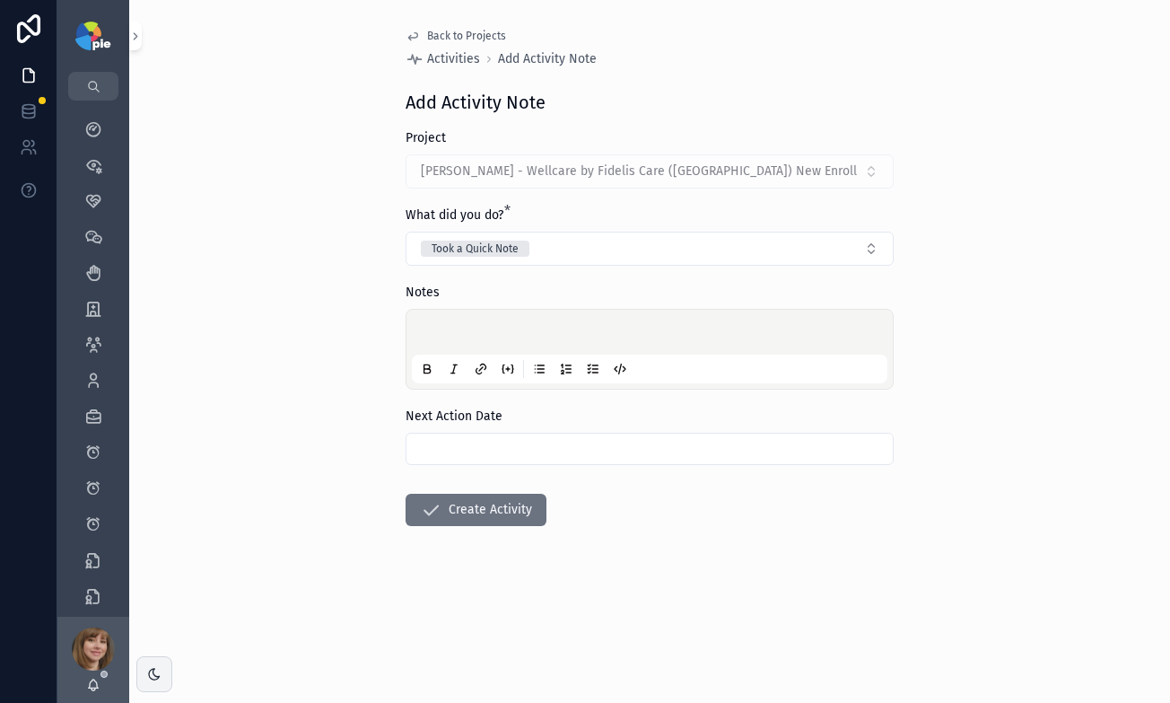
click at [476, 335] on p "scrollable content" at bounding box center [653, 335] width 476 height 18
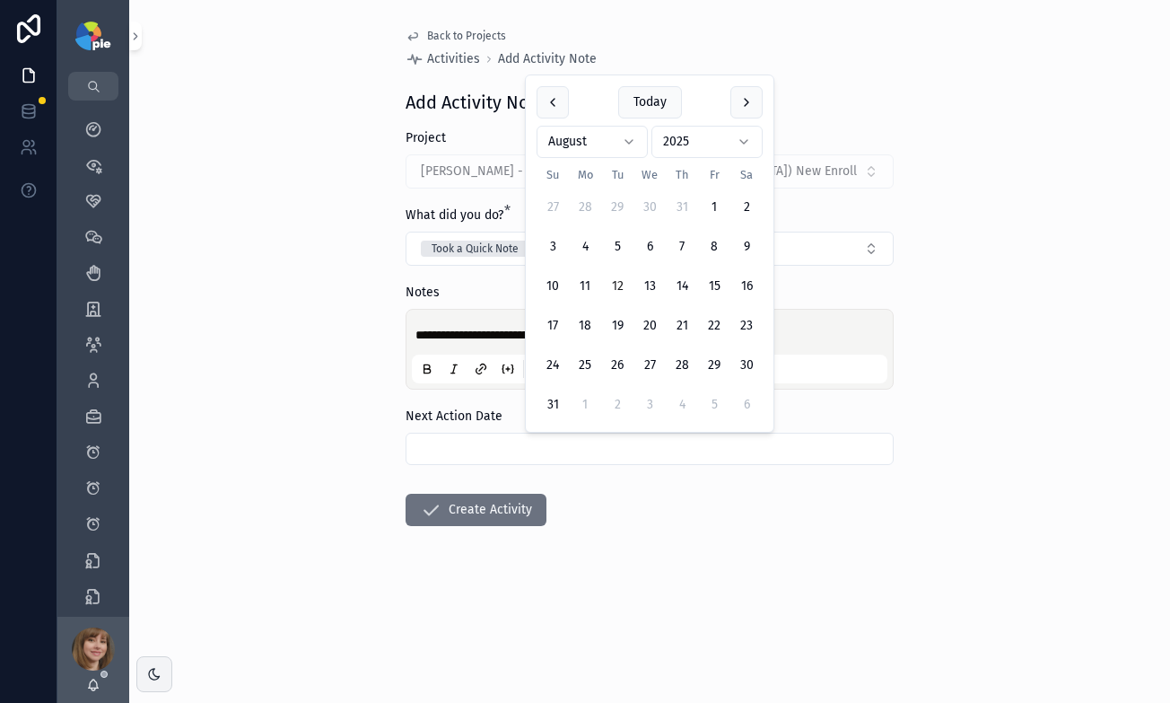
click at [542, 449] on input "scrollable content" at bounding box center [650, 448] width 486 height 25
click at [710, 328] on button "22" at bounding box center [714, 326] width 32 height 32
type input "*********"
click at [636, 528] on form "**********" at bounding box center [650, 384] width 488 height 511
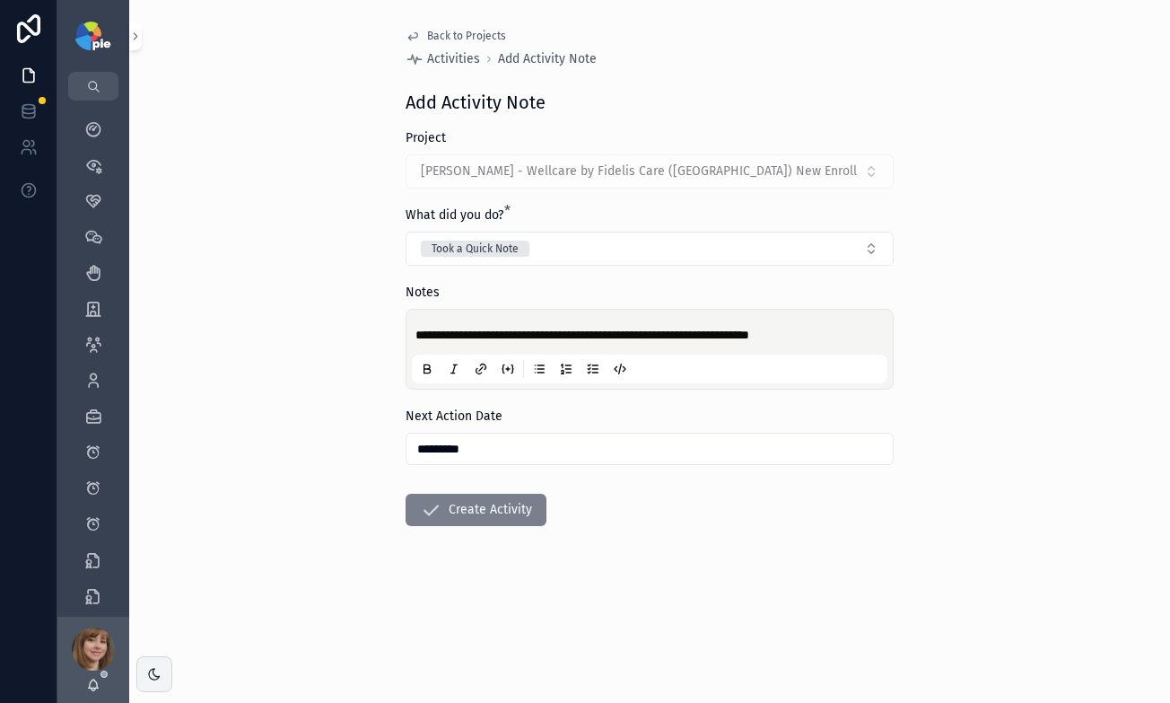
click at [512, 511] on button "Create Activity" at bounding box center [476, 510] width 141 height 32
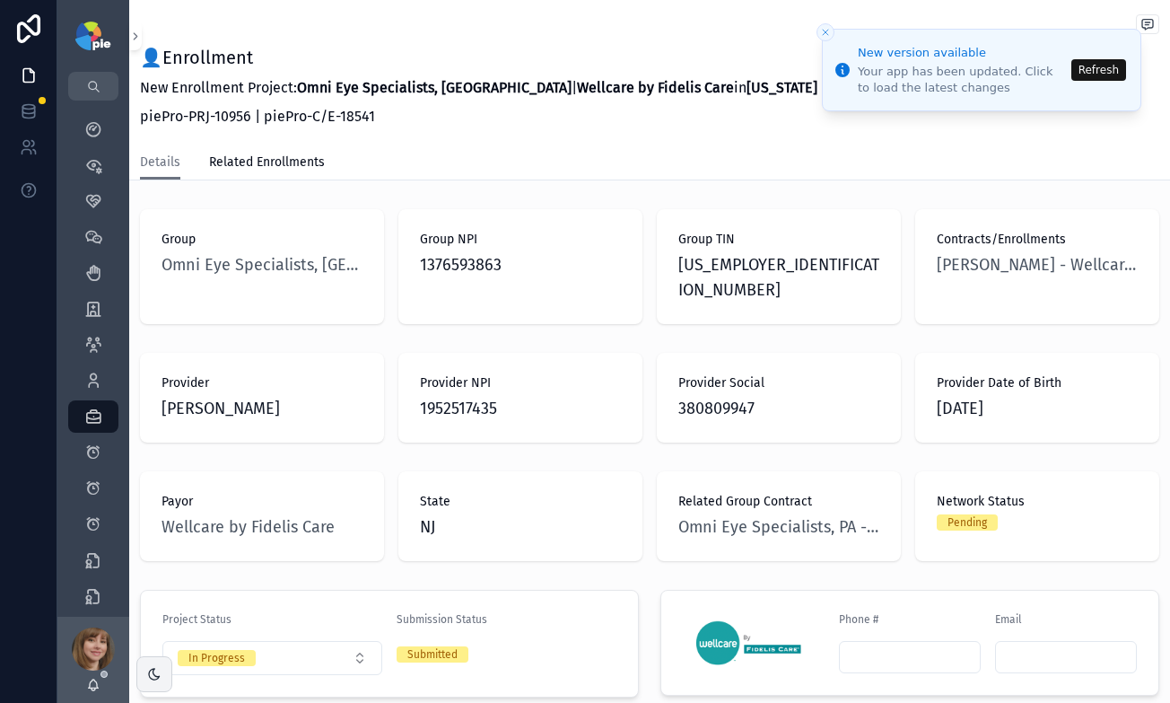
click at [1097, 75] on button "Refresh" at bounding box center [1098, 70] width 55 height 22
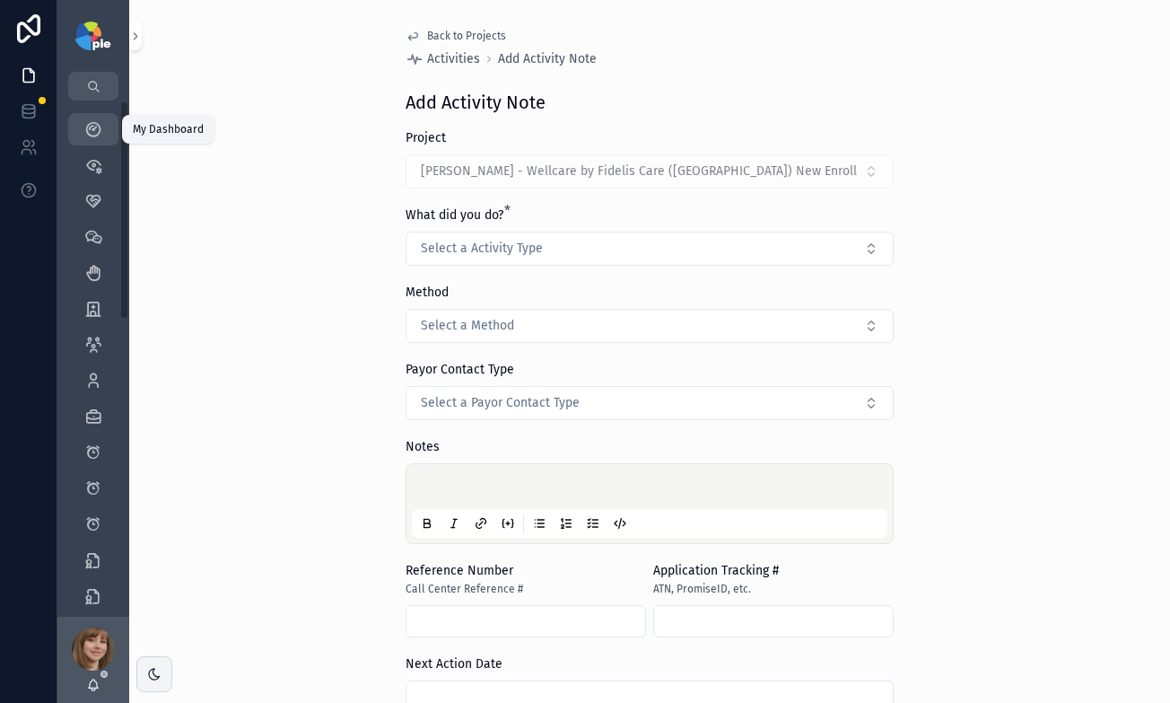
click at [94, 127] on icon "scrollable content" at bounding box center [93, 129] width 18 height 18
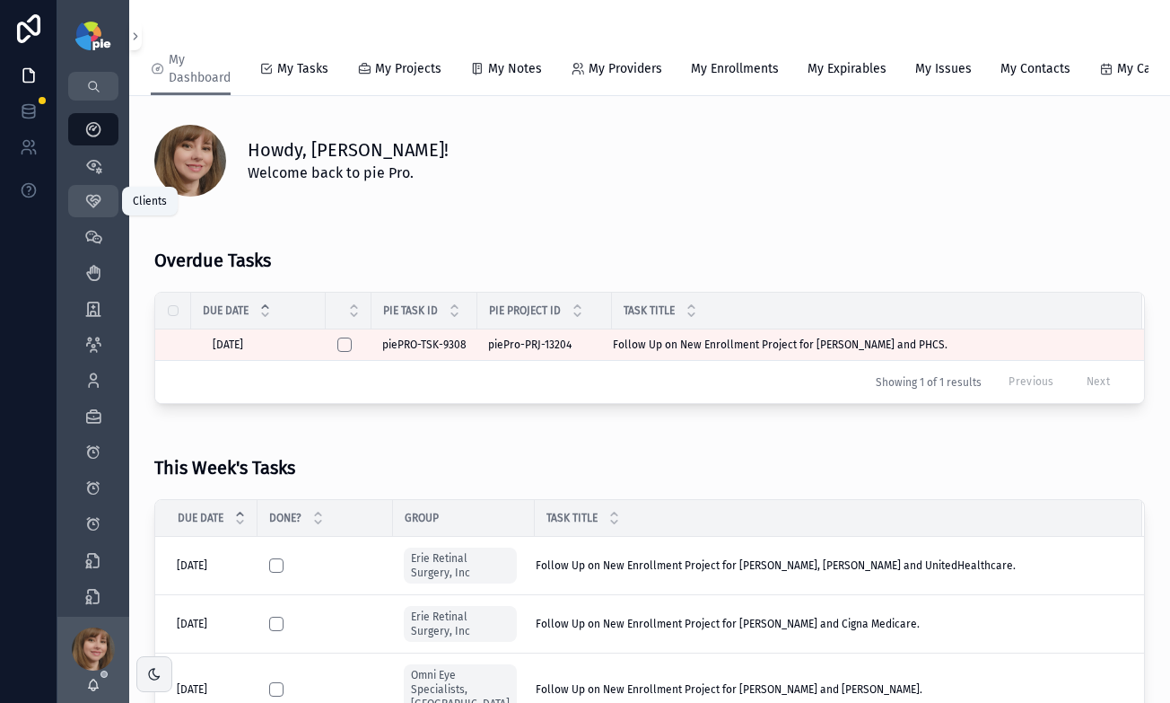
click at [91, 195] on icon "scrollable content" at bounding box center [93, 201] width 18 height 18
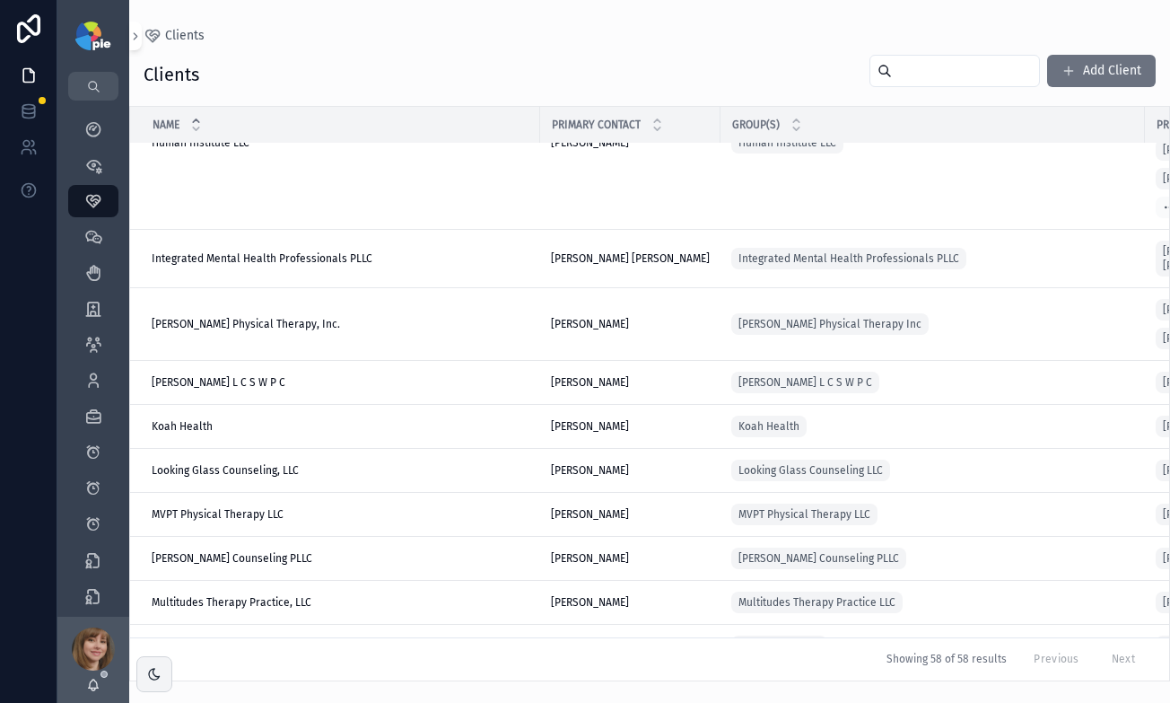
scroll to position [2353, 0]
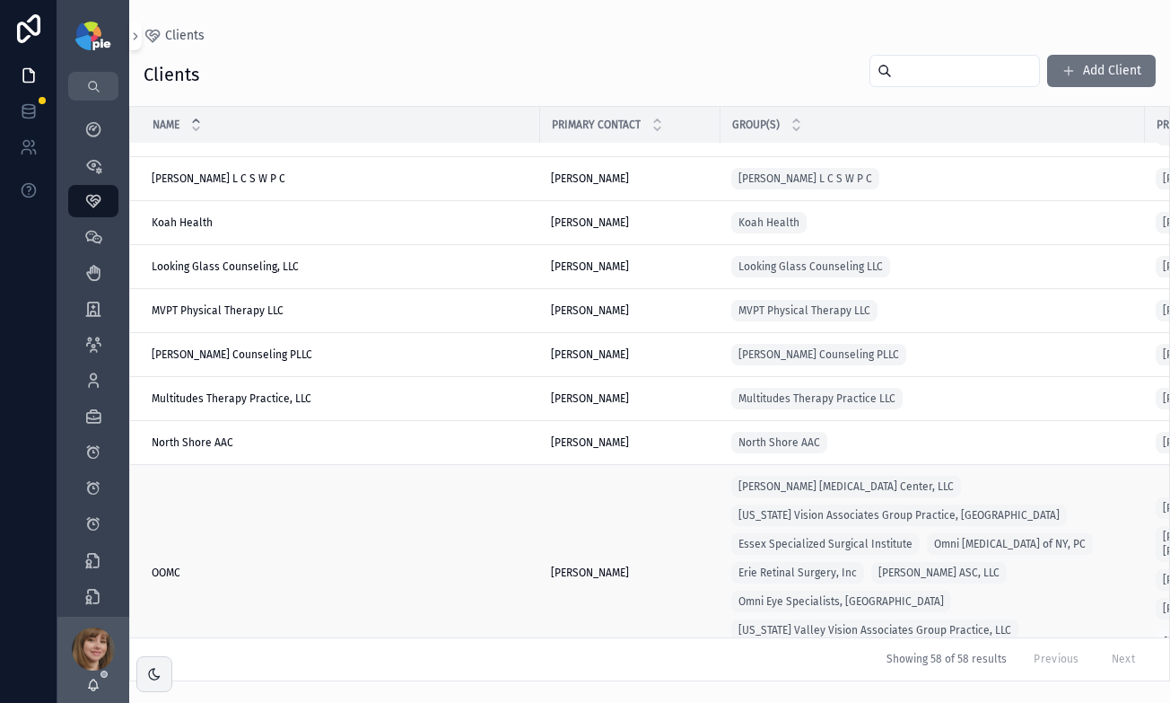
click at [342, 565] on div "OOMC OOMC" at bounding box center [341, 572] width 378 height 14
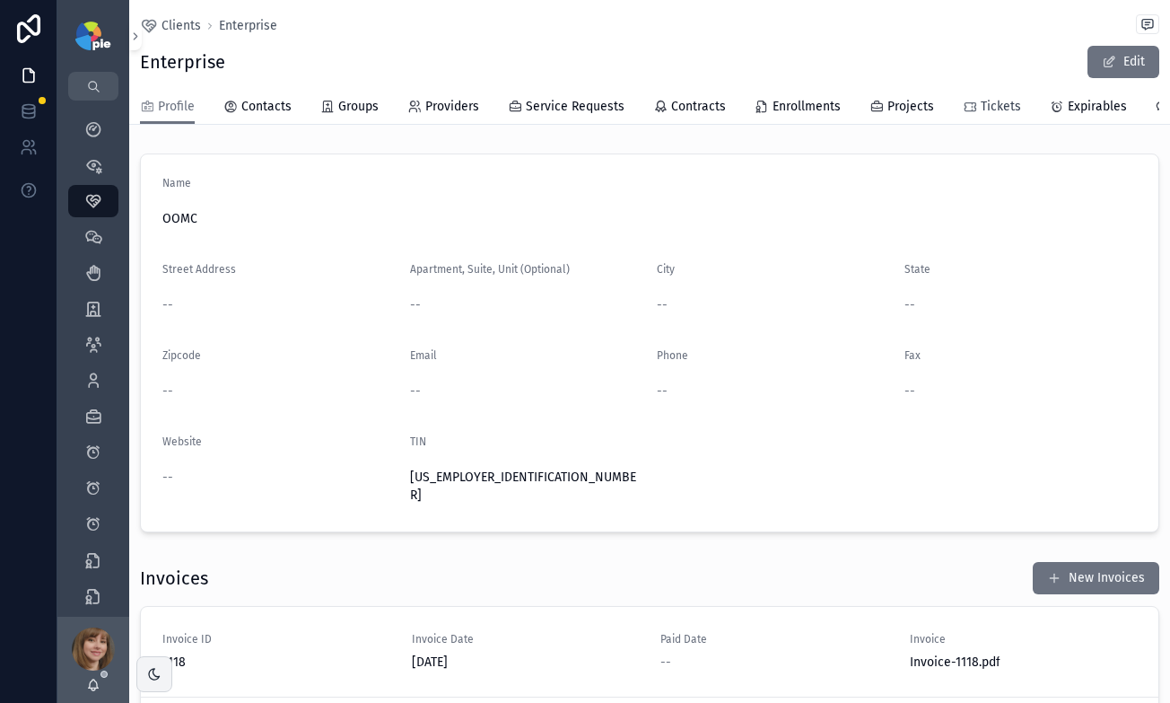
click at [992, 105] on span "Tickets" at bounding box center [1001, 107] width 40 height 18
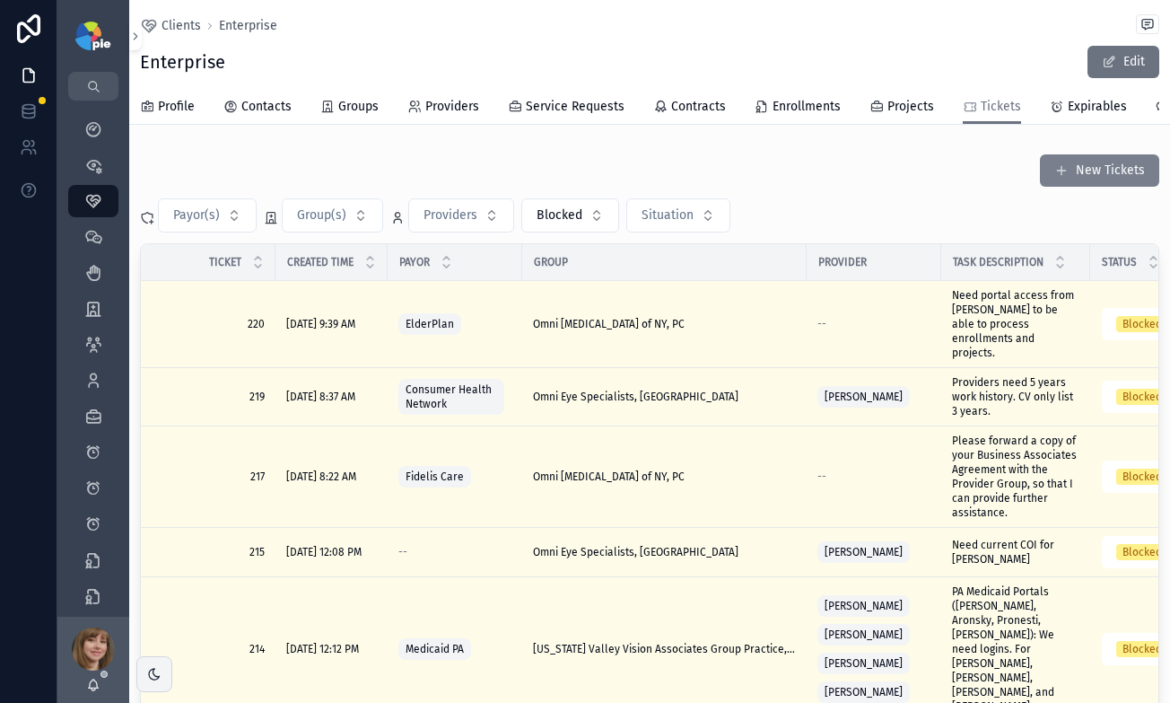
click at [1074, 174] on button "New Tickets" at bounding box center [1099, 170] width 119 height 32
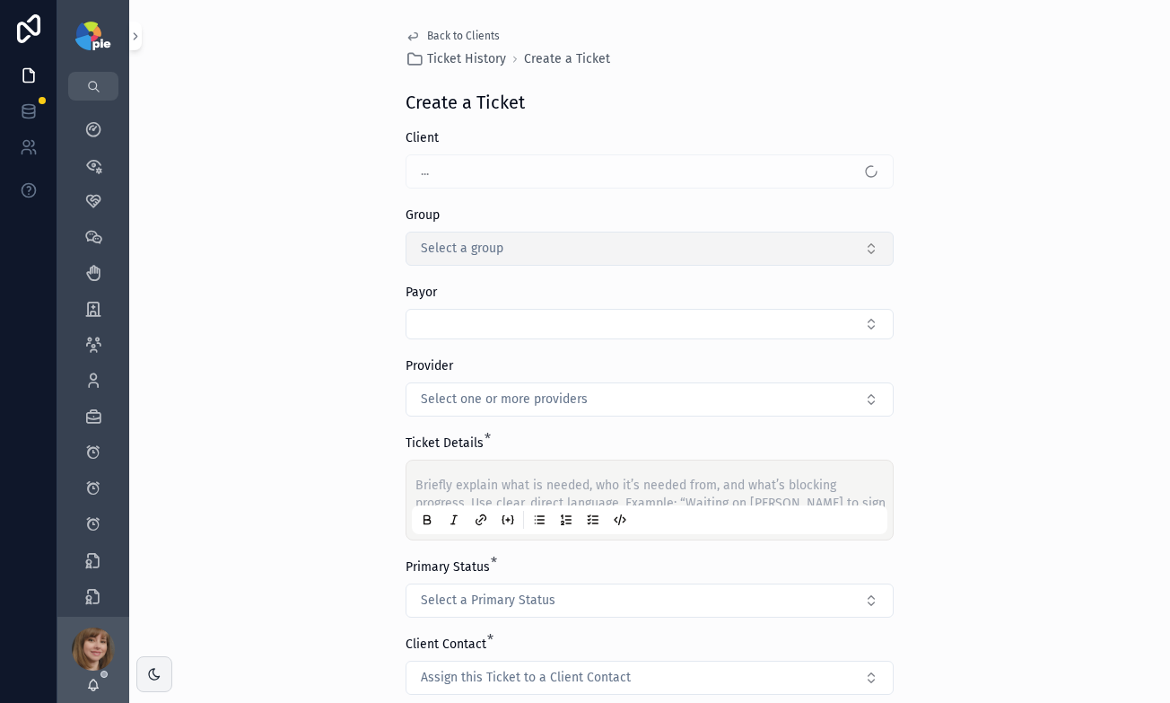
click at [507, 252] on button "Select a group" at bounding box center [650, 249] width 488 height 34
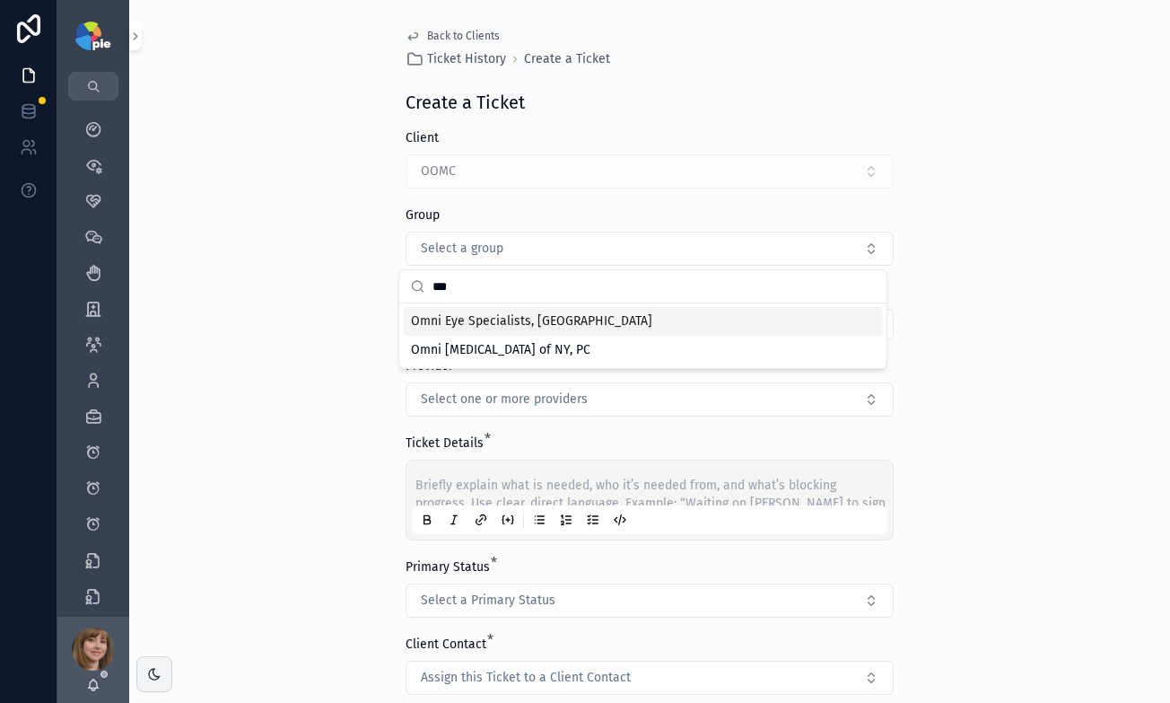
type input "***"
click at [484, 313] on span "Omni Eye Specialists, [GEOGRAPHIC_DATA]" at bounding box center [531, 321] width 241 height 18
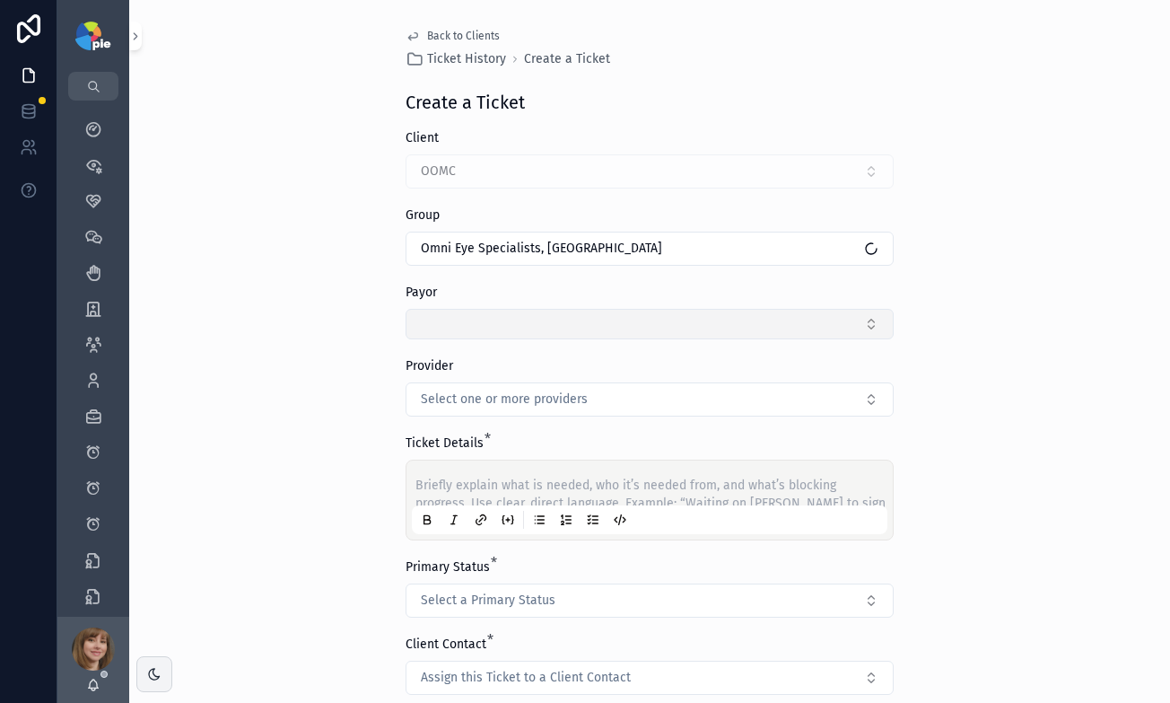
click at [475, 326] on button "Select Button" at bounding box center [650, 324] width 488 height 31
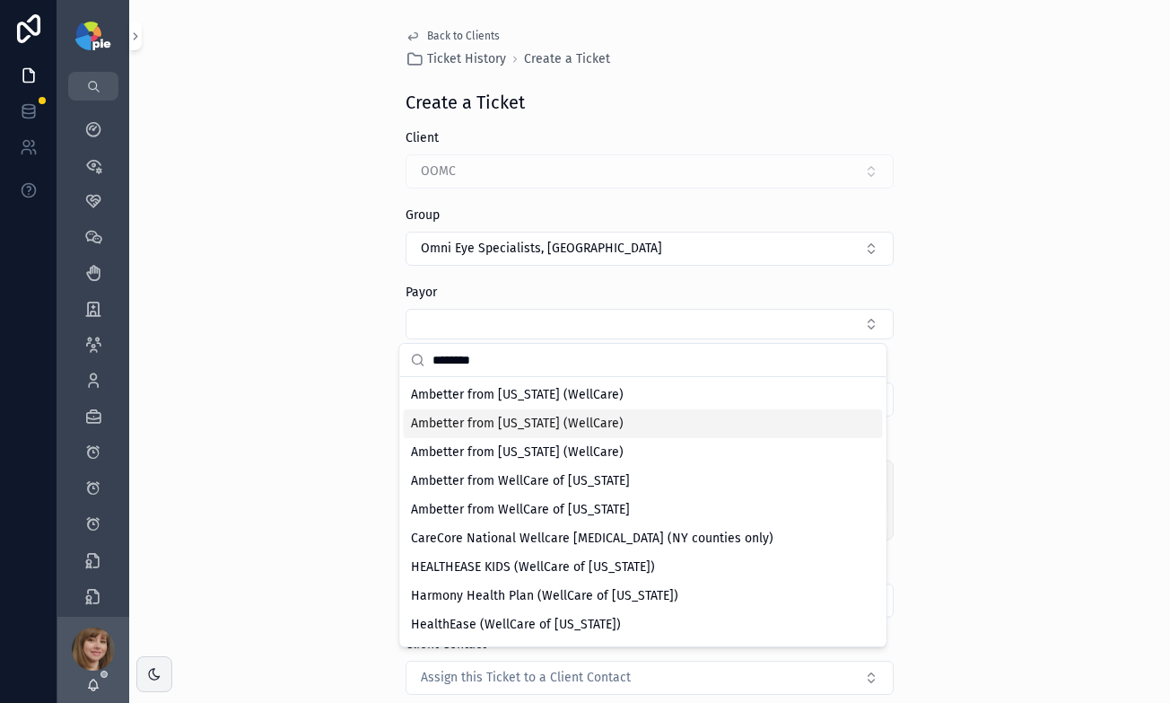
type input "********"
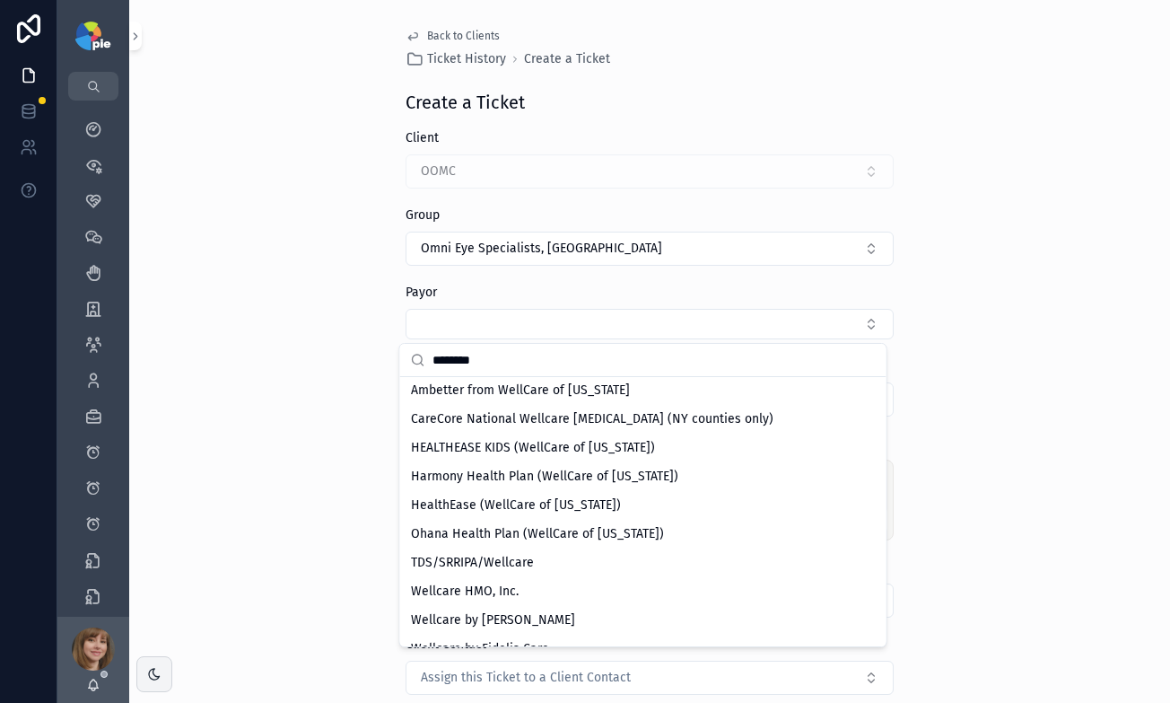
scroll to position [140, 0]
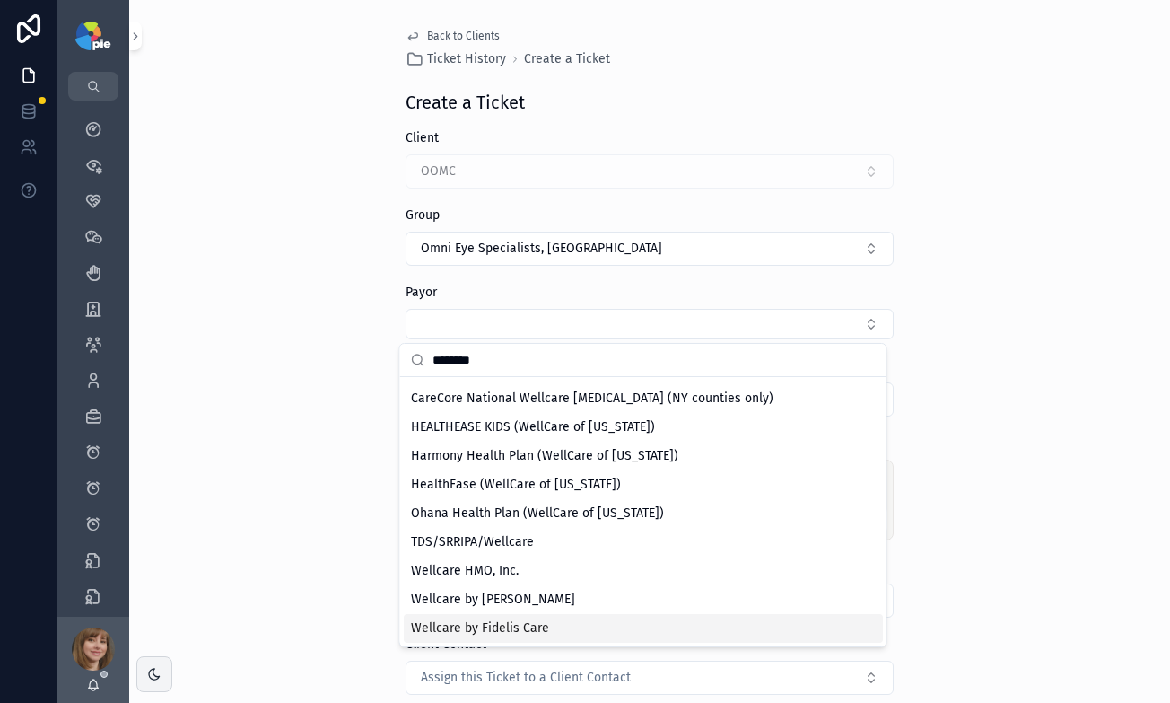
click at [477, 625] on span "Wellcare by Fidelis Care" at bounding box center [480, 628] width 138 height 18
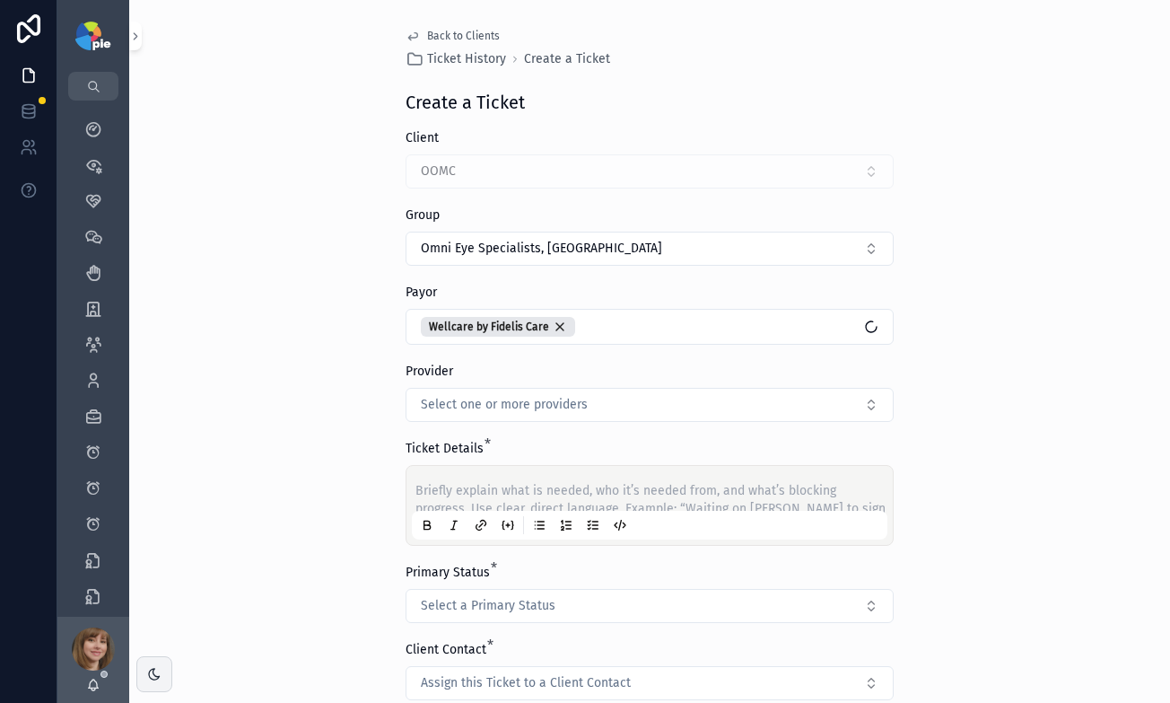
click at [314, 450] on div "Back to Clients Ticket History Create a Ticket Create a Ticket Client OOMC Grou…" at bounding box center [649, 351] width 1041 height 703
click at [449, 389] on button "Select one or more providers" at bounding box center [650, 405] width 488 height 34
type input "***"
click at [435, 476] on span "Cohn, Aaron" at bounding box center [457, 477] width 93 height 18
click at [347, 466] on div "Back to Clients Ticket History Create a Ticket Create a Ticket Client OOMC Grou…" at bounding box center [649, 351] width 1041 height 703
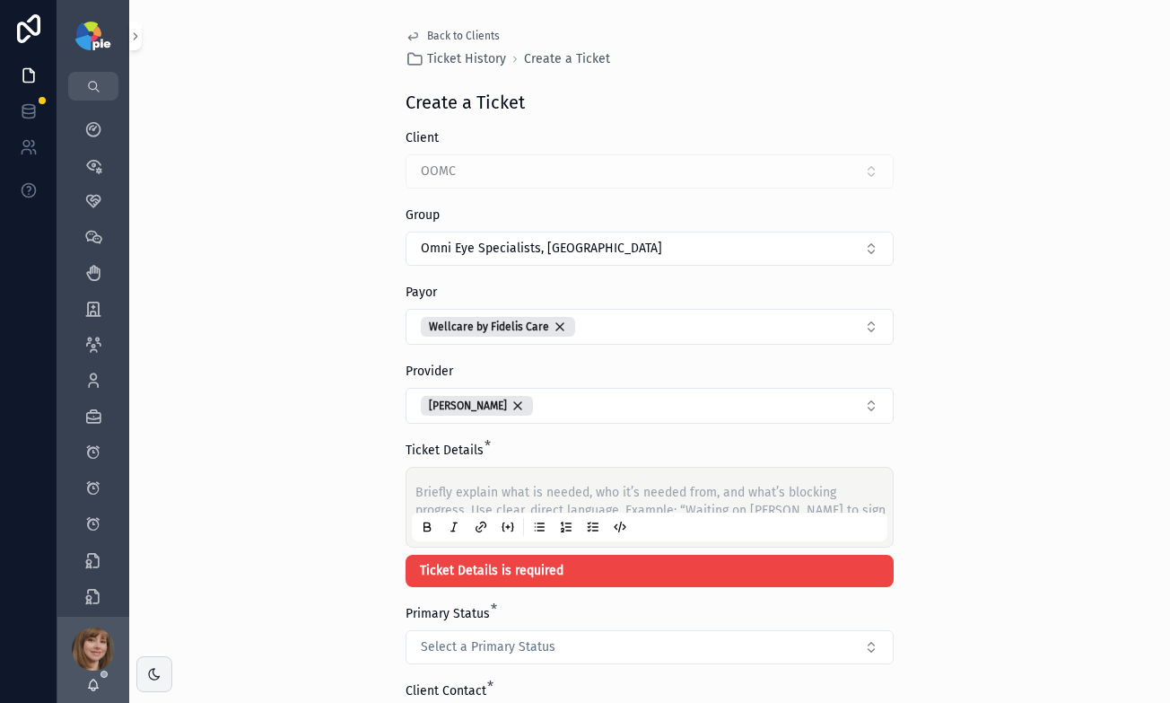
click at [460, 489] on p "scrollable content" at bounding box center [653, 493] width 476 height 18
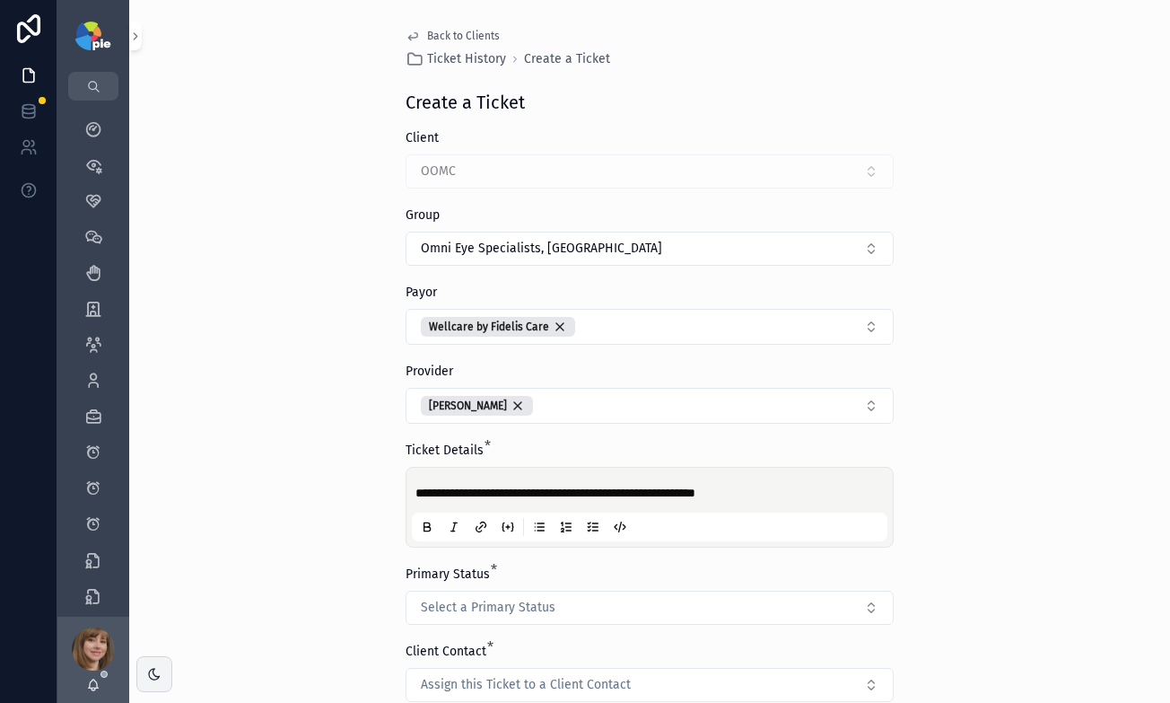
click at [272, 490] on div "**********" at bounding box center [649, 351] width 1041 height 703
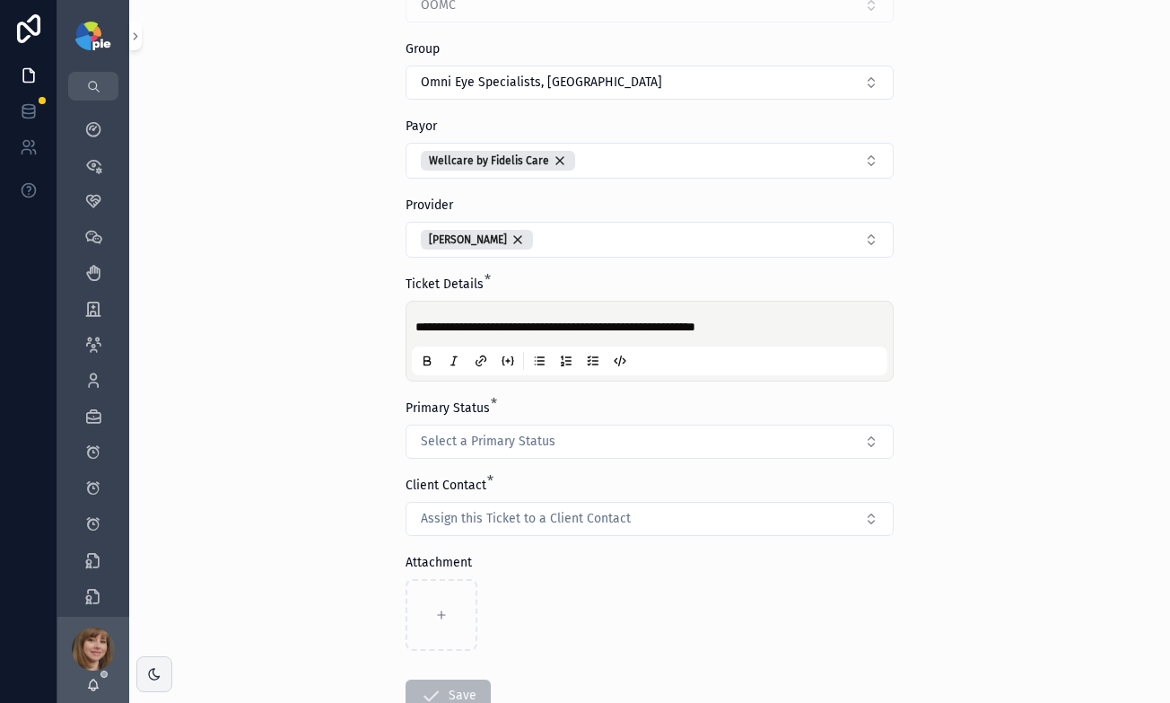
scroll to position [156, 0]
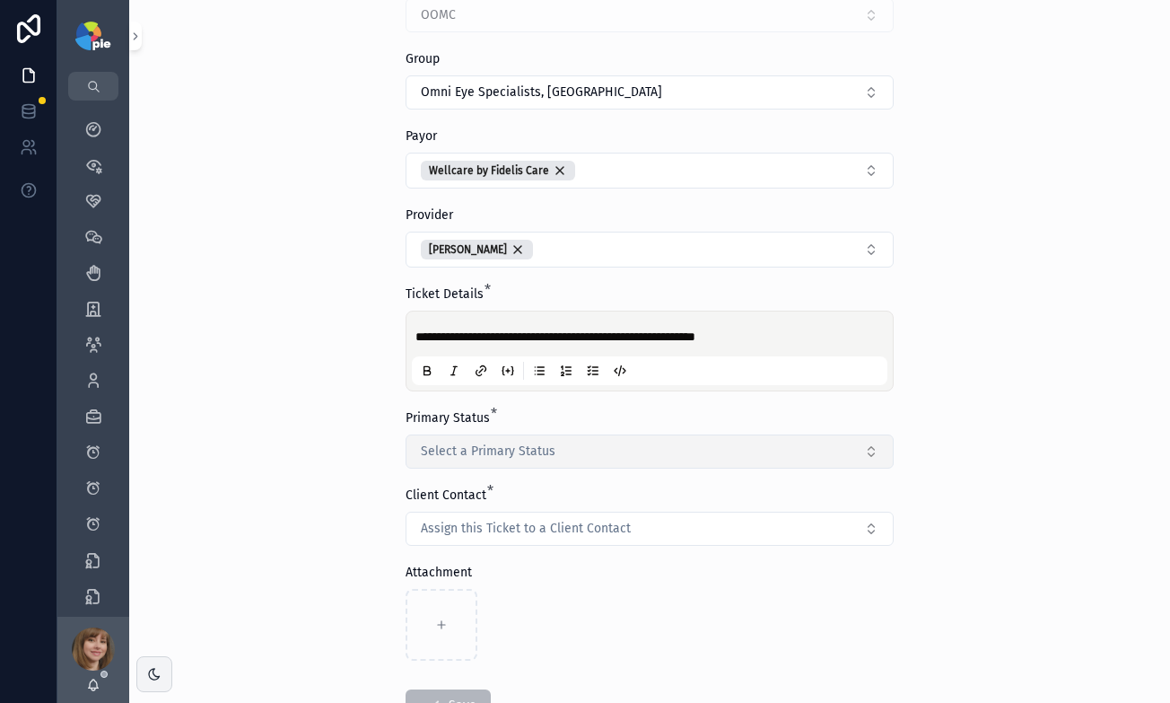
click at [558, 454] on button "Select a Primary Status" at bounding box center [650, 451] width 488 height 34
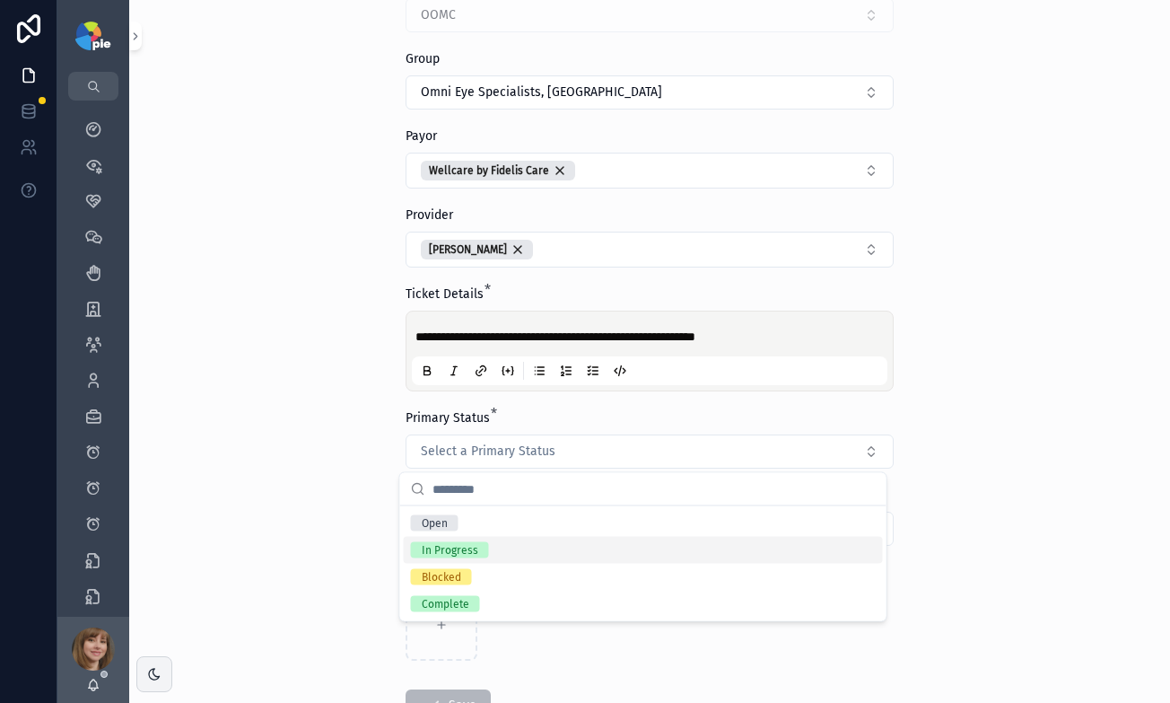
click at [515, 556] on div "In Progress" at bounding box center [643, 550] width 479 height 27
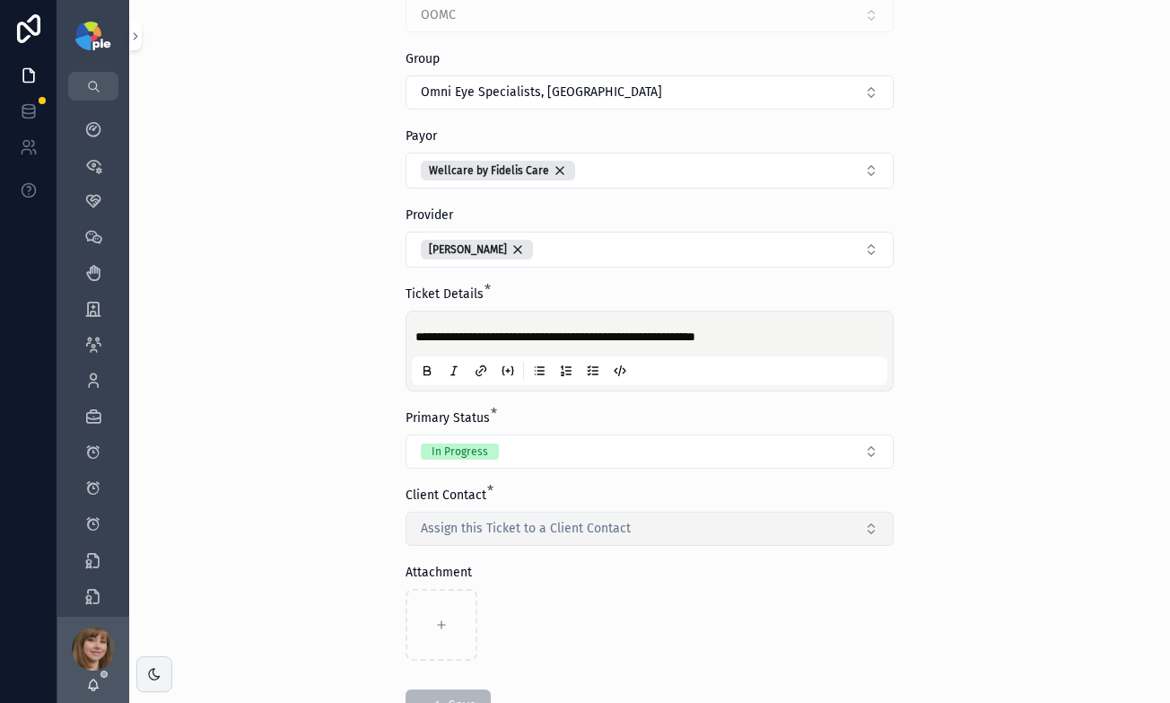
click at [528, 539] on button "Assign this Ticket to a Client Contact" at bounding box center [650, 528] width 488 height 34
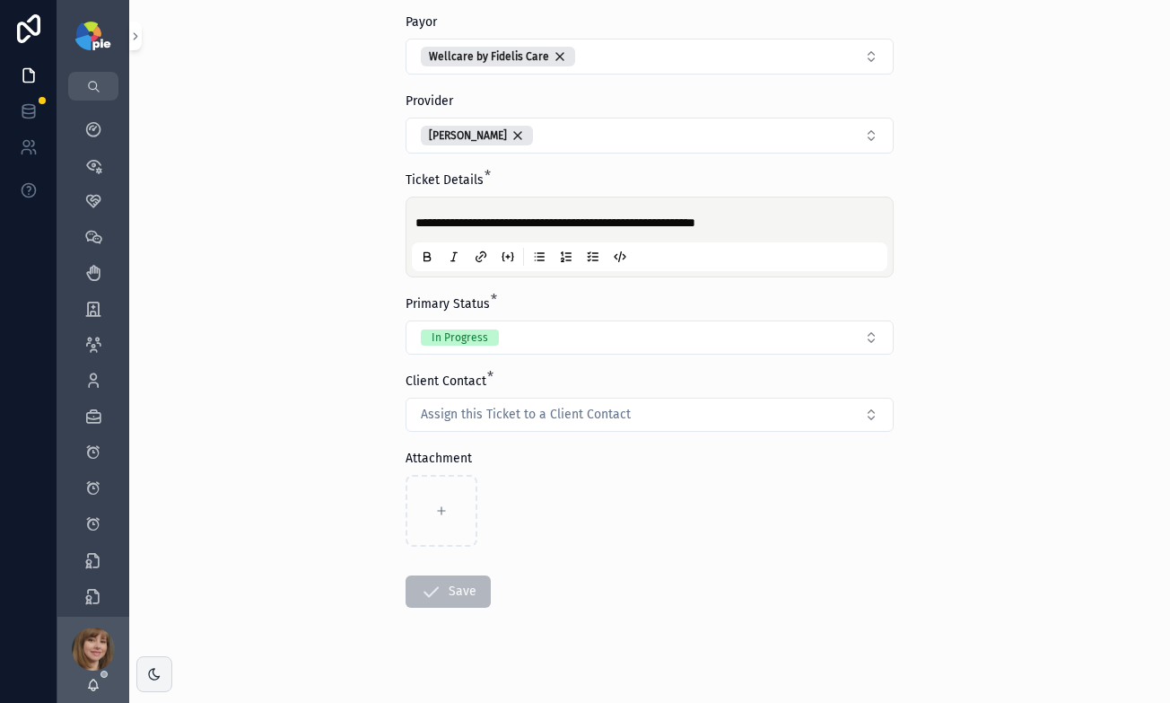
scroll to position [290, 0]
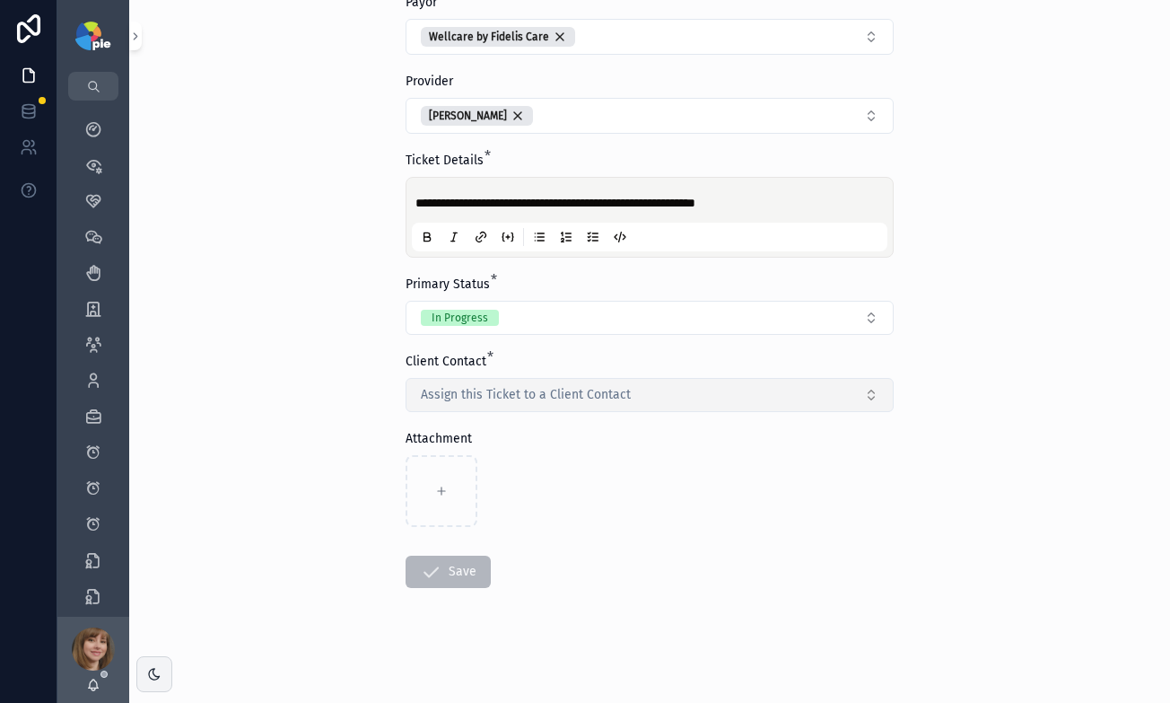
click at [755, 397] on button "Assign this Ticket to a Client Contact" at bounding box center [650, 395] width 488 height 34
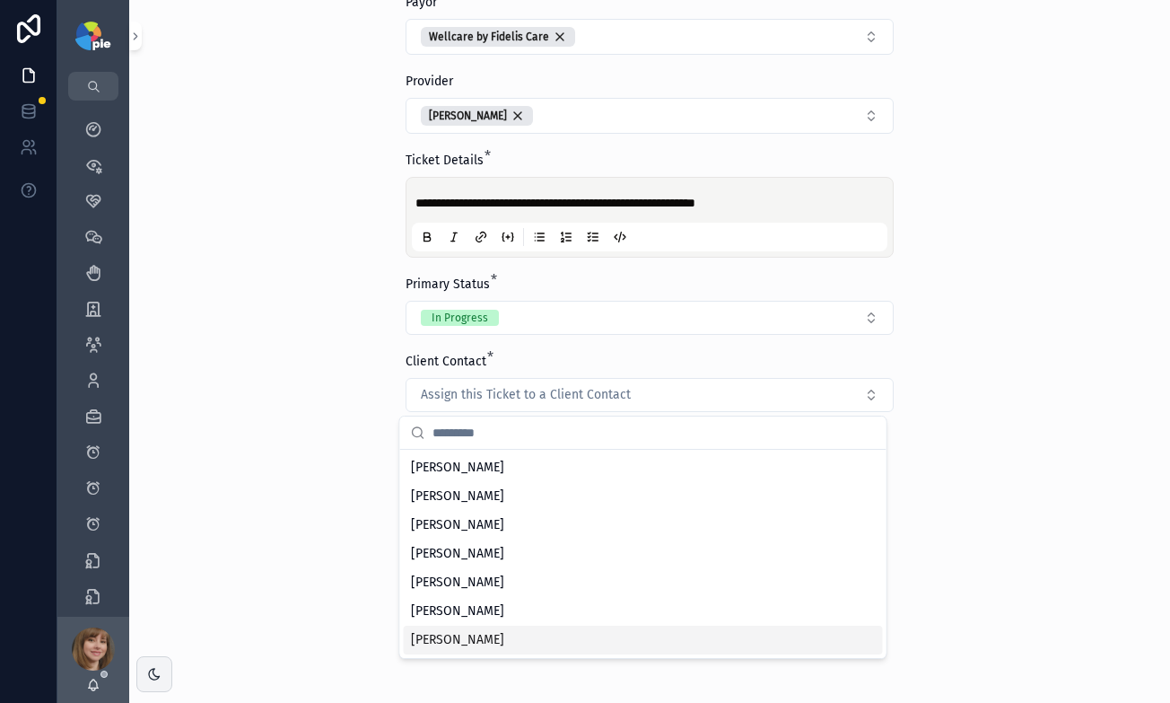
click at [434, 639] on span "Yesenia Ramos" at bounding box center [457, 640] width 93 height 18
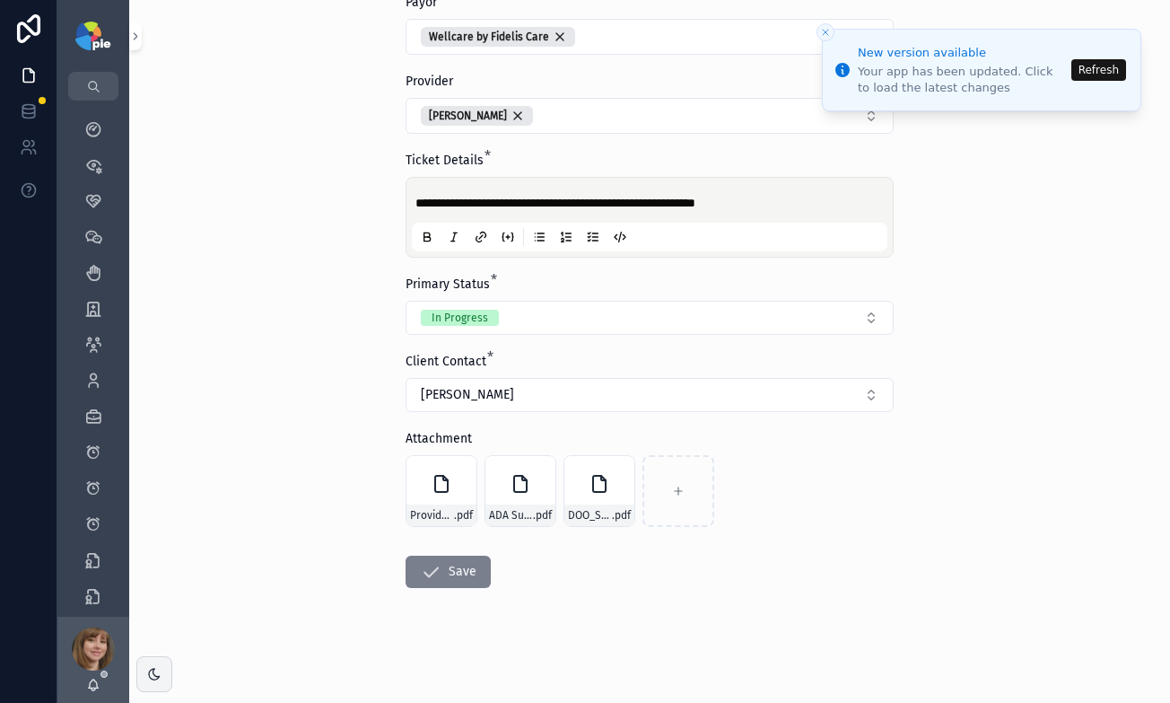
click at [420, 573] on icon "scrollable content" at bounding box center [431, 572] width 22 height 22
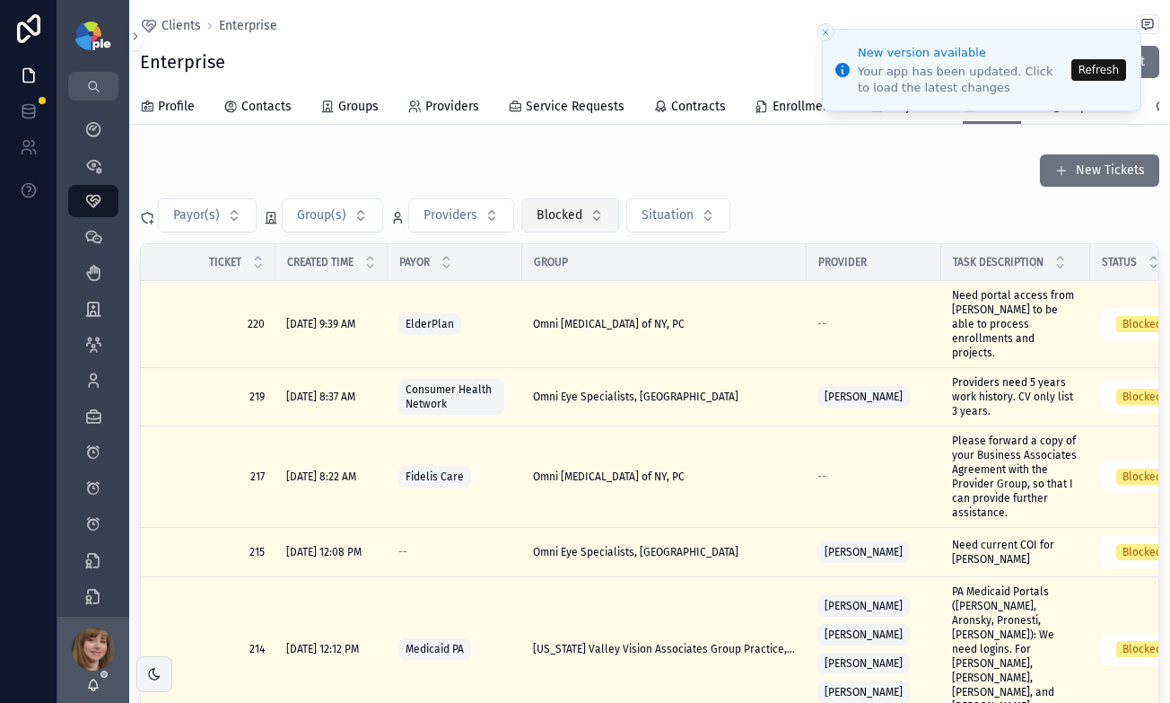
click at [573, 224] on span "Blocked" at bounding box center [560, 215] width 46 height 18
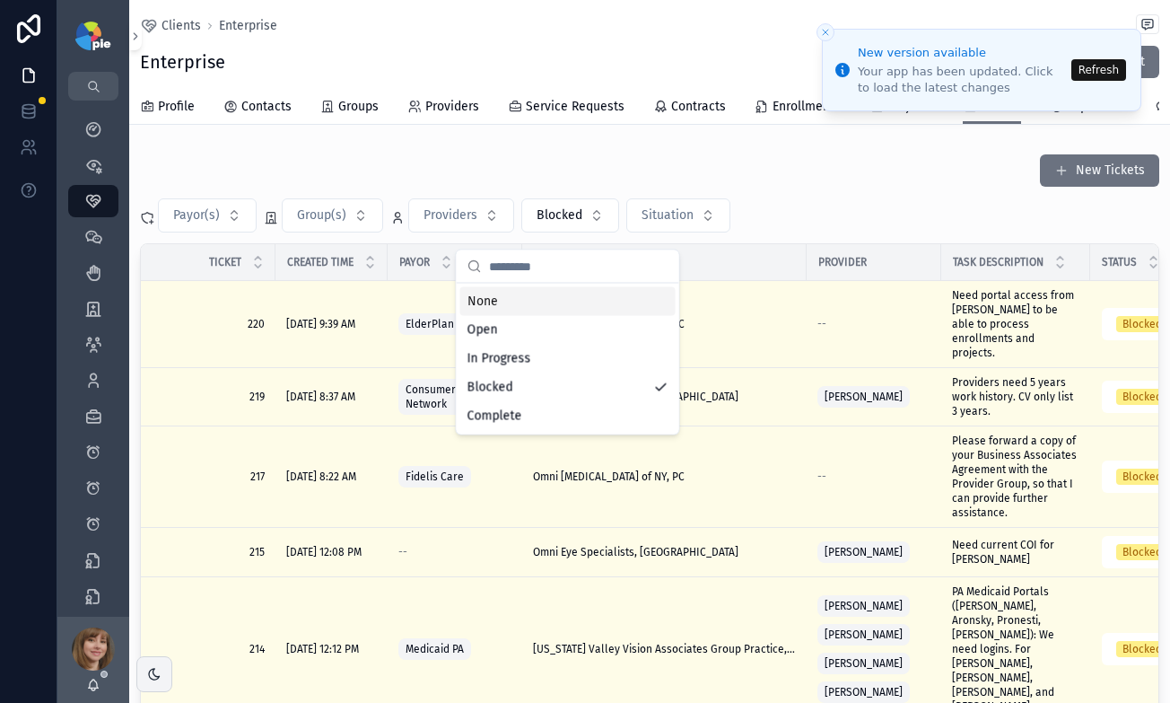
click at [559, 307] on div "None" at bounding box center [567, 301] width 215 height 29
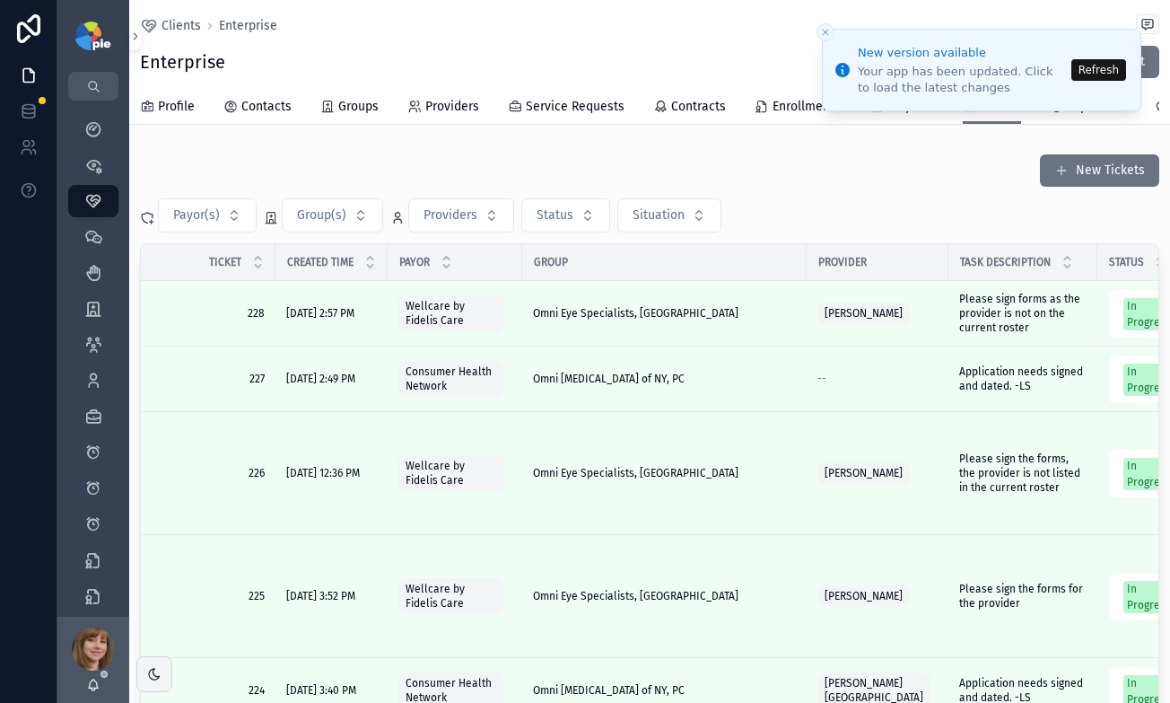
click at [1091, 64] on button "Refresh" at bounding box center [1098, 70] width 55 height 22
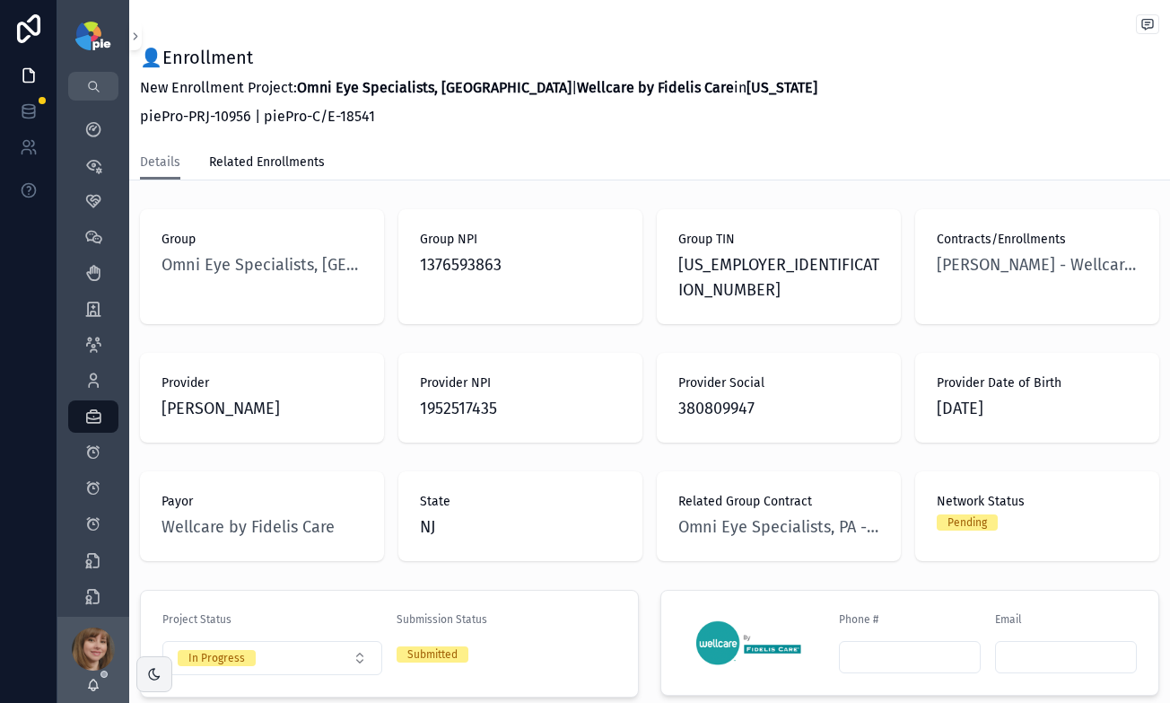
click at [868, 92] on div "👤Enrollment New Enrollment Project: Omni Eye Specialists, [GEOGRAPHIC_DATA] | W…" at bounding box center [649, 90] width 1019 height 90
click at [90, 132] on icon "scrollable content" at bounding box center [93, 129] width 18 height 18
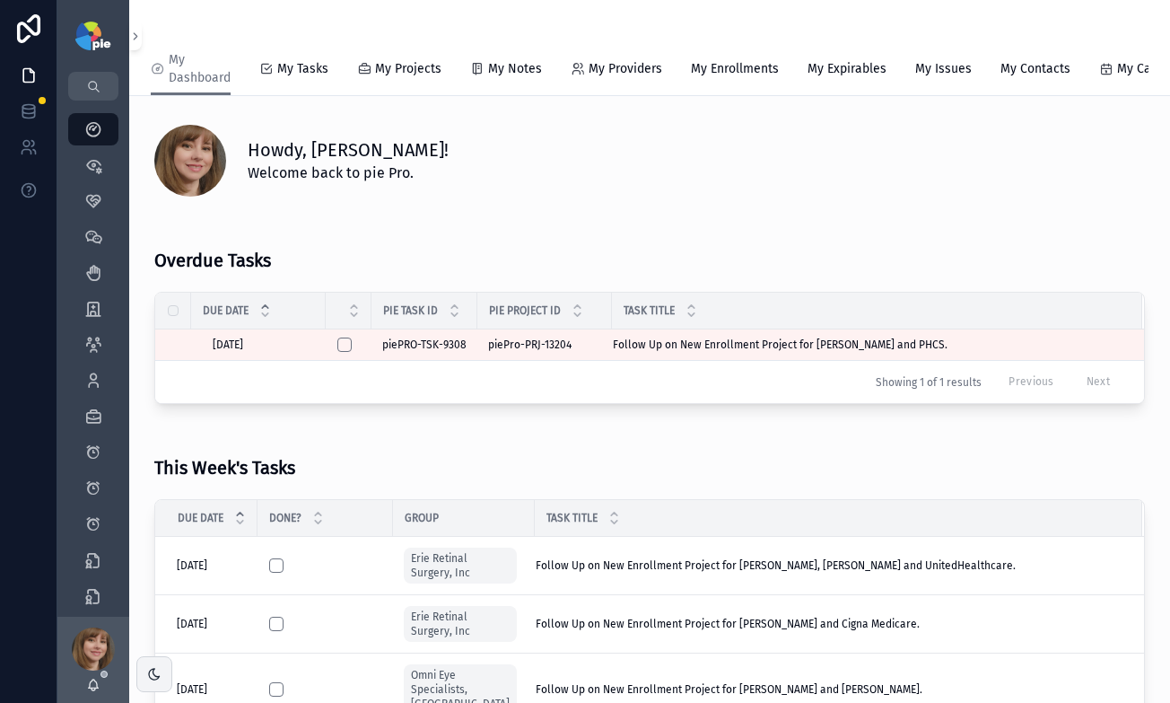
click at [503, 242] on div "Overdue Tasks" at bounding box center [649, 253] width 991 height 56
click at [93, 198] on icon "scrollable content" at bounding box center [93, 201] width 18 height 18
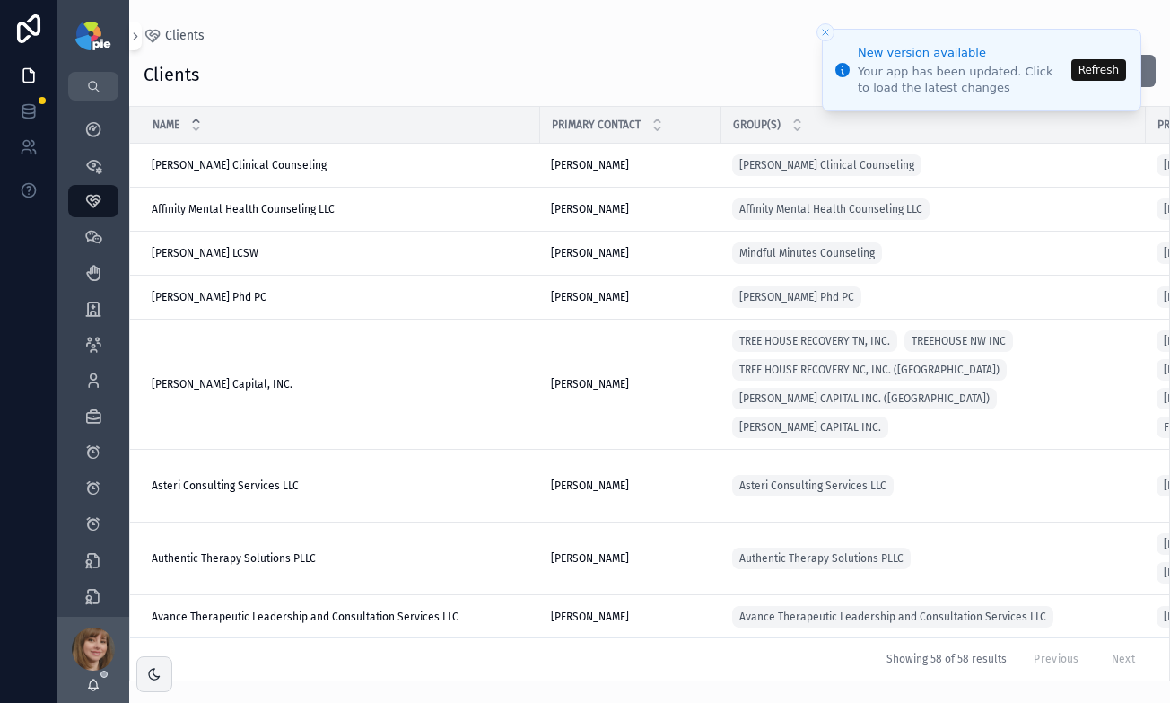
click at [463, 37] on div "Clients" at bounding box center [650, 36] width 1012 height 14
click at [1103, 68] on button "Refresh" at bounding box center [1098, 70] width 55 height 22
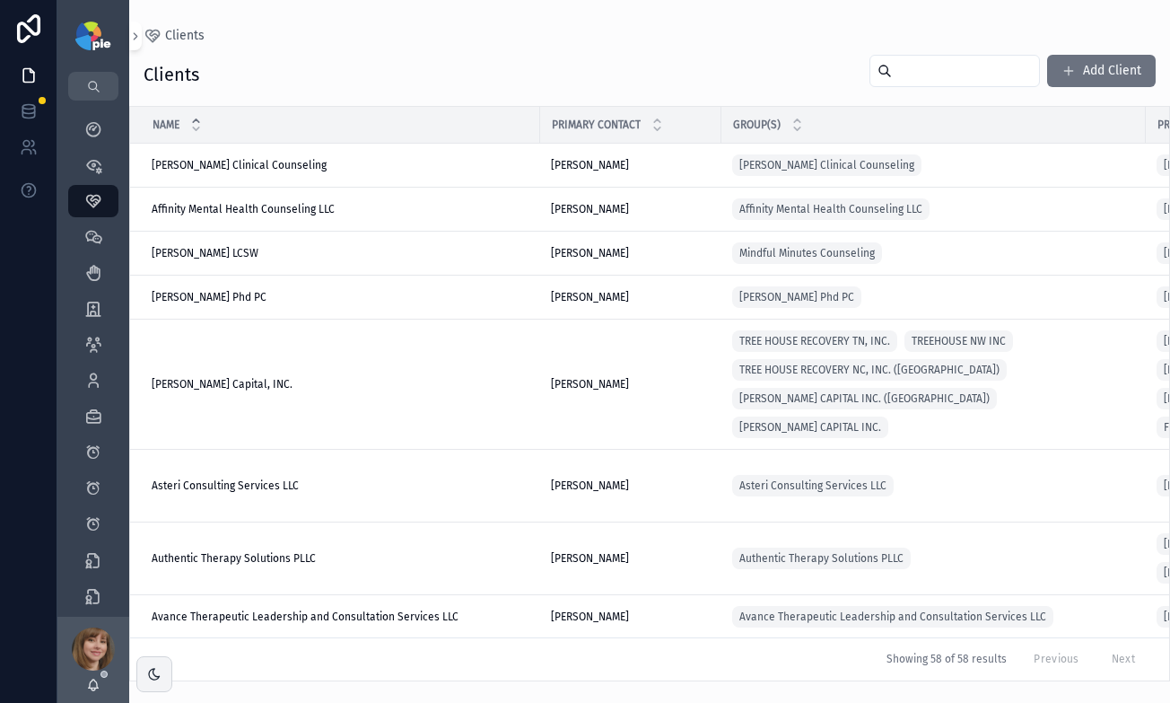
click at [911, 74] on input "scrollable content" at bounding box center [965, 70] width 147 height 25
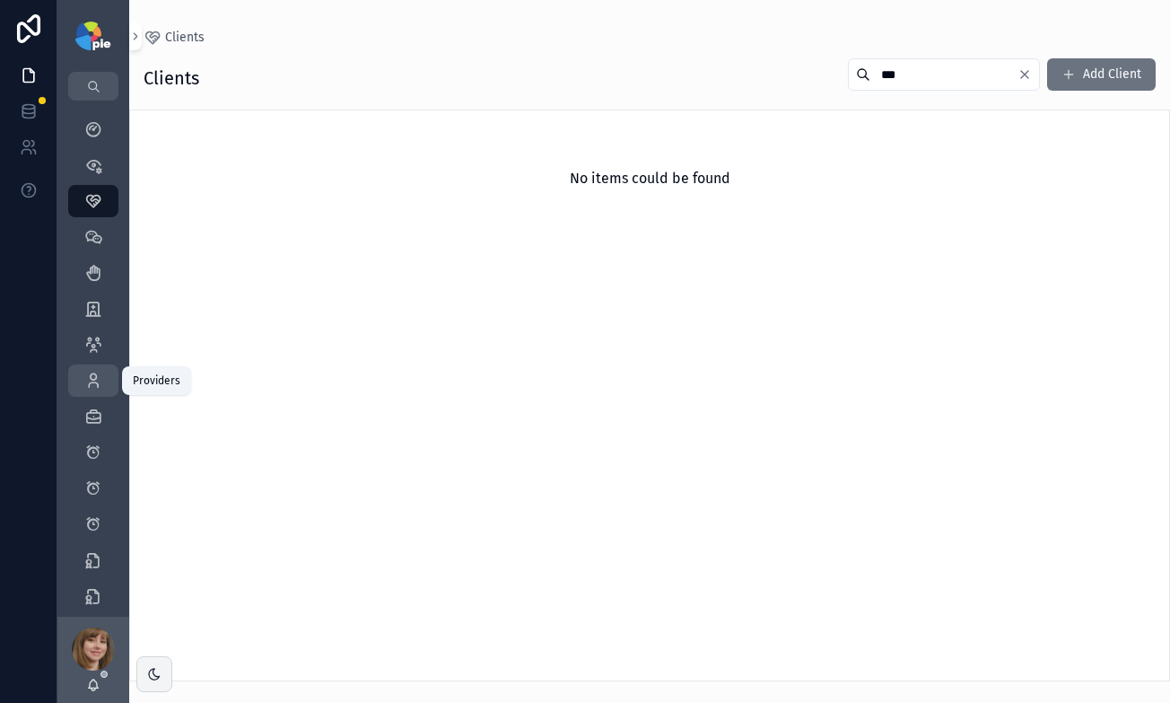
type input "***"
click at [95, 375] on icon "scrollable content" at bounding box center [93, 381] width 18 height 18
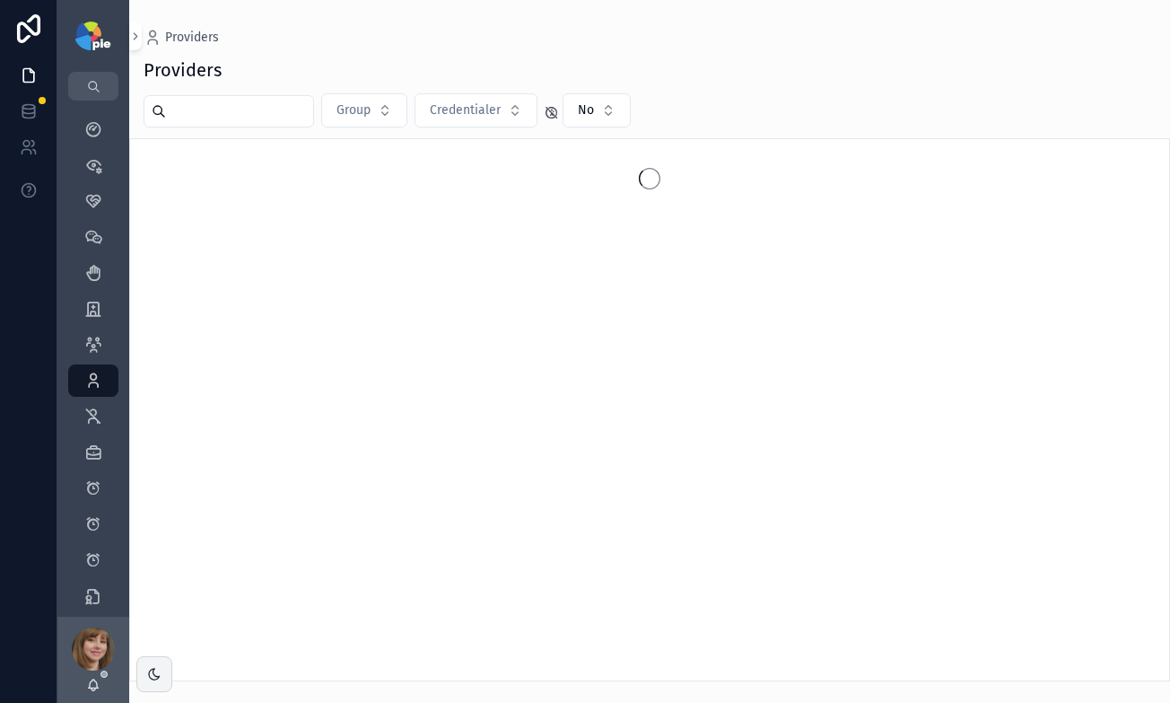
click at [242, 109] on input "scrollable content" at bounding box center [239, 111] width 147 height 25
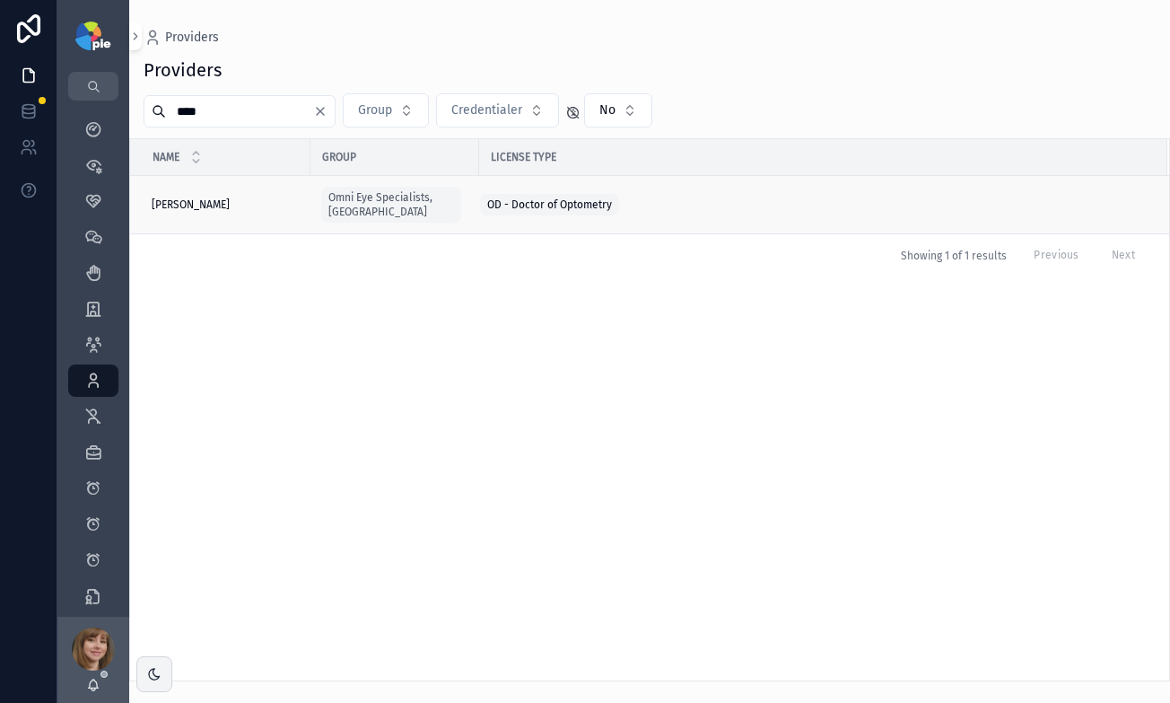
type input "****"
click at [264, 197] on div "[PERSON_NAME] [PERSON_NAME]" at bounding box center [226, 204] width 148 height 14
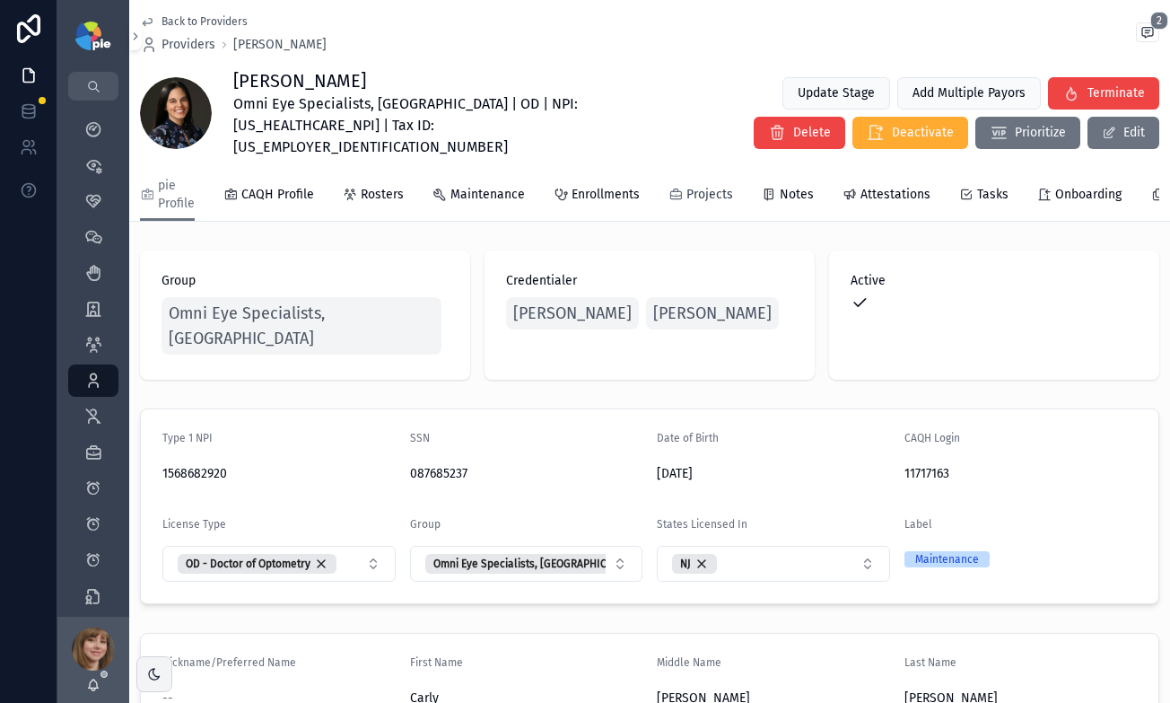
click at [688, 186] on span "Projects" at bounding box center [709, 195] width 47 height 18
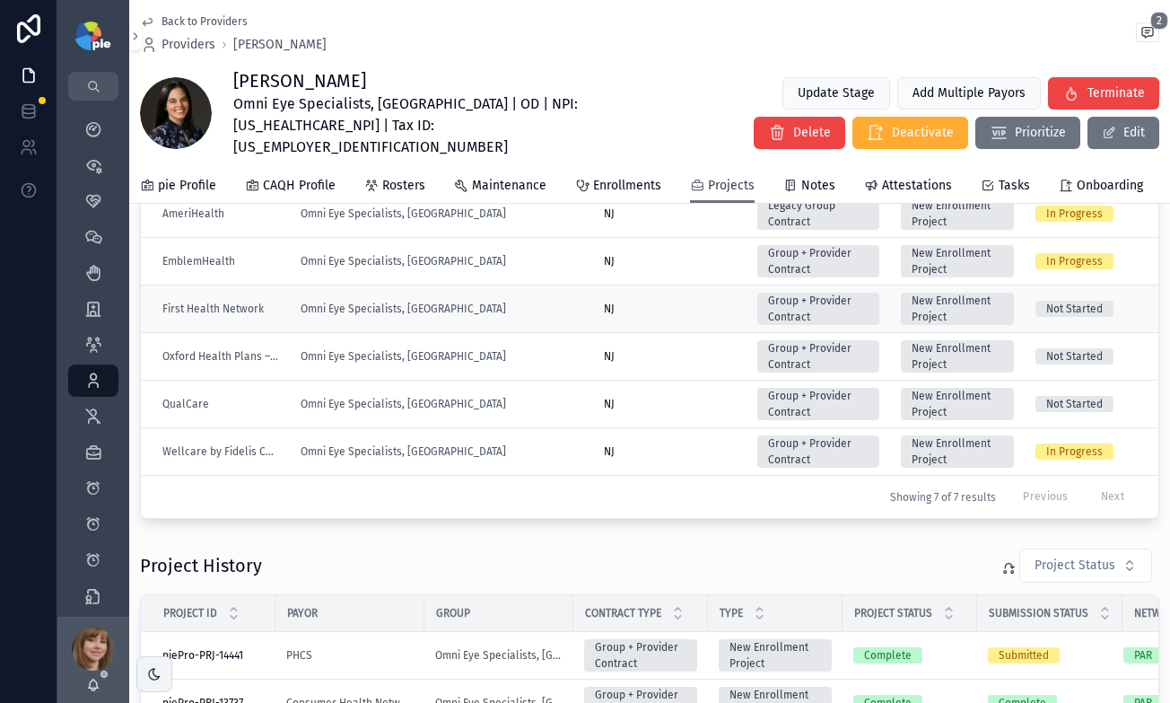
scroll to position [221, 0]
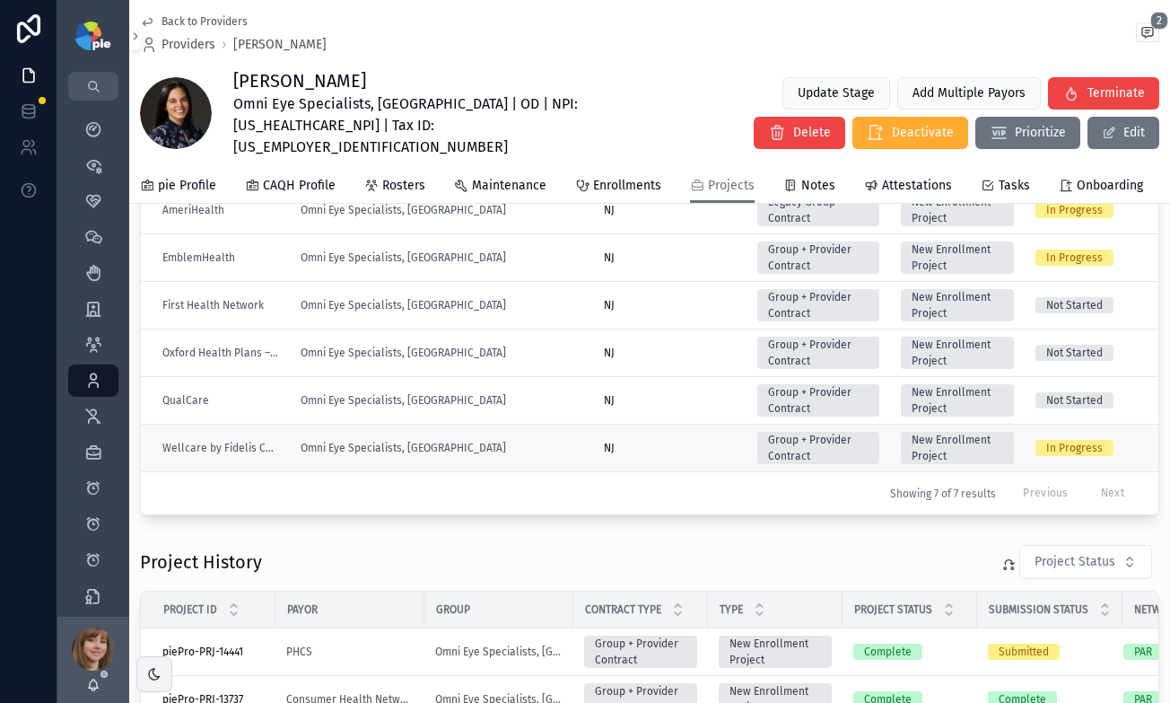
click at [529, 450] on div "Omni Eye Specialists, [GEOGRAPHIC_DATA]" at bounding box center [442, 448] width 282 height 14
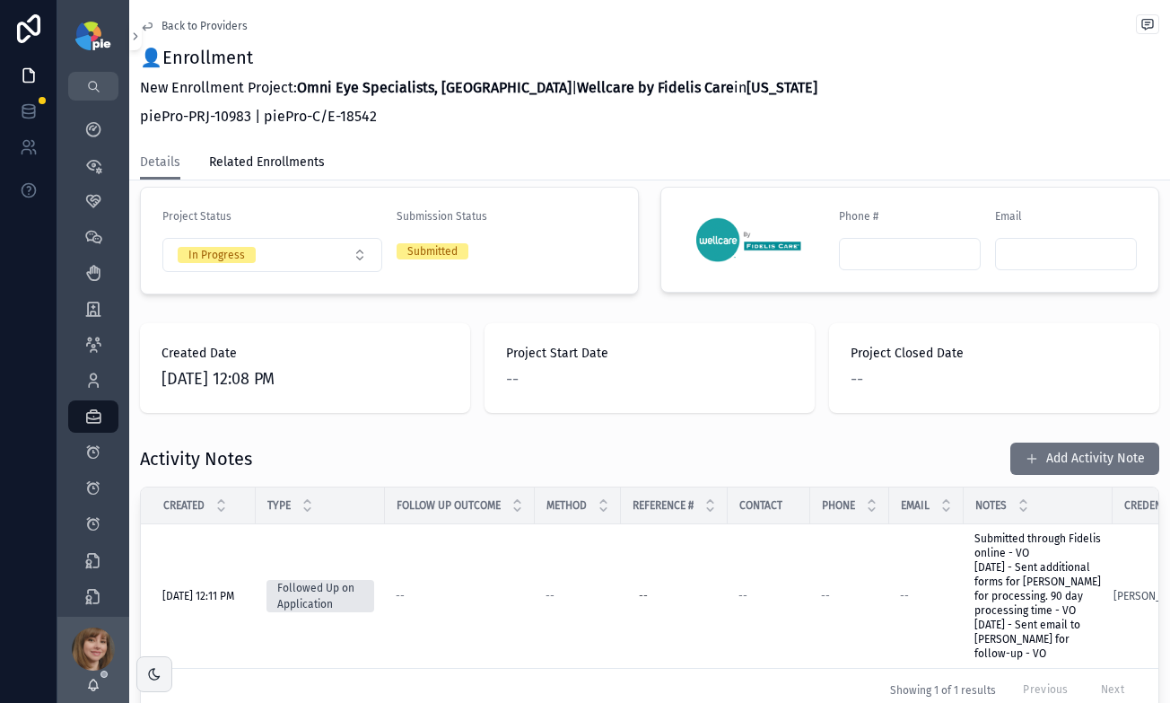
scroll to position [406, 0]
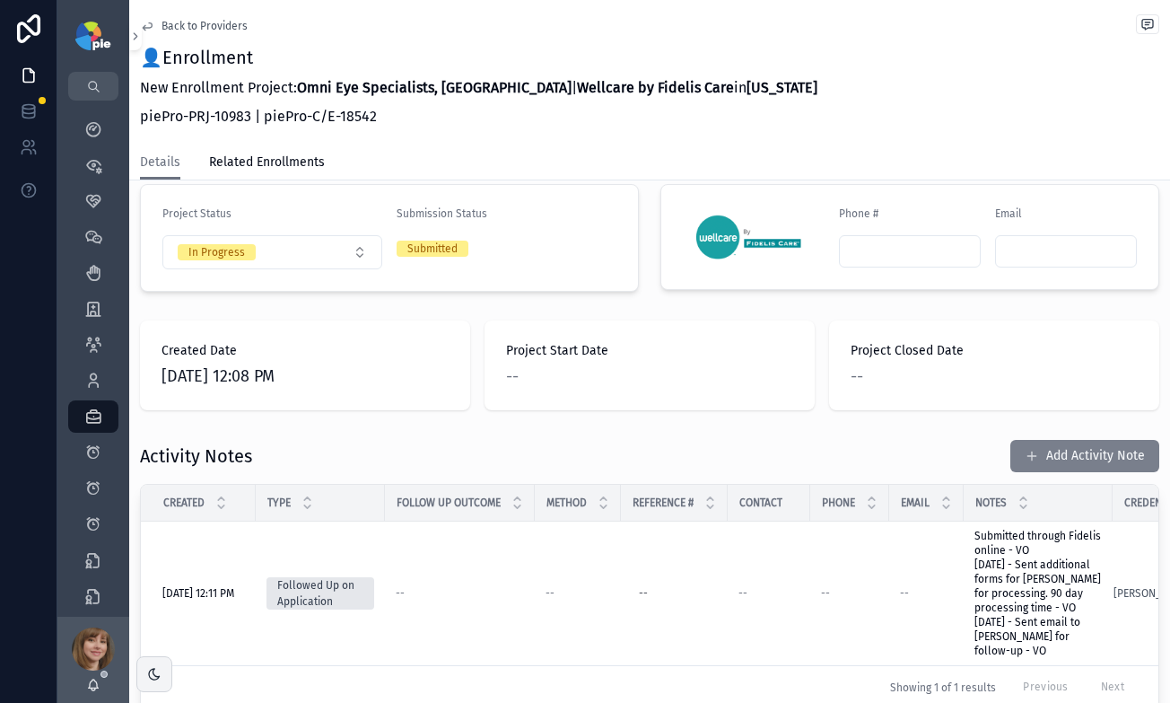
click at [1049, 440] on button "Add Activity Note" at bounding box center [1084, 456] width 149 height 32
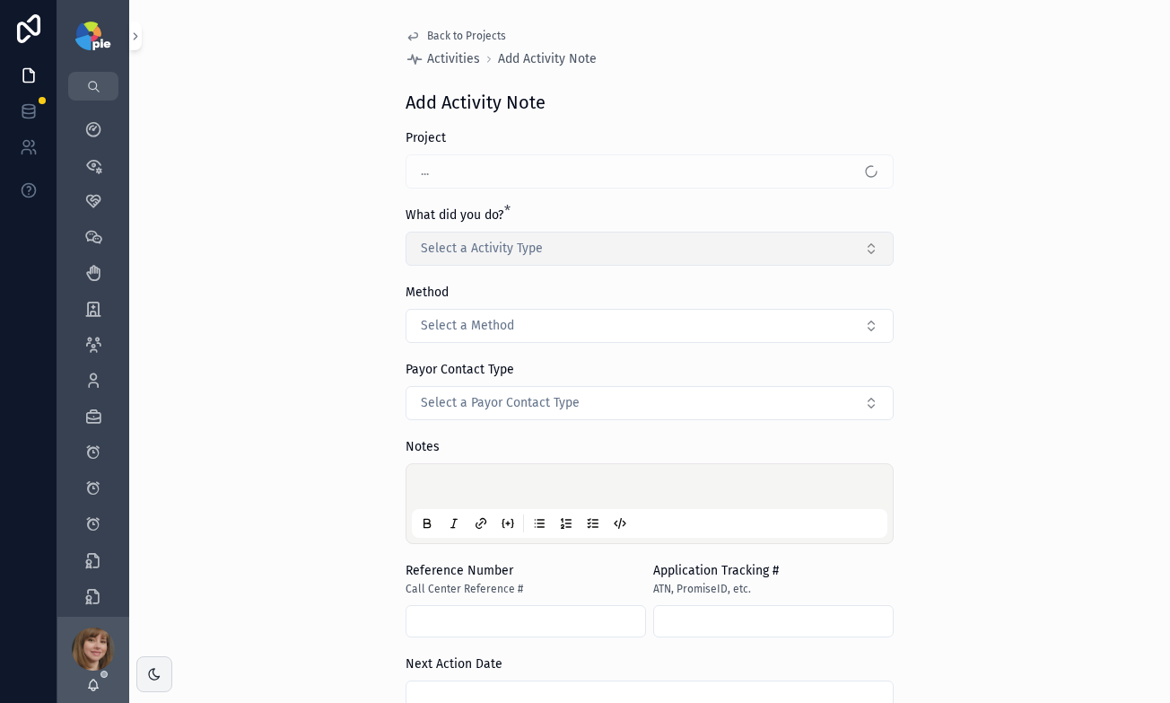
click at [576, 237] on button "Select a Activity Type" at bounding box center [650, 249] width 488 height 34
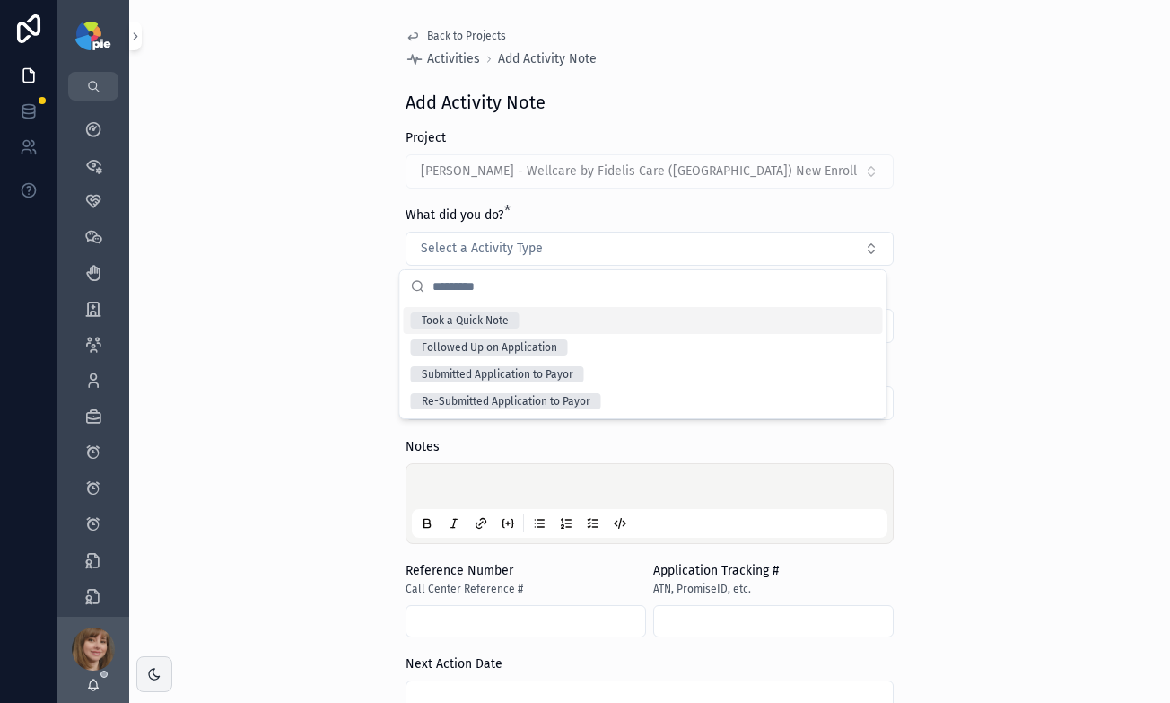
click at [546, 319] on div "Took a Quick Note" at bounding box center [643, 320] width 479 height 27
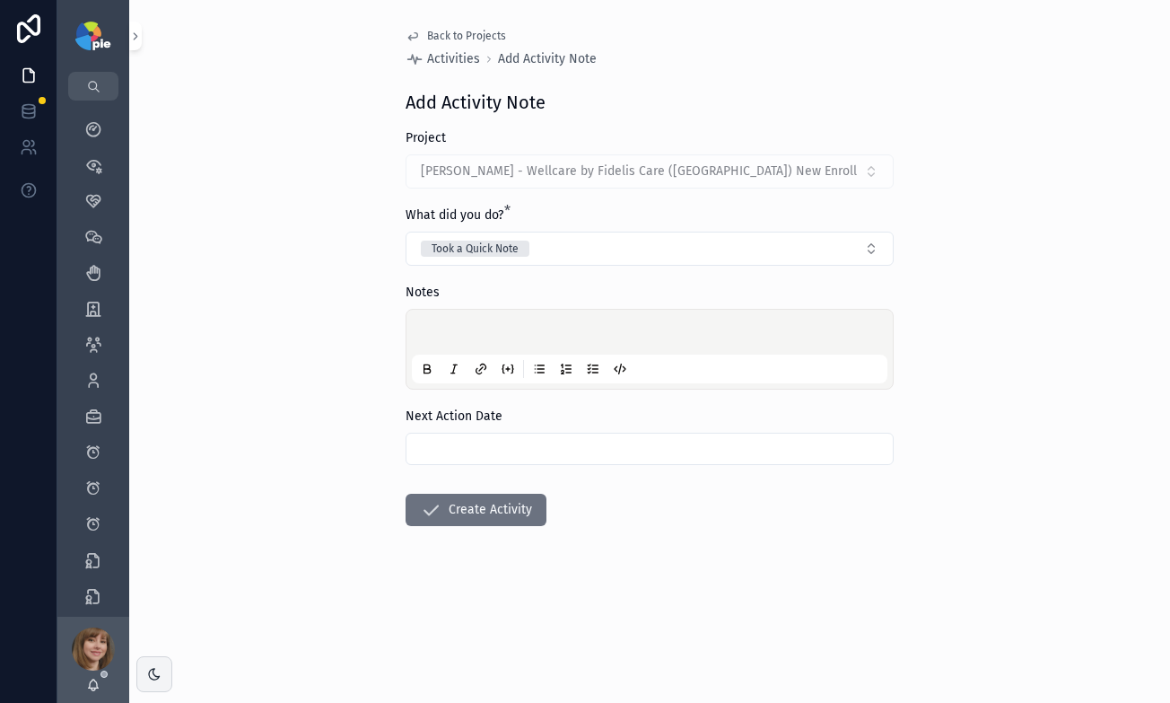
click at [487, 321] on div "scrollable content" at bounding box center [650, 349] width 476 height 68
click at [484, 326] on p "scrollable content" at bounding box center [653, 335] width 476 height 18
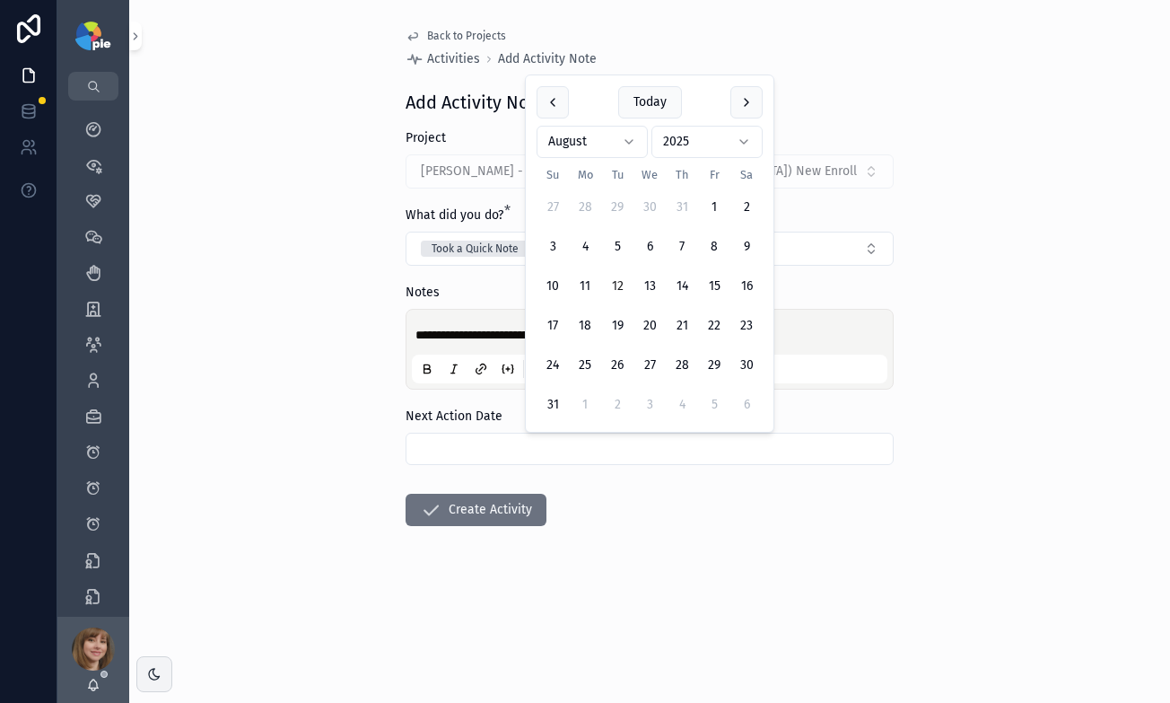
click at [472, 436] on input "scrollable content" at bounding box center [650, 448] width 486 height 25
click at [681, 363] on button "28" at bounding box center [682, 365] width 32 height 32
type input "*********"
click at [251, 405] on div "**********" at bounding box center [649, 351] width 1041 height 703
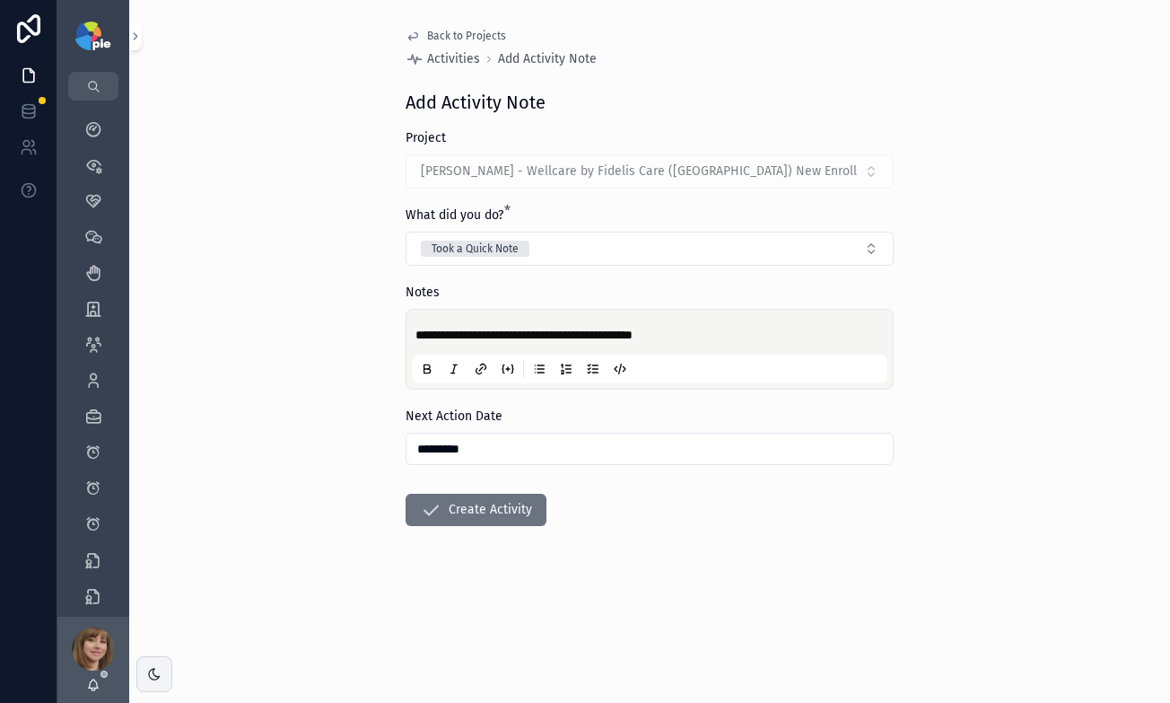
click at [455, 493] on form "**********" at bounding box center [650, 384] width 488 height 511
click at [464, 508] on button "Create Activity" at bounding box center [476, 510] width 141 height 32
